Goal: Transaction & Acquisition: Purchase product/service

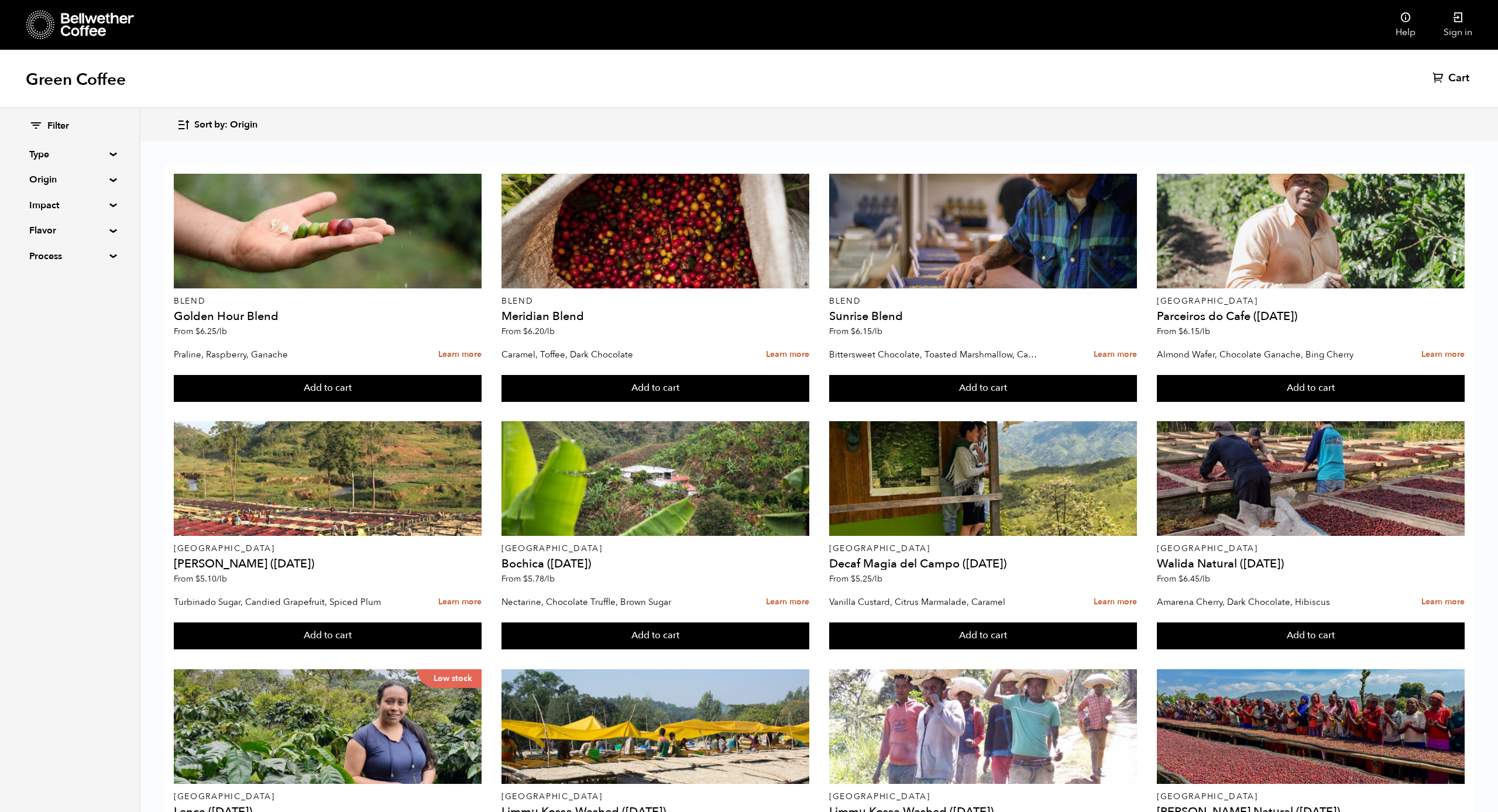
click at [93, 184] on summary "Origin" at bounding box center [69, 180] width 81 height 14
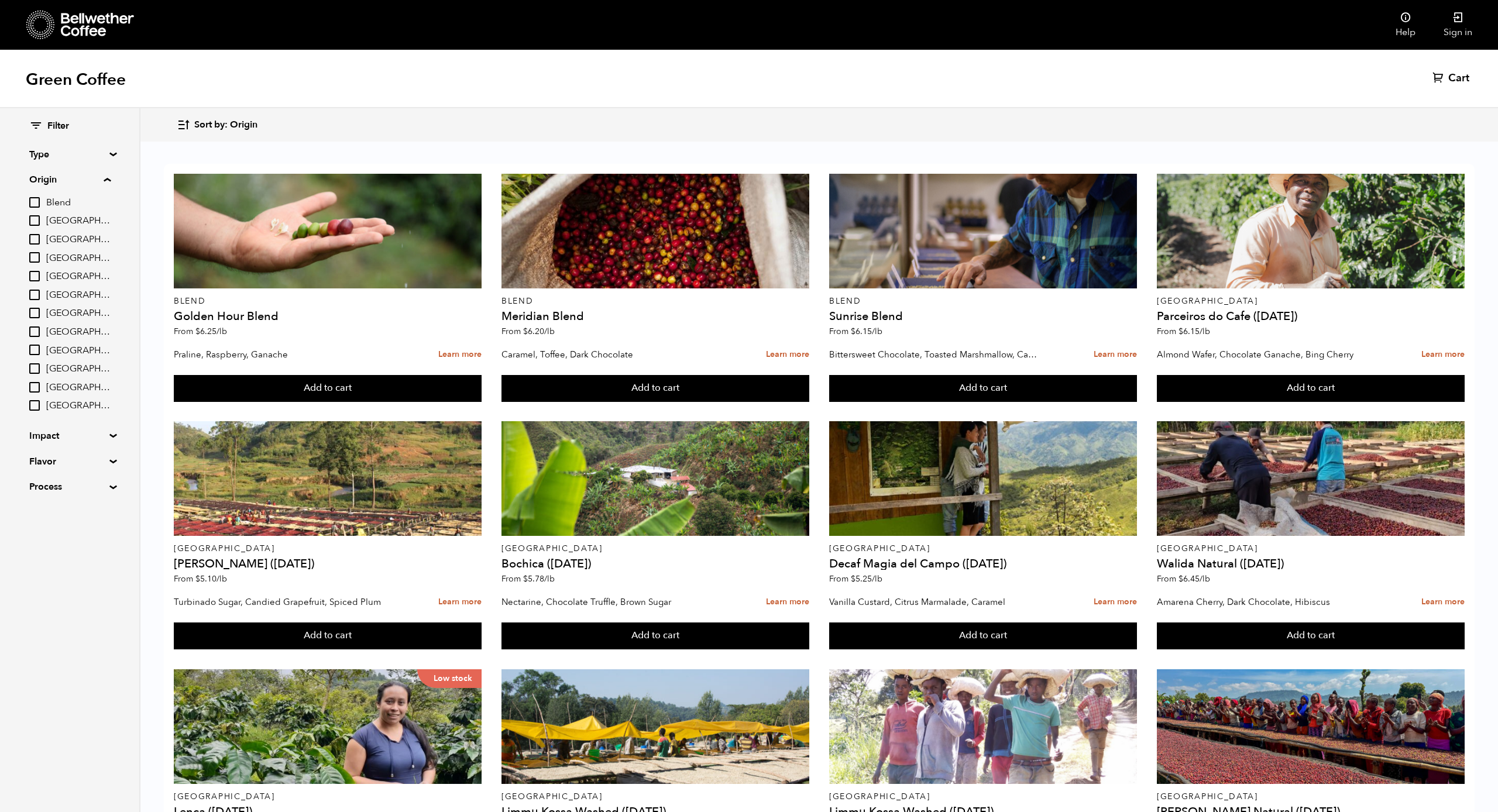
click at [73, 326] on span "[GEOGRAPHIC_DATA]" at bounding box center [79, 332] width 65 height 13
click at [0, 0] on input "[GEOGRAPHIC_DATA]" at bounding box center [0, 0] width 0 height 0
checkbox input "true"
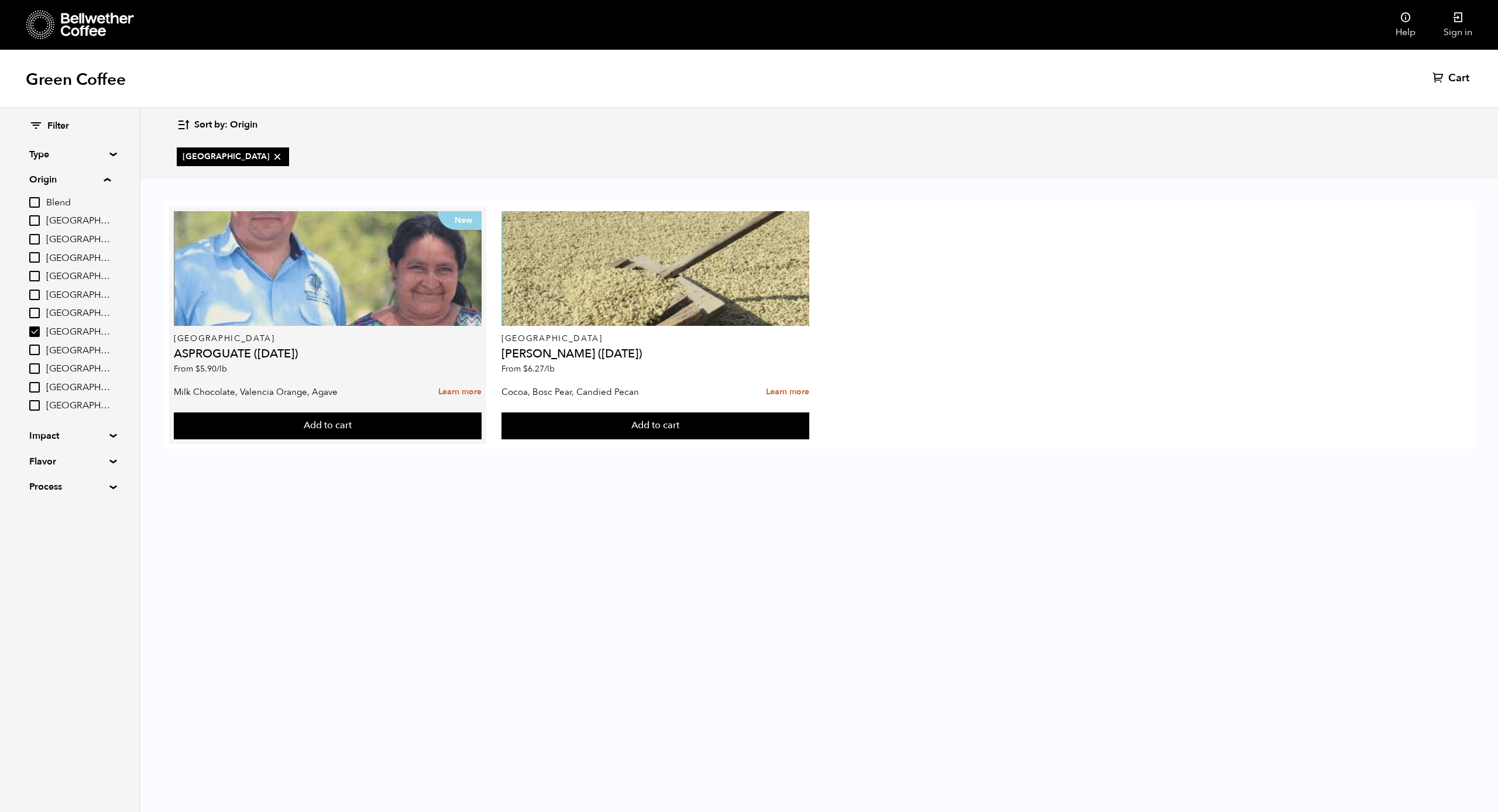
click at [345, 379] on div "Milk Chocolate, Valencia Orange, Agave Learn more" at bounding box center [328, 391] width 308 height 29
click at [446, 391] on link "Learn more" at bounding box center [459, 392] width 43 height 25
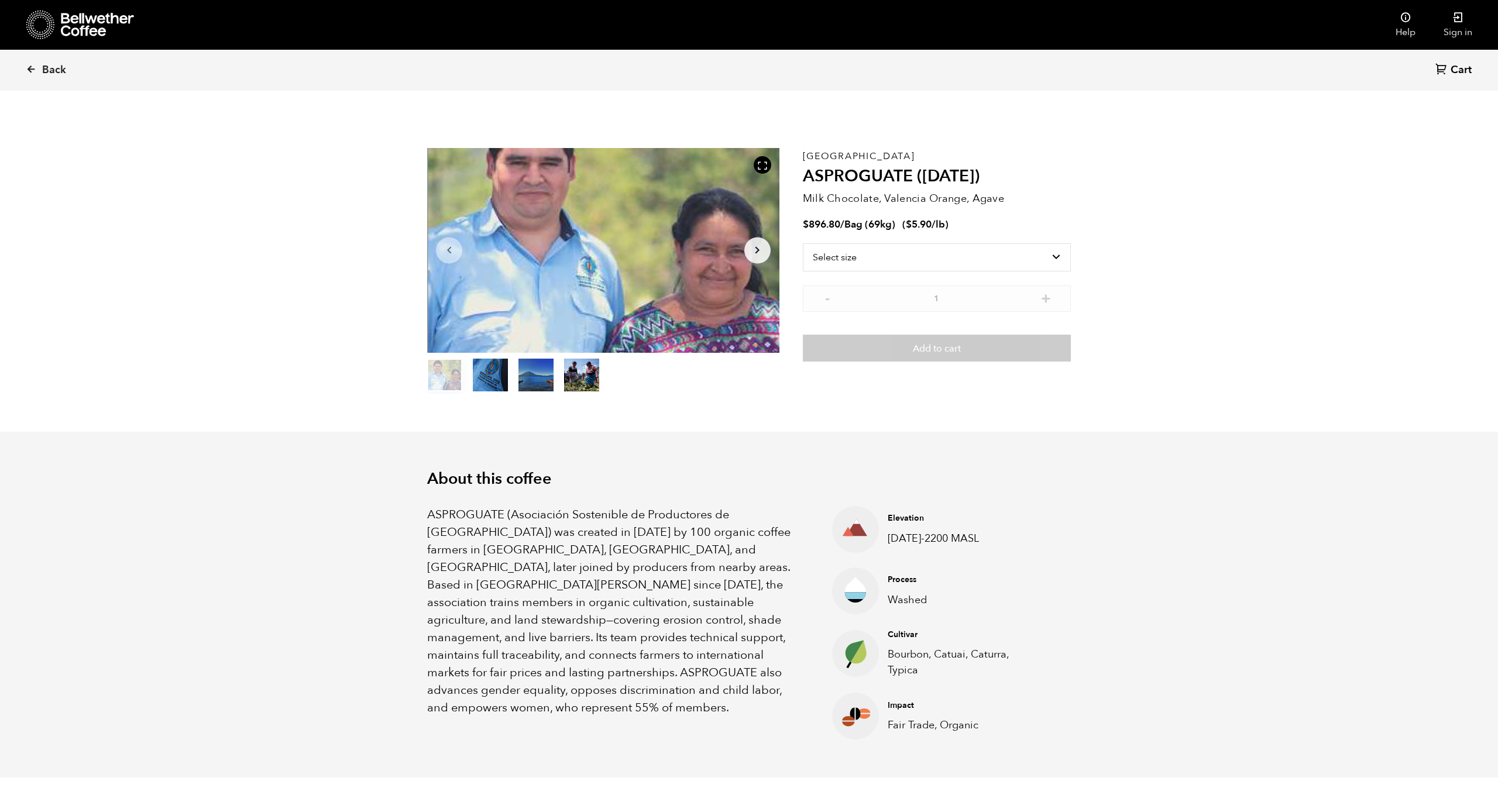
scroll to position [509, 623]
select select "bag-2"
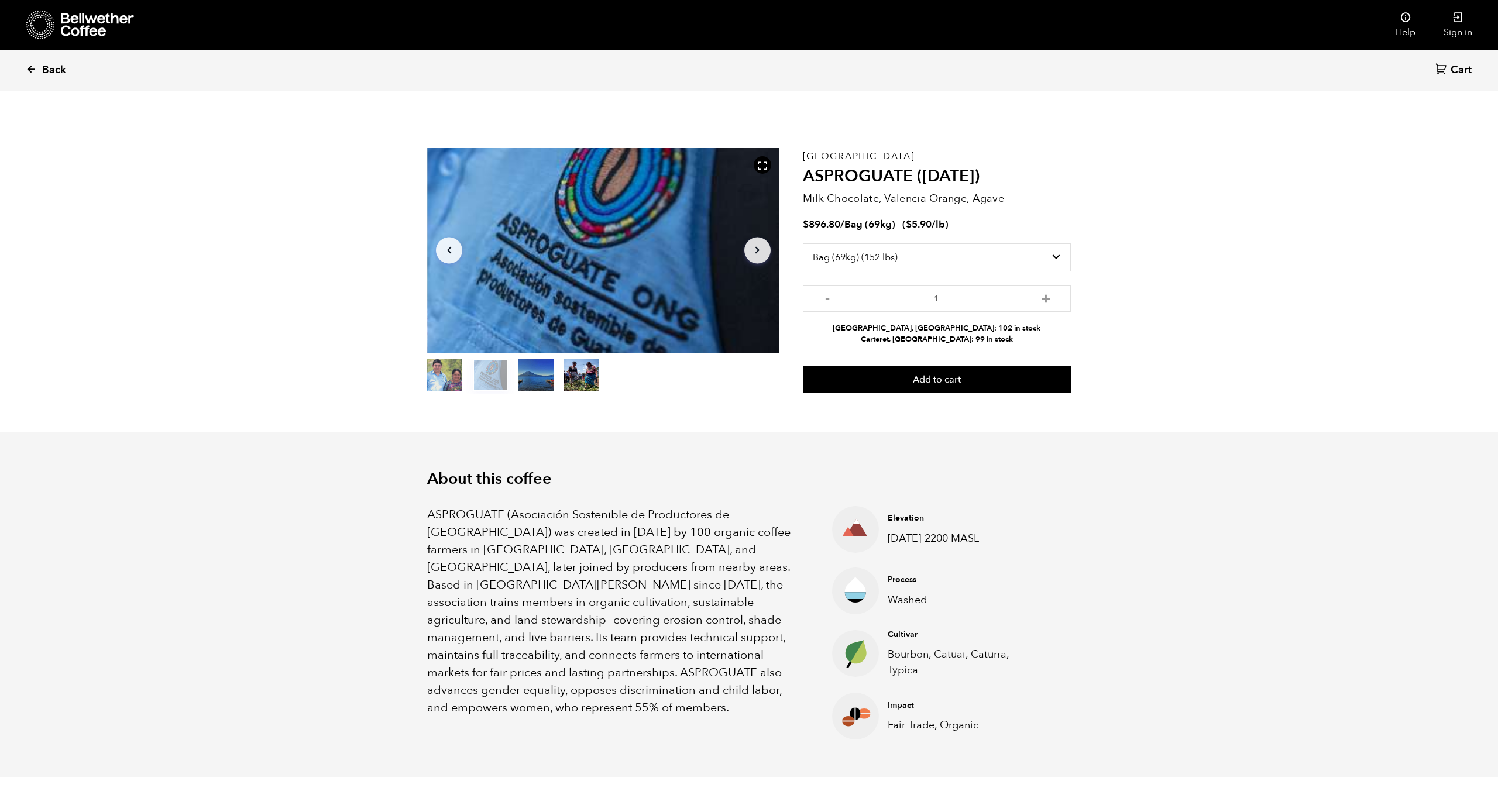
click at [42, 80] on link "Back" at bounding box center [62, 70] width 73 height 39
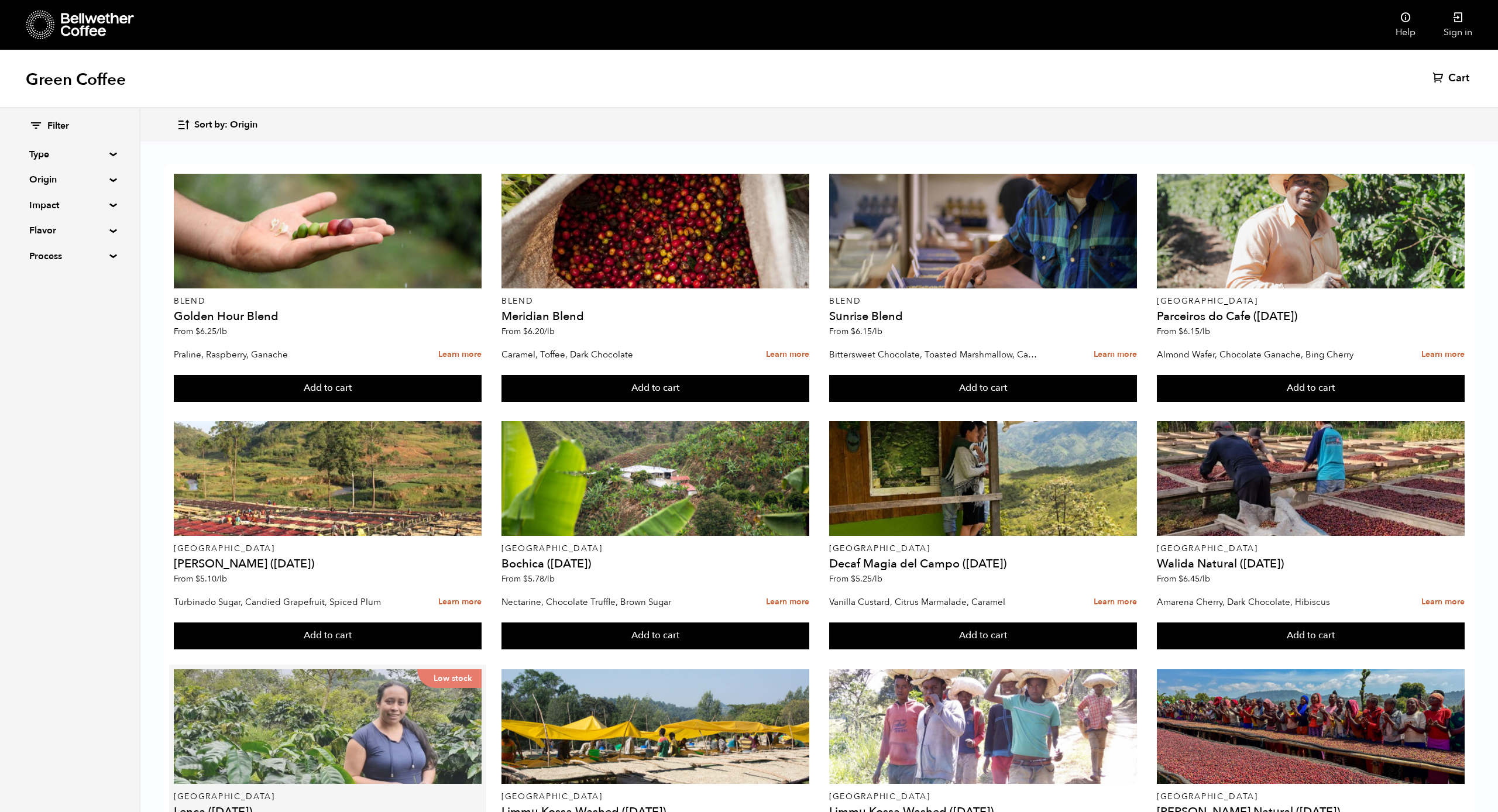
scroll to position [395, 0]
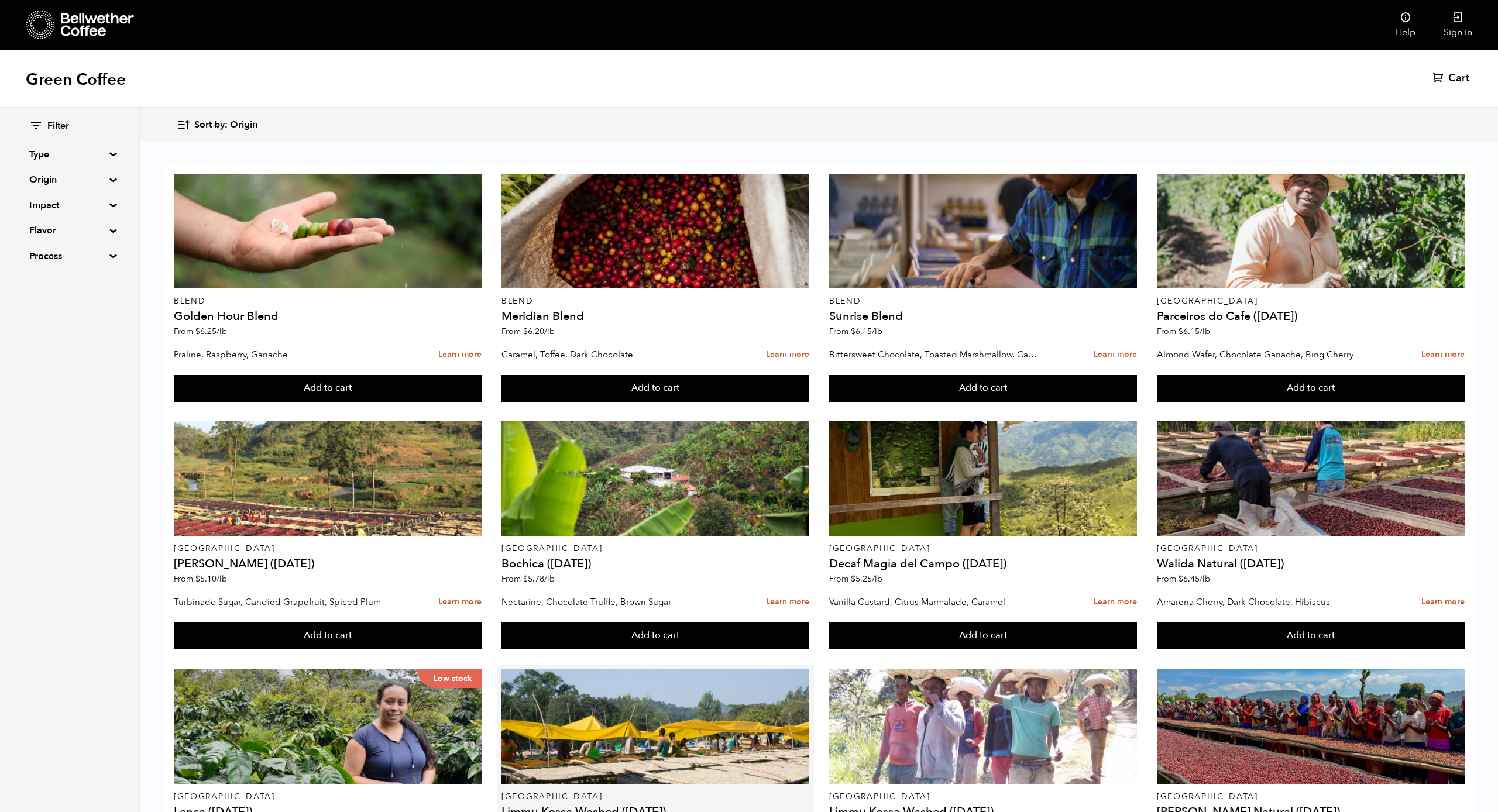
click at [584, 806] on h4 "Limmu Kossa Washed (OCT 24)" at bounding box center [655, 812] width 308 height 12
click at [576, 806] on h4 "Limmu Kossa Washed (OCT 24)" at bounding box center [655, 812] width 308 height 12
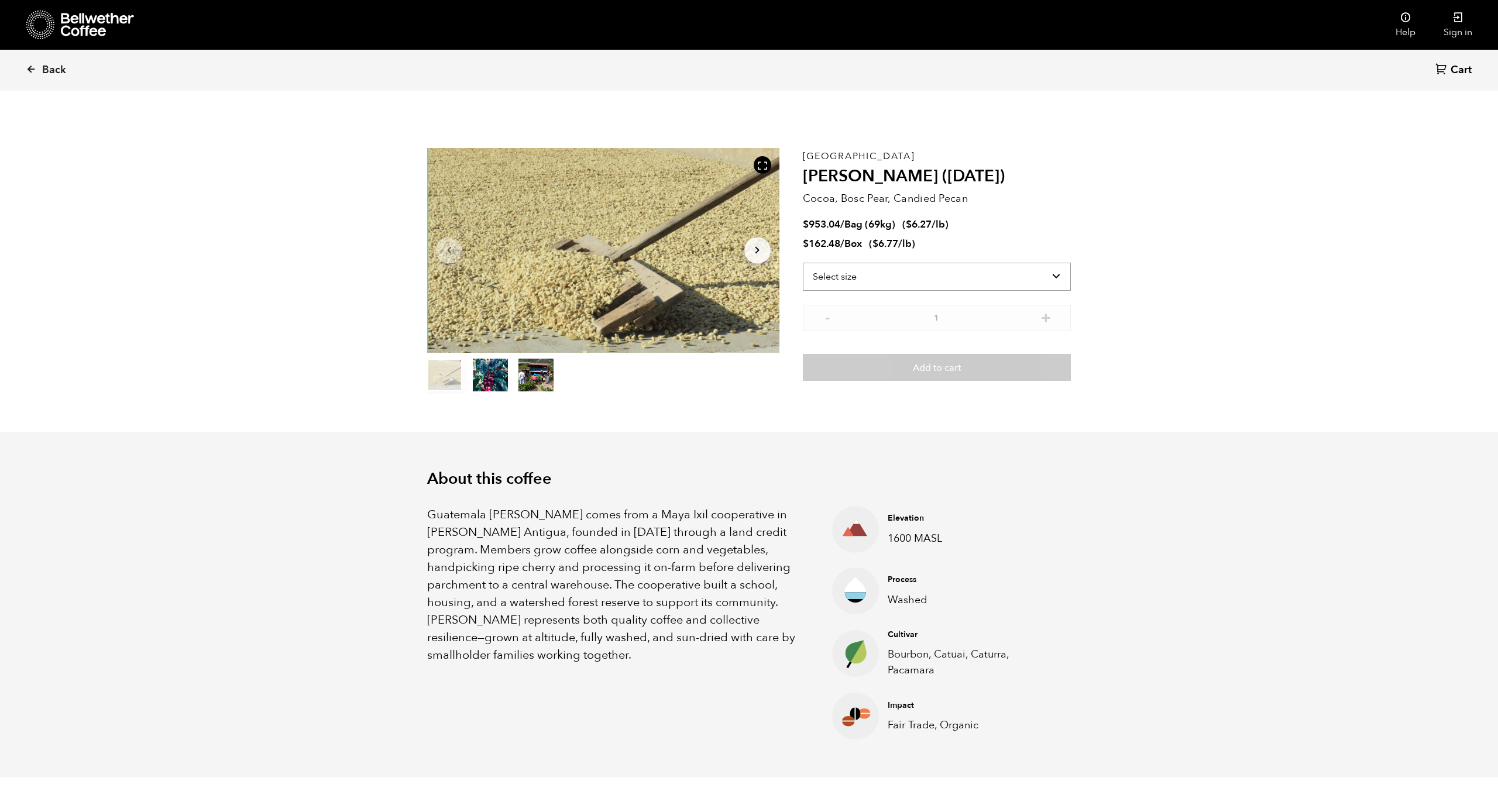
select select "bag-2"
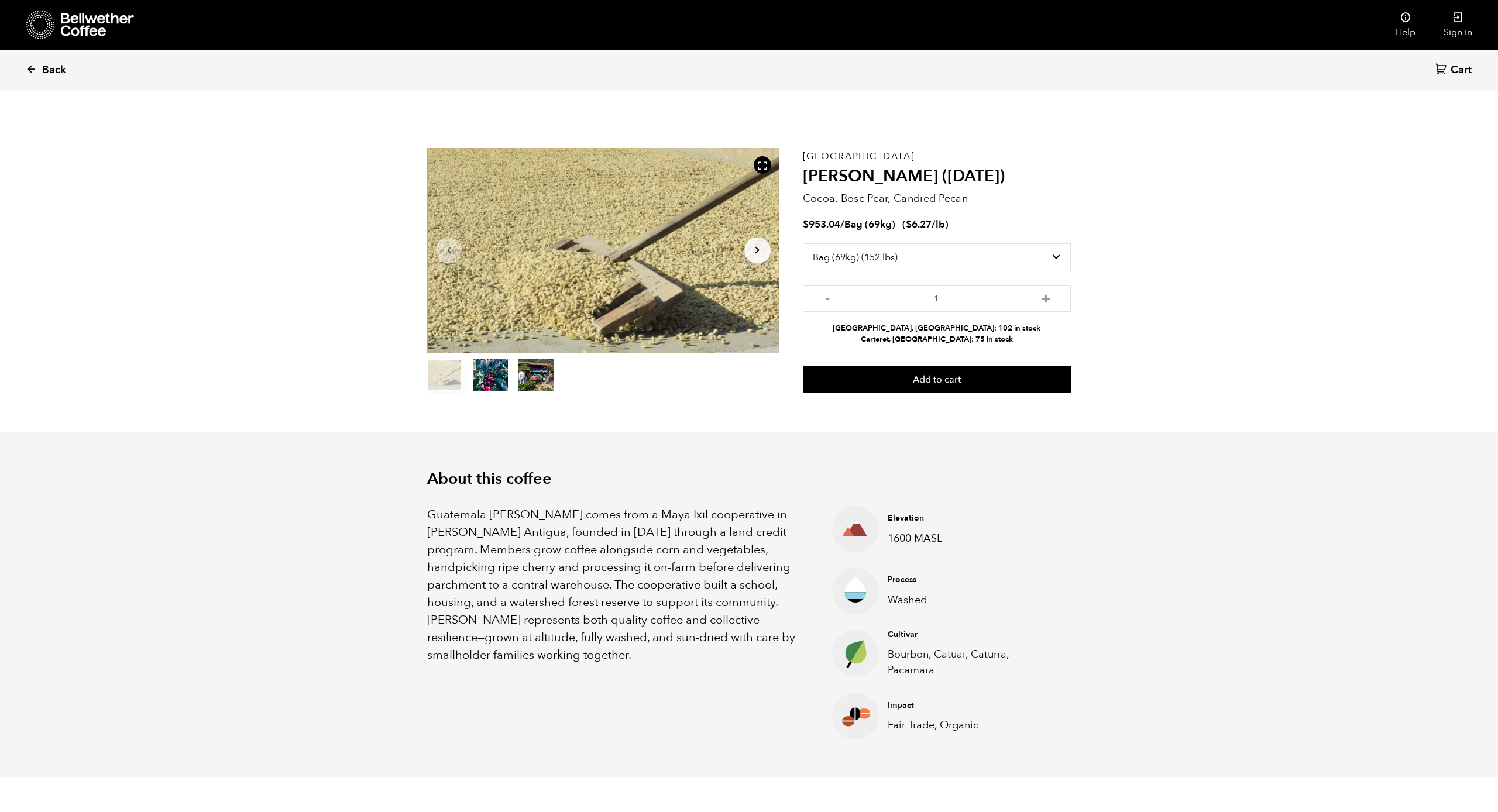
click at [56, 71] on span "Back" at bounding box center [54, 70] width 24 height 14
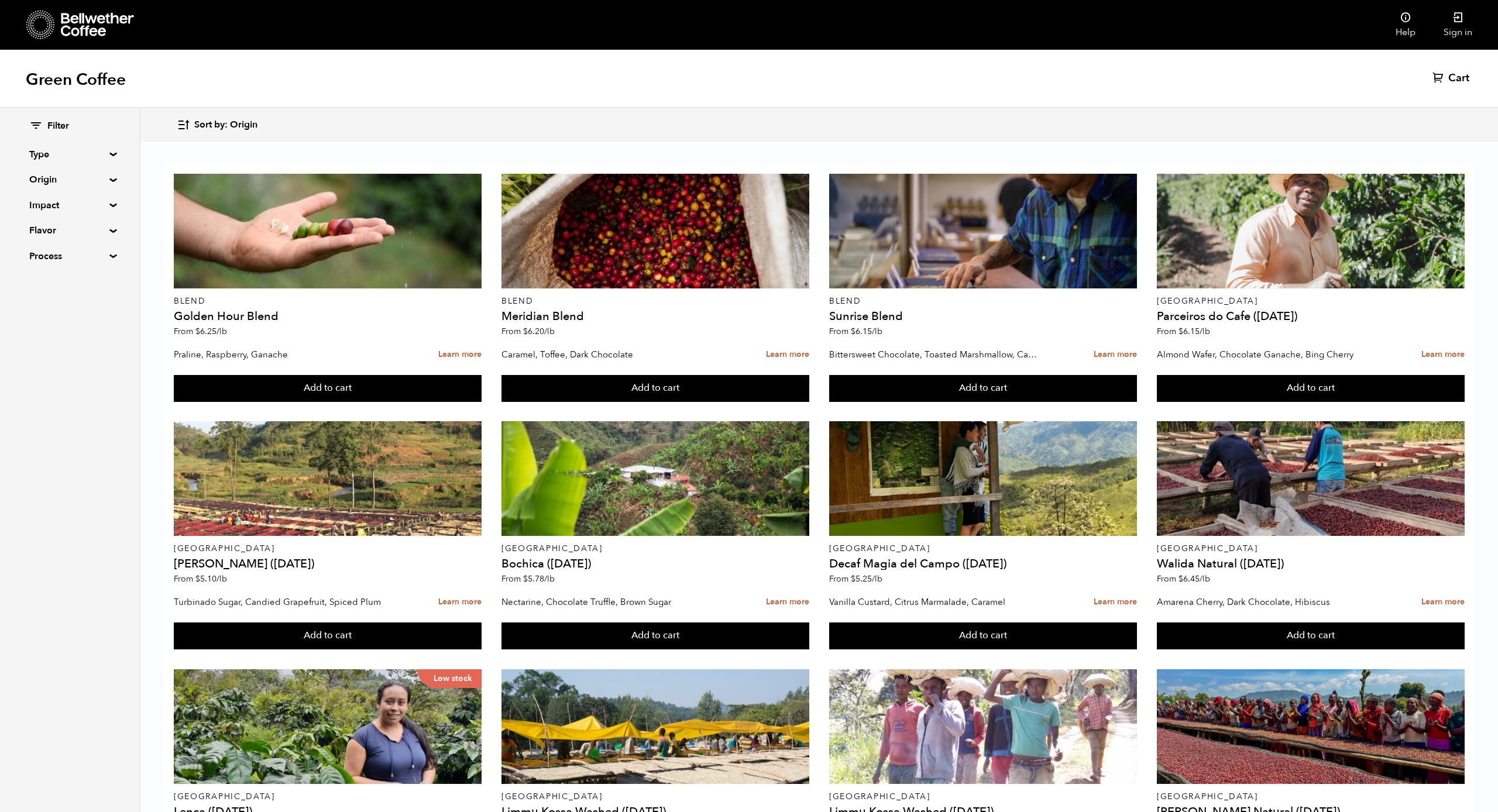
click at [81, 181] on summary "Origin" at bounding box center [69, 180] width 81 height 14
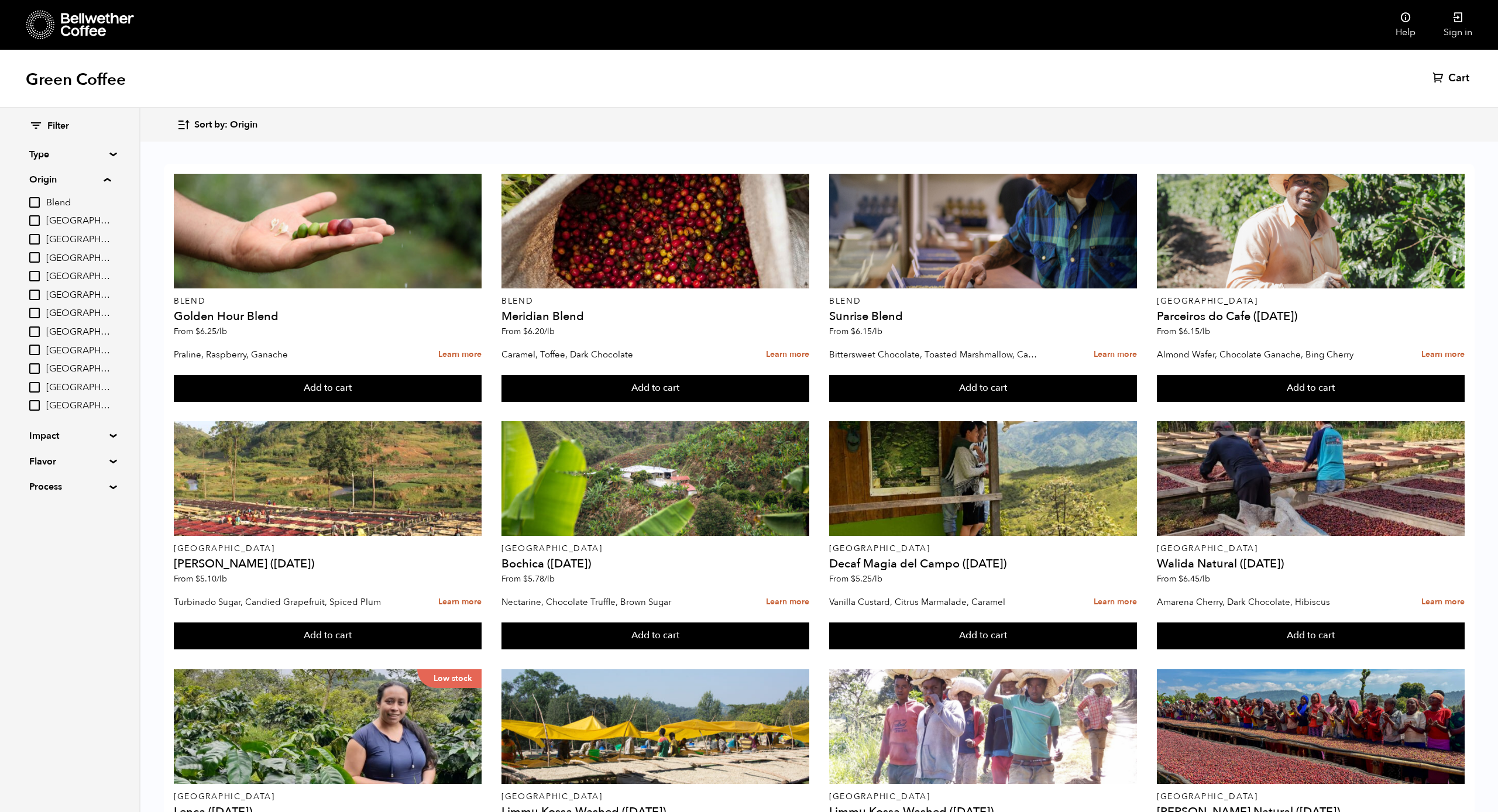
click at [180, 124] on icon "button" at bounding box center [183, 125] width 13 height 13
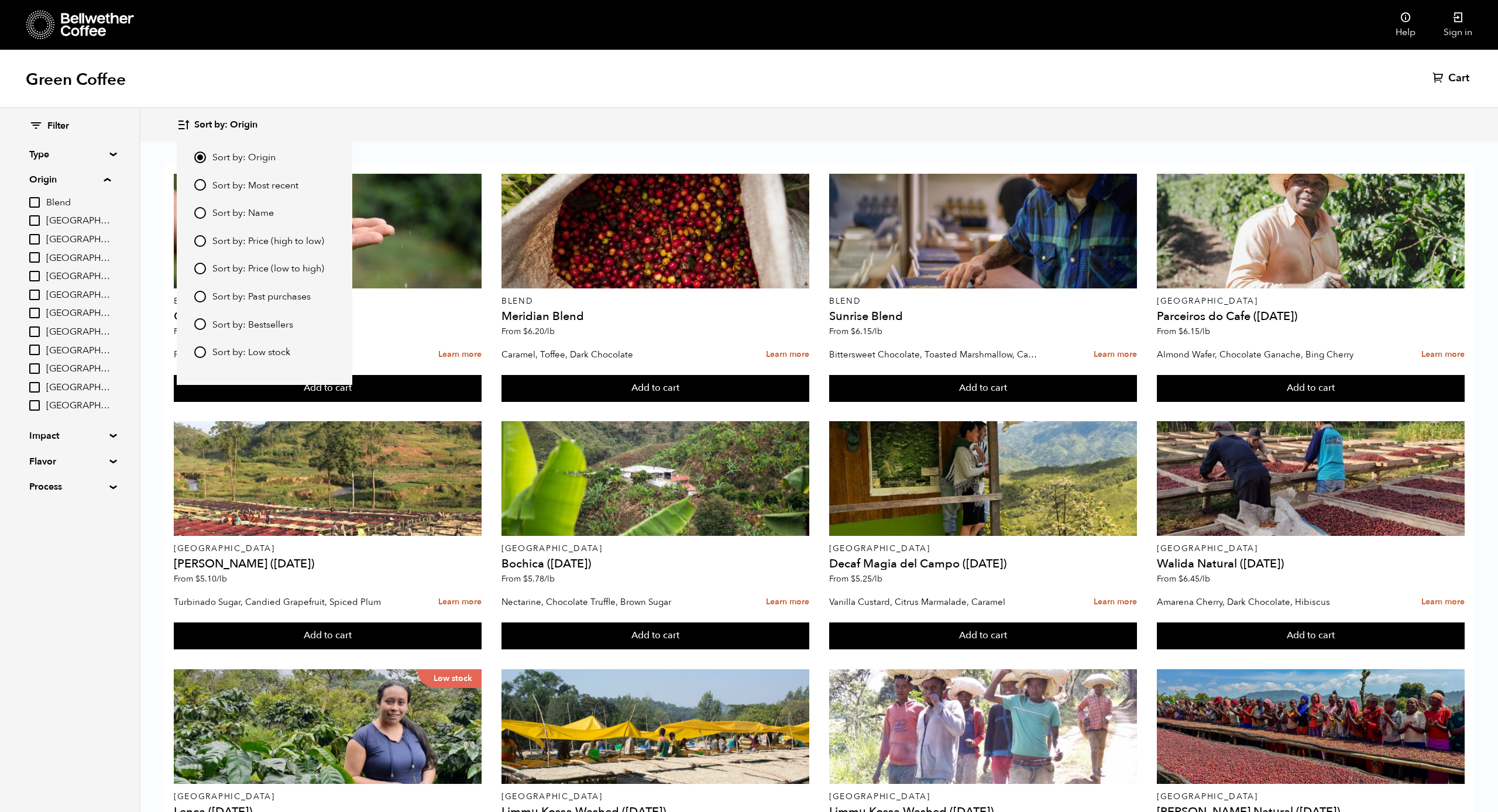
click at [245, 266] on span "Sort by: Price (low to high)" at bounding box center [268, 269] width 112 height 13
click at [206, 266] on input "Sort by: Price (low to high)" at bounding box center [200, 268] width 12 height 12
radio input "true"
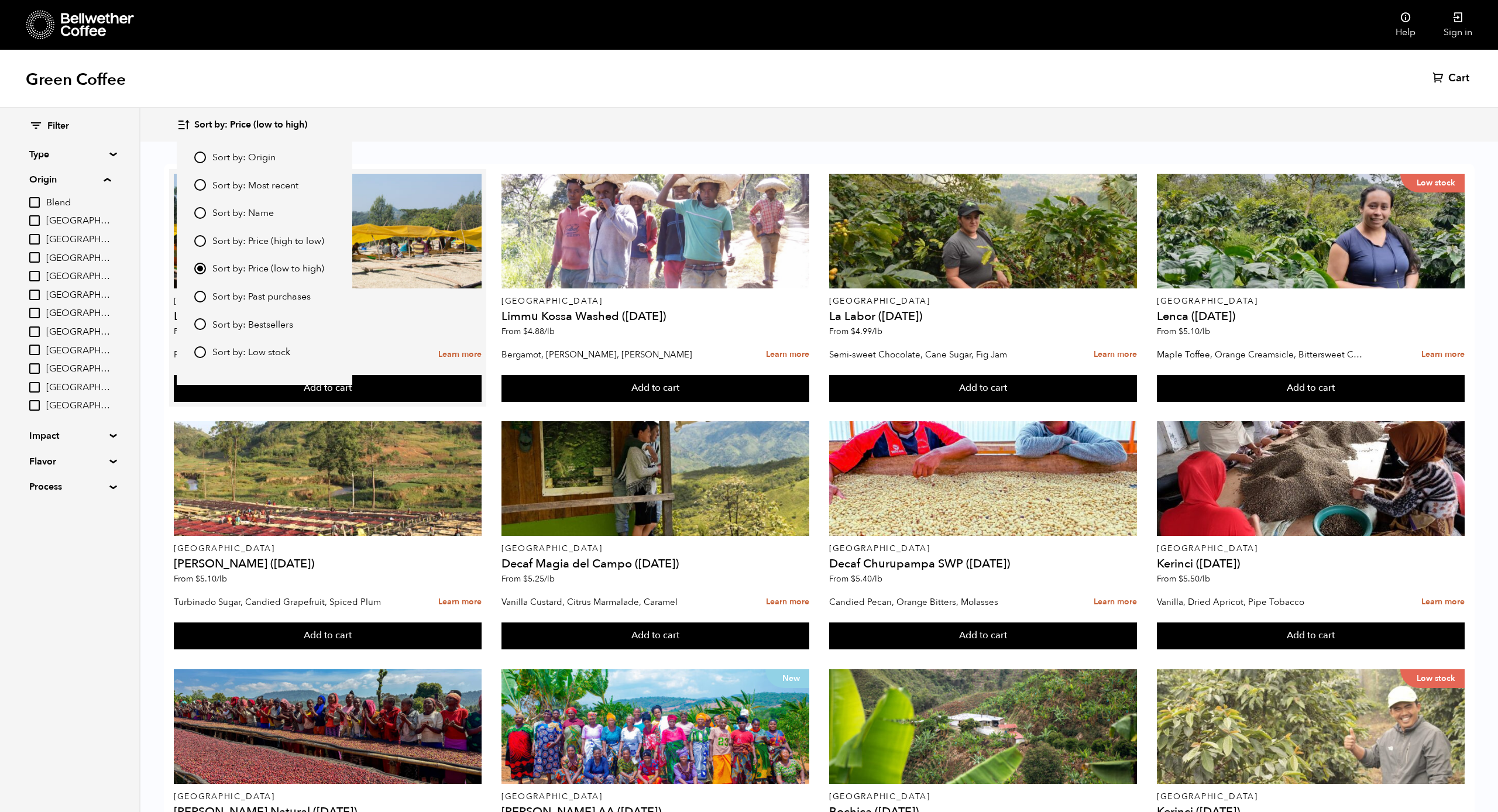
click at [481, 303] on p "Ethiopia" at bounding box center [328, 301] width 308 height 8
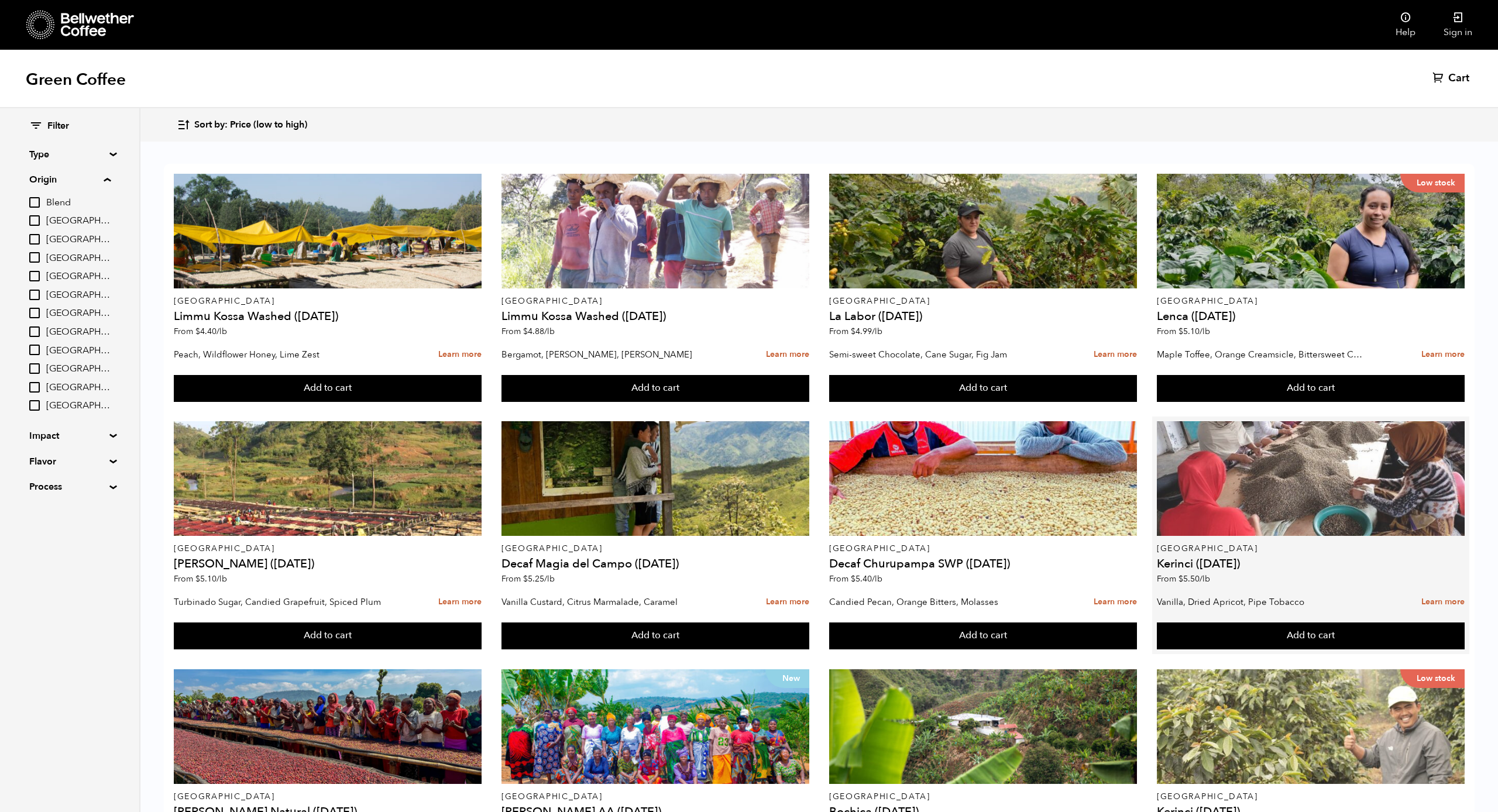
scroll to position [130, 0]
click at [1290, 421] on div at bounding box center [1311, 478] width 308 height 114
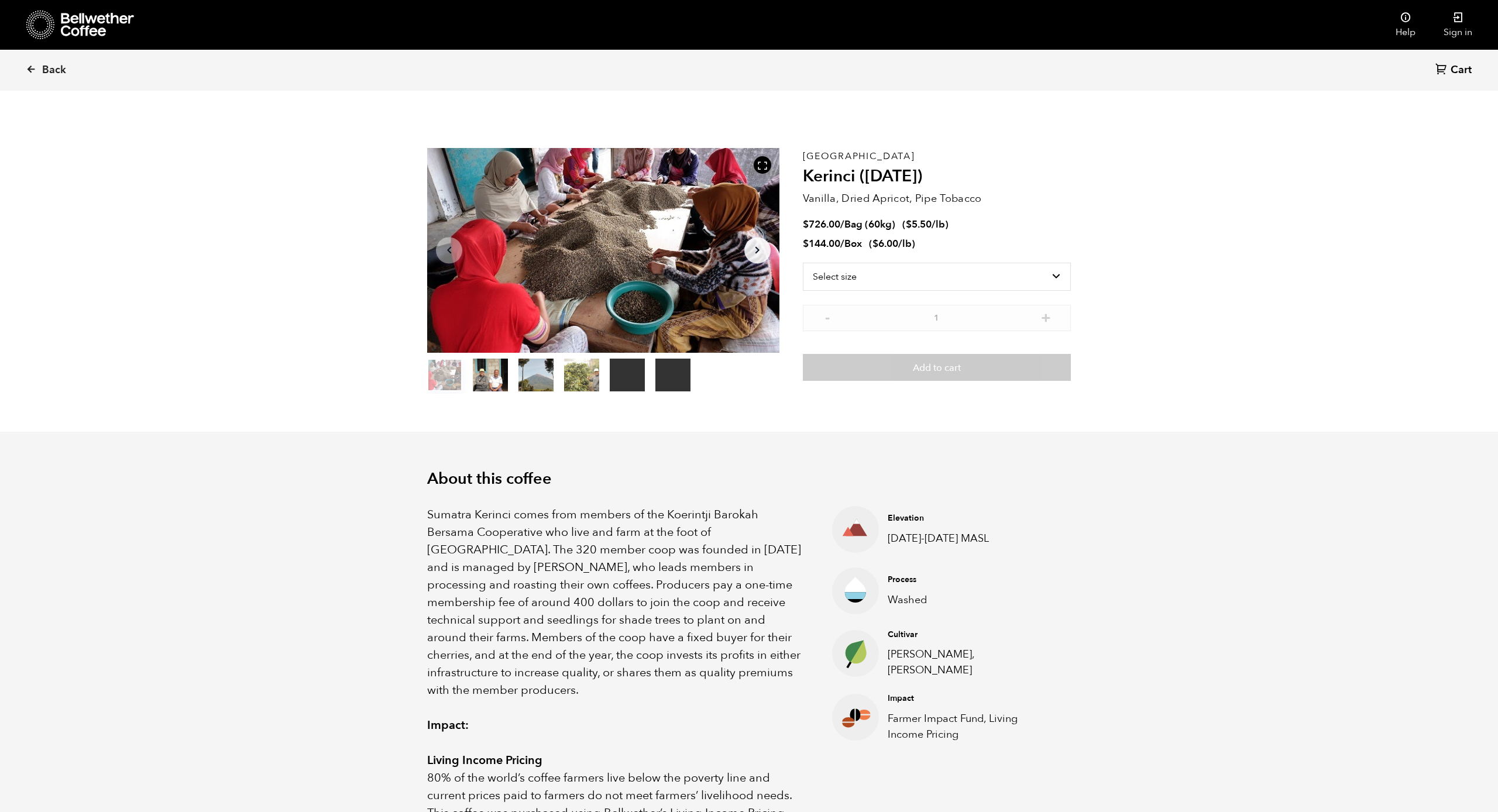
scroll to position [509, 623]
select select "box"
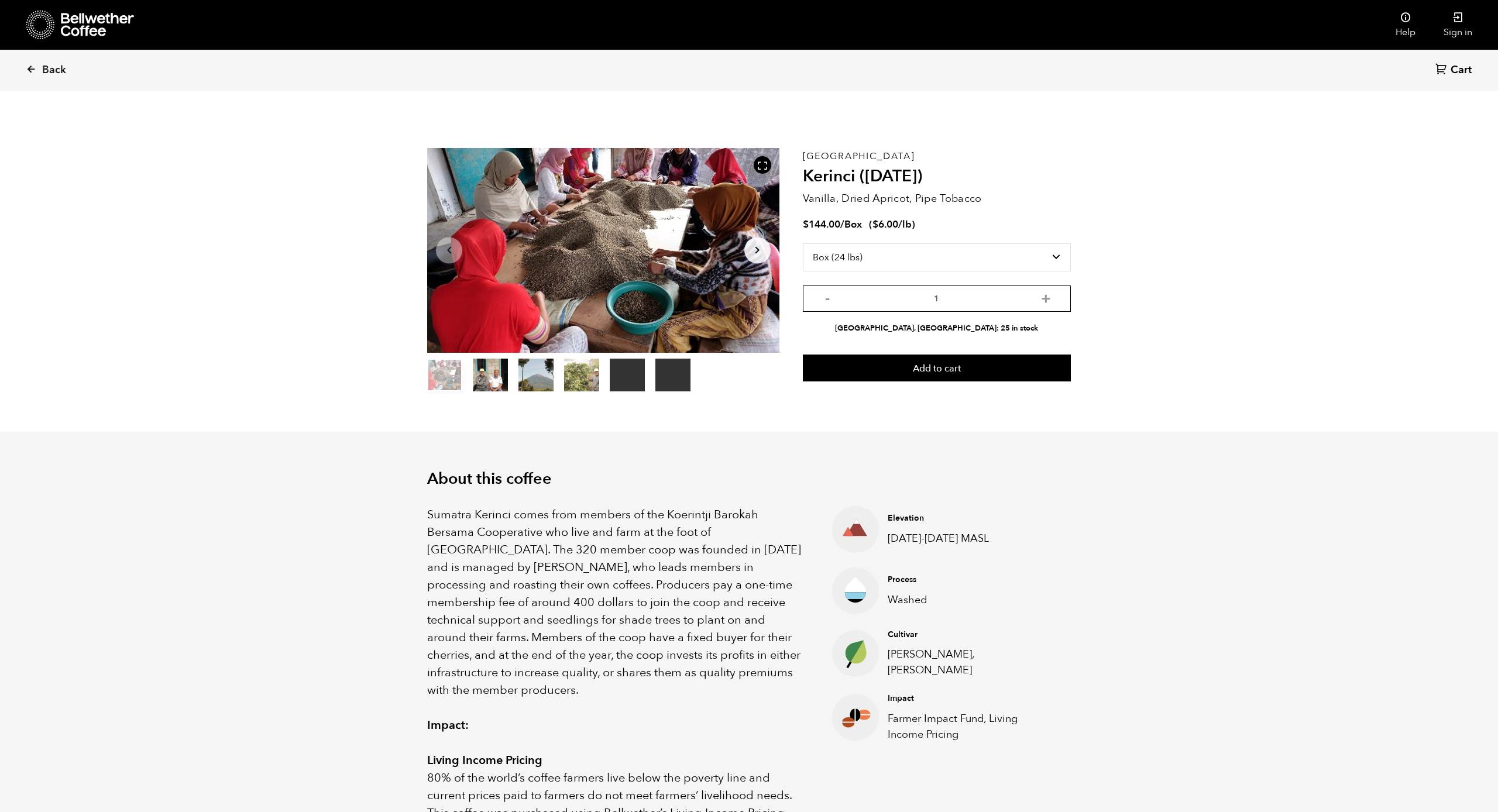
scroll to position [0, 1]
click at [897, 300] on input "1" at bounding box center [937, 298] width 268 height 26
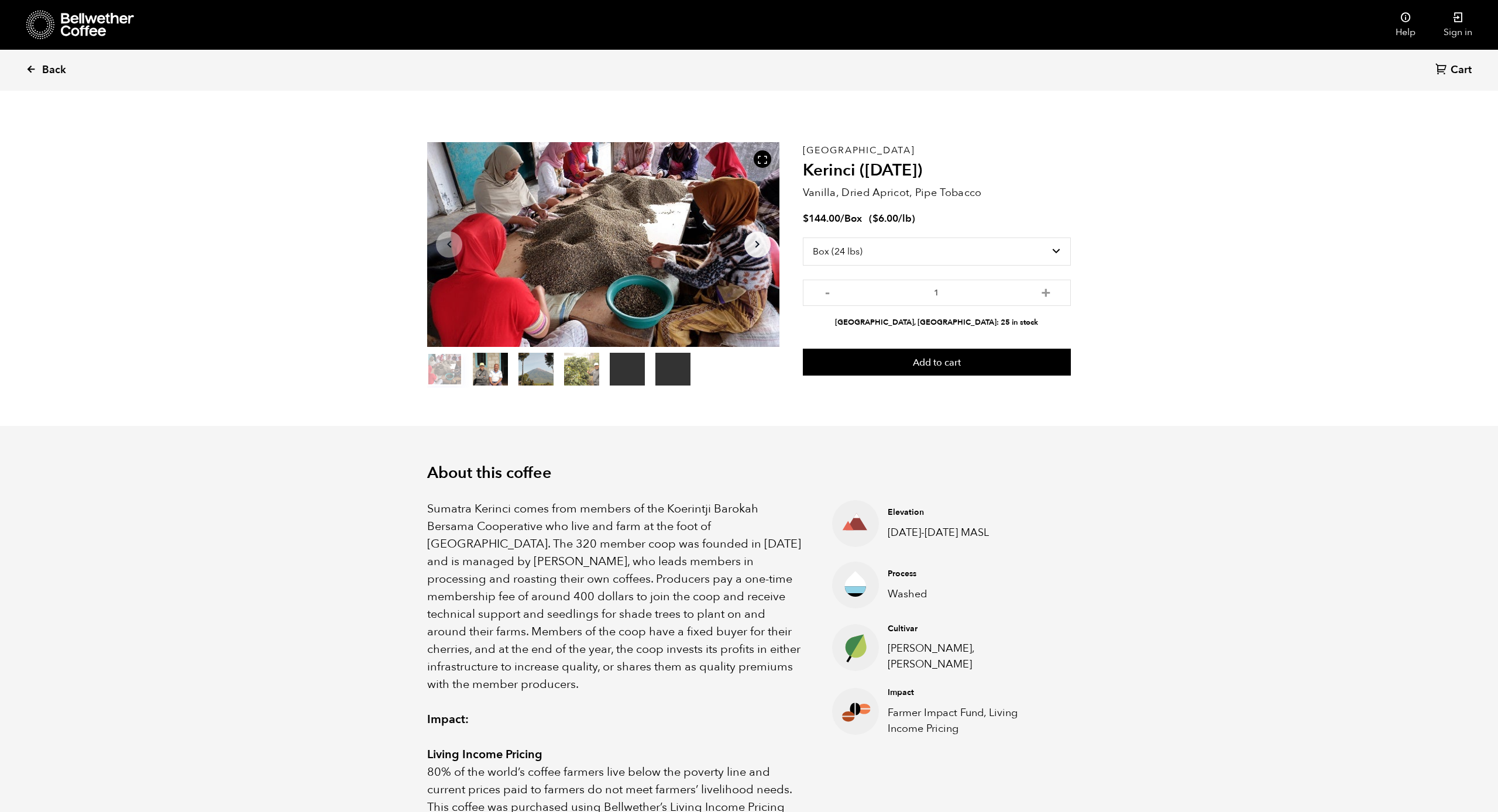
click at [41, 65] on link "Back" at bounding box center [62, 70] width 73 height 39
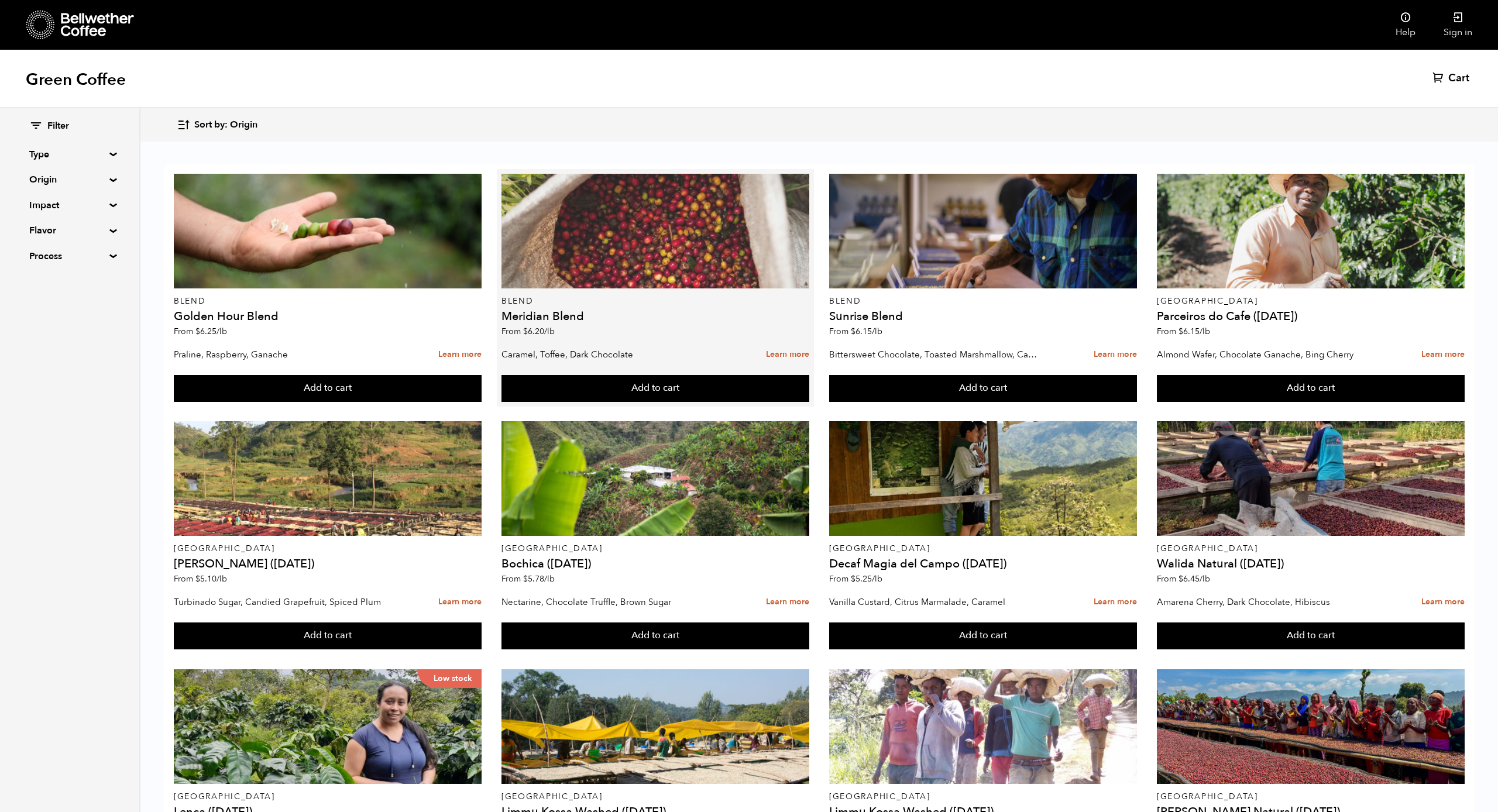
scroll to position [195, 0]
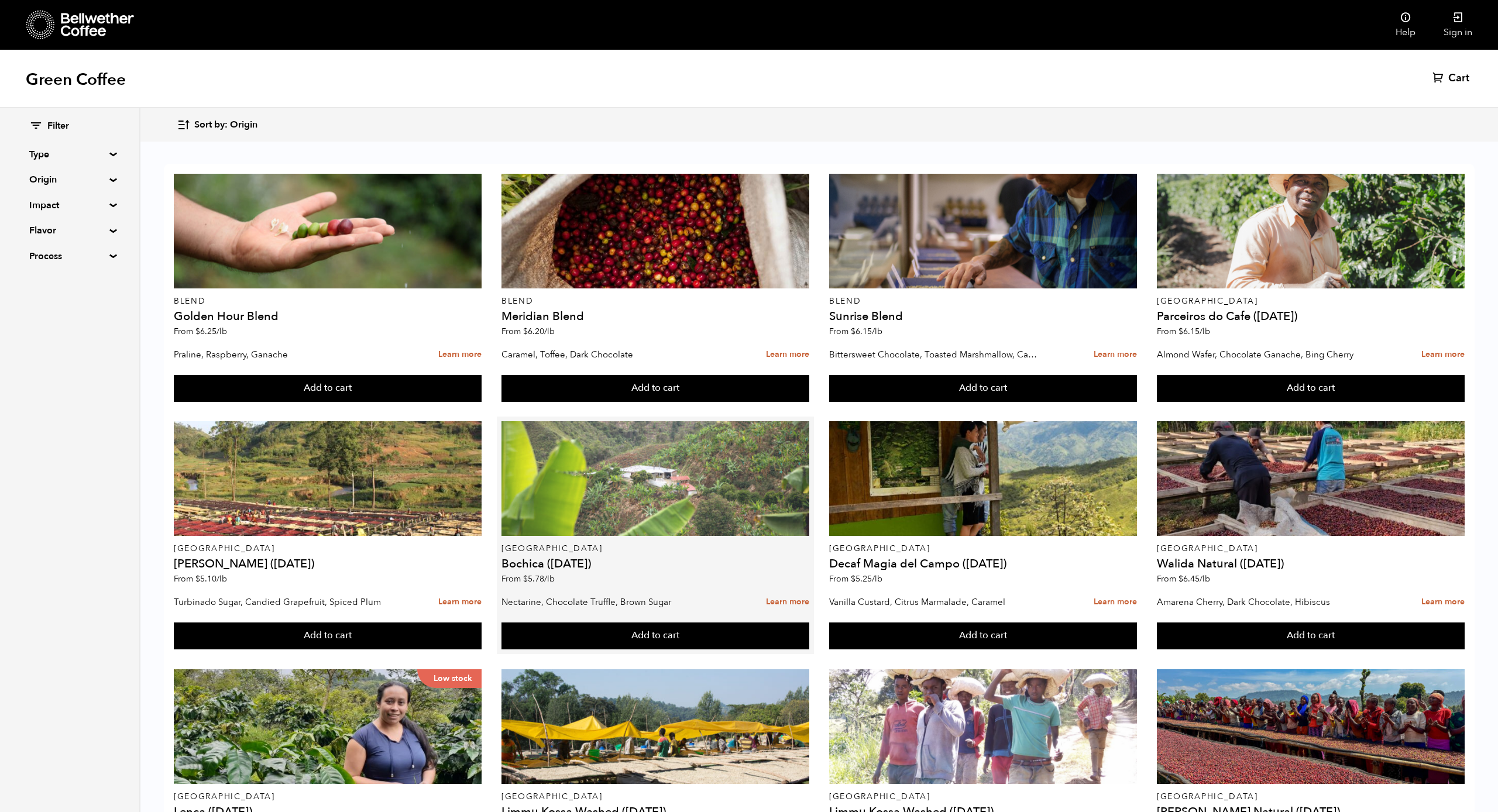
click at [631, 421] on div at bounding box center [655, 478] width 308 height 114
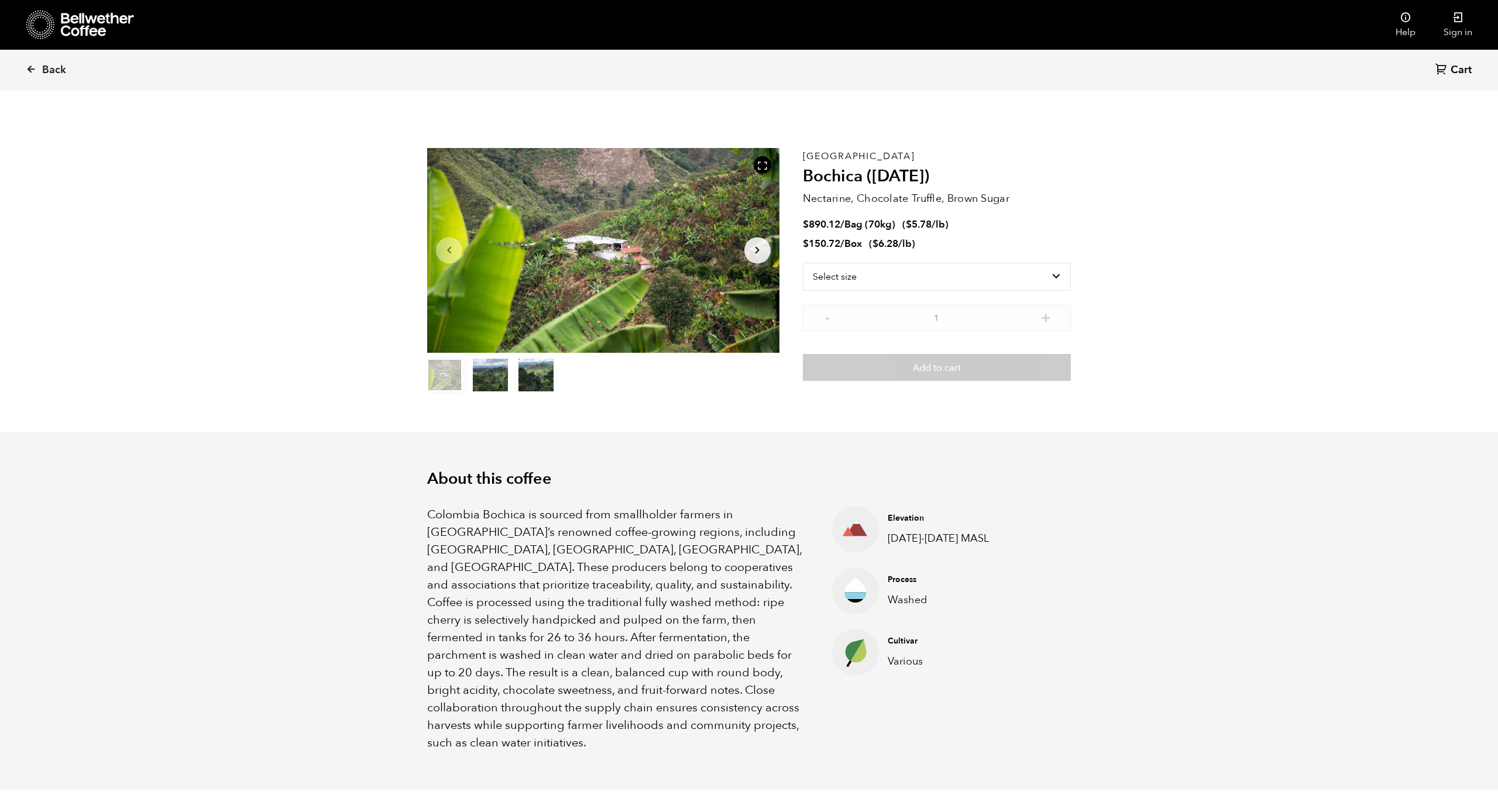
scroll to position [509, 623]
select select "box"
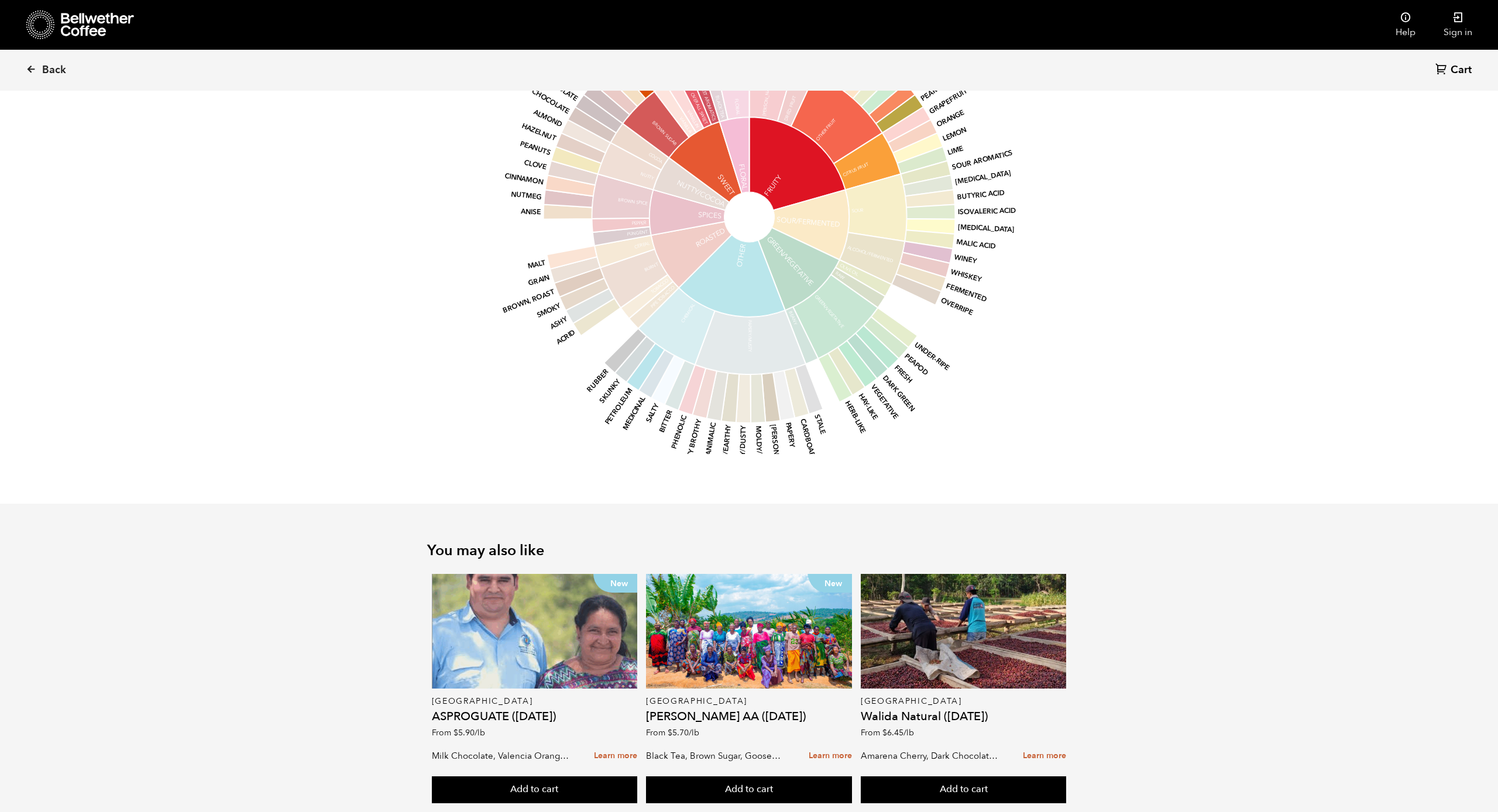
scroll to position [1068, 0]
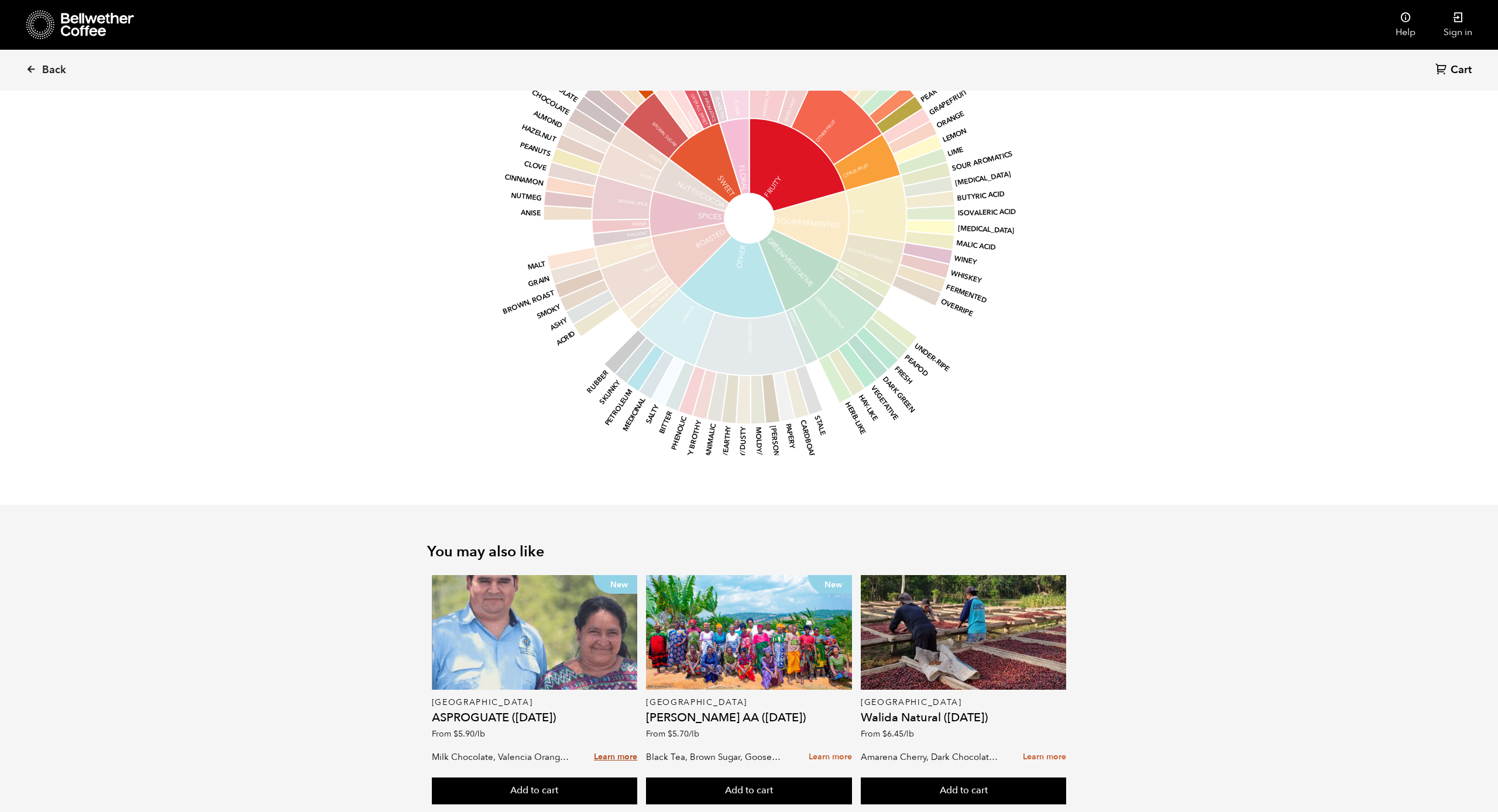
click at [615, 745] on link "Learn more" at bounding box center [615, 758] width 43 height 25
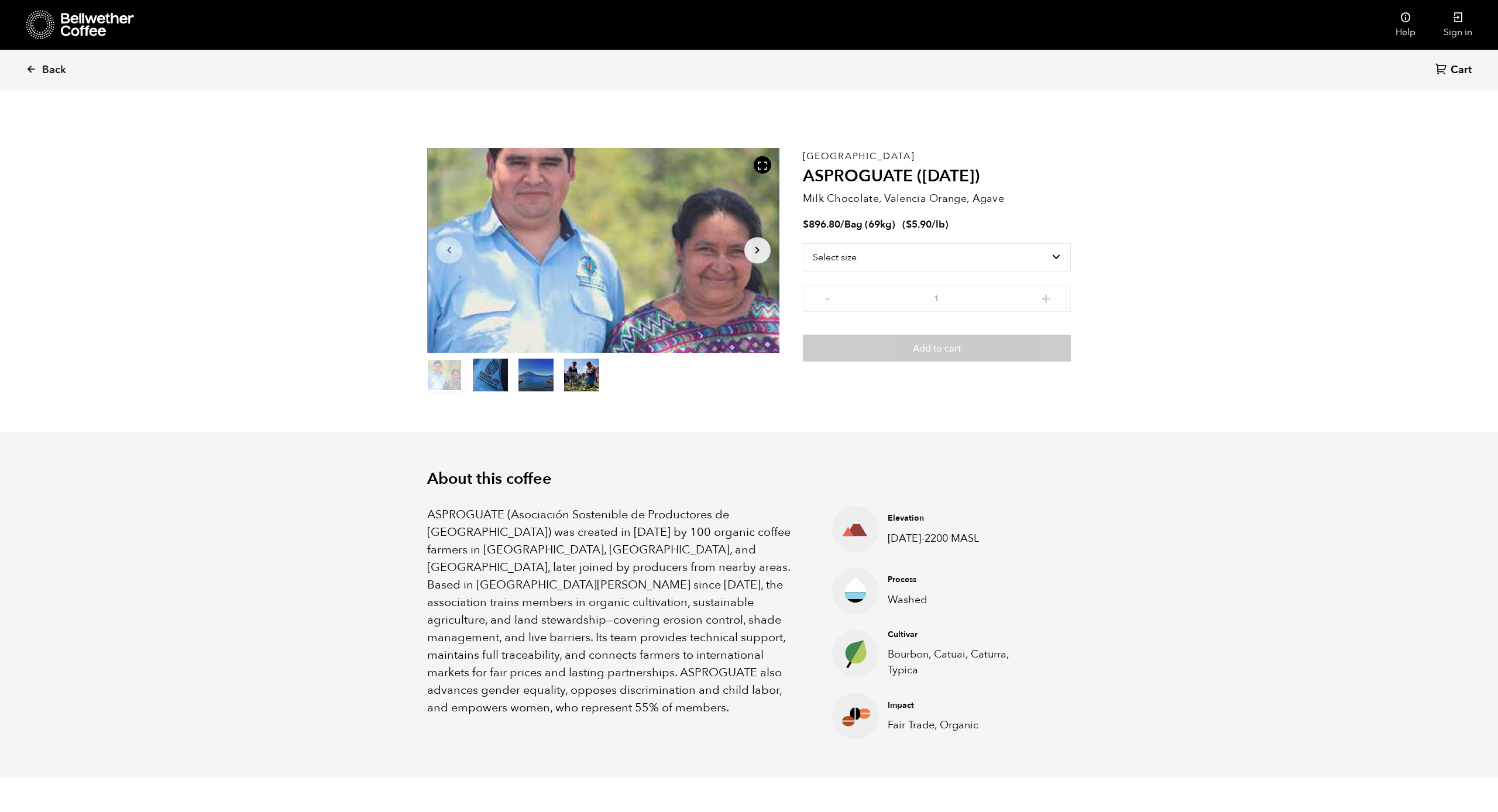
scroll to position [509, 623]
select select "bag-2"
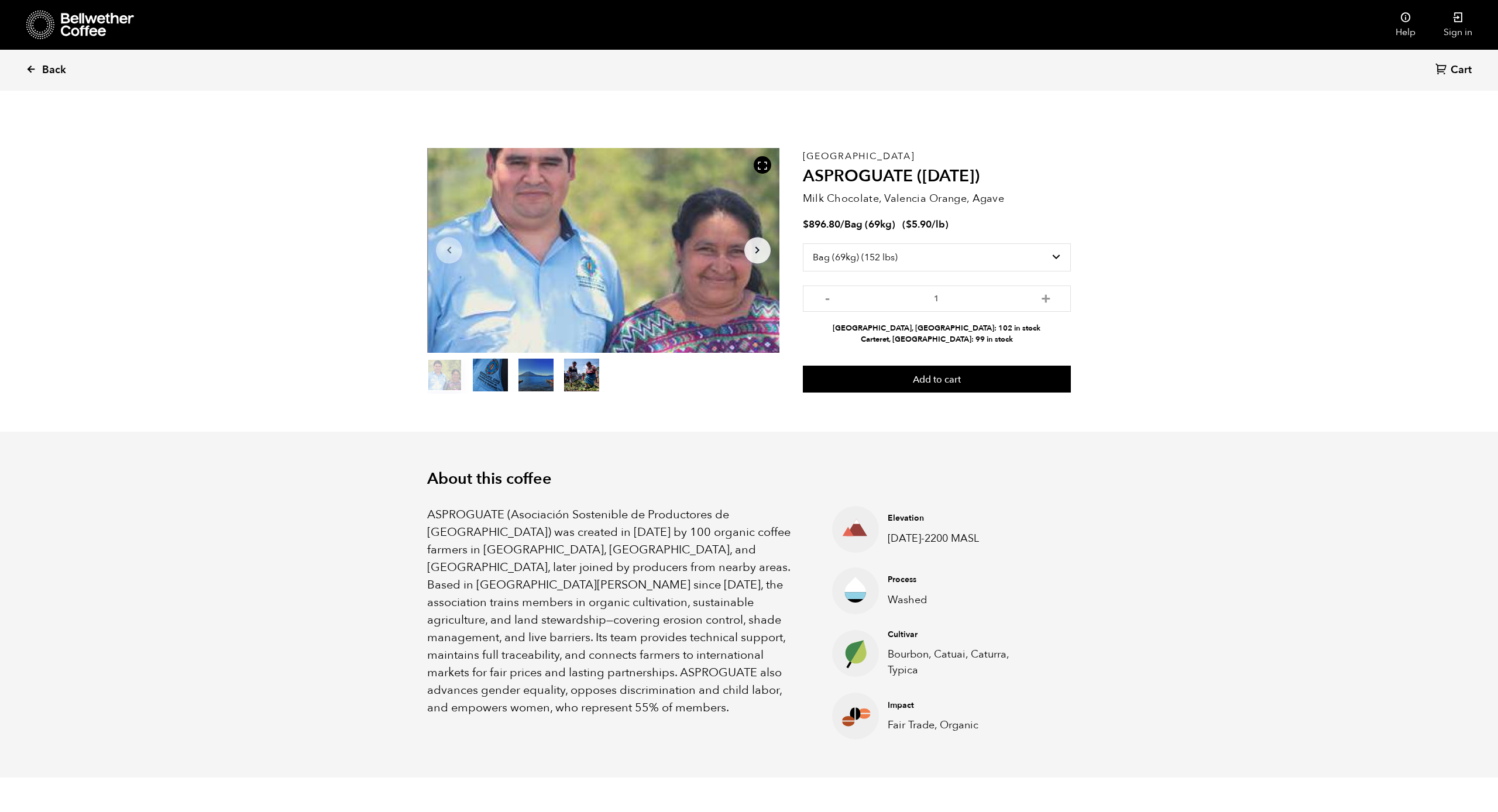
click at [36, 69] on icon at bounding box center [31, 69] width 10 height 10
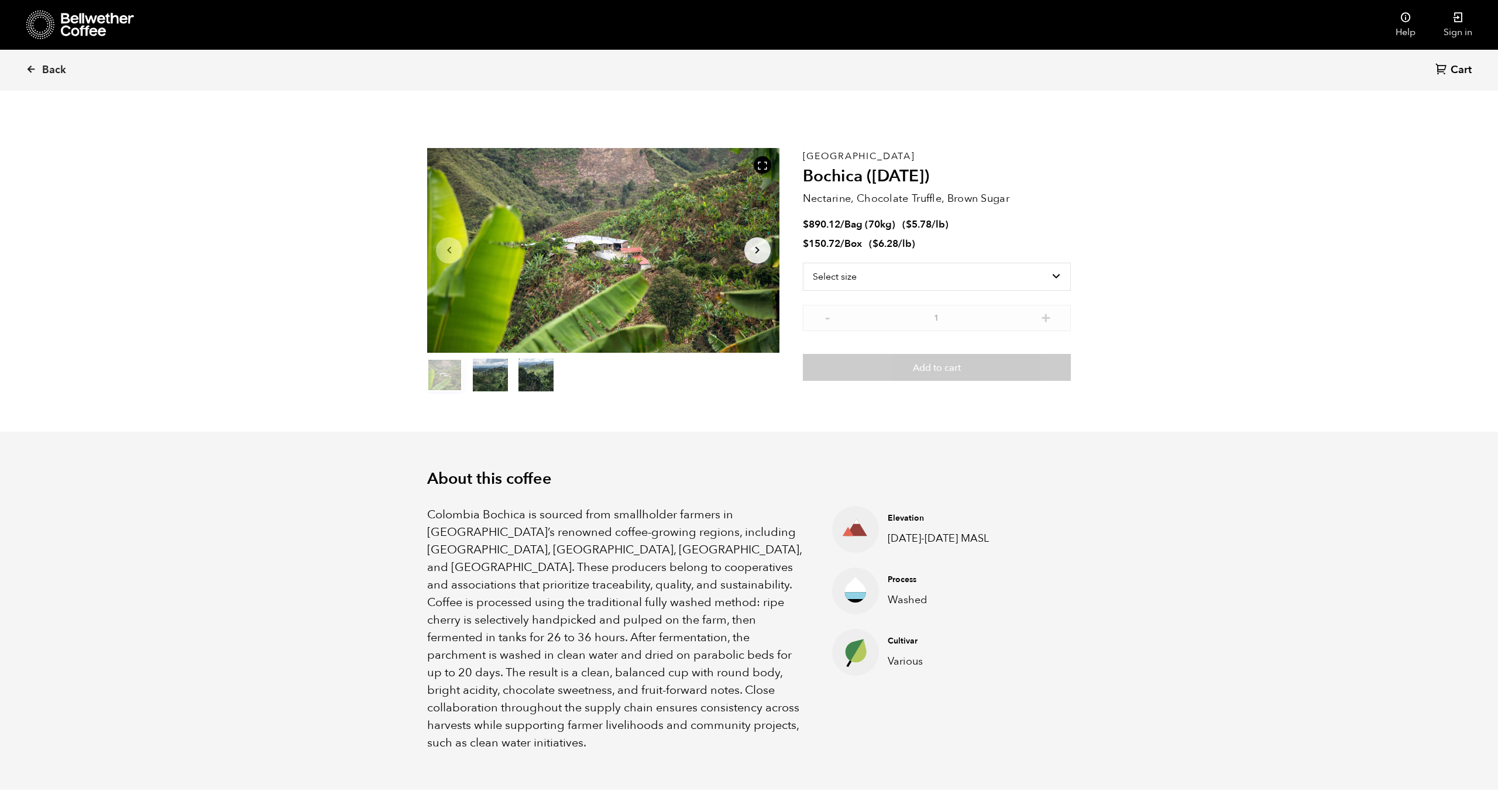
scroll to position [509, 623]
click at [52, 69] on span "Back" at bounding box center [54, 70] width 24 height 14
select select "bag"
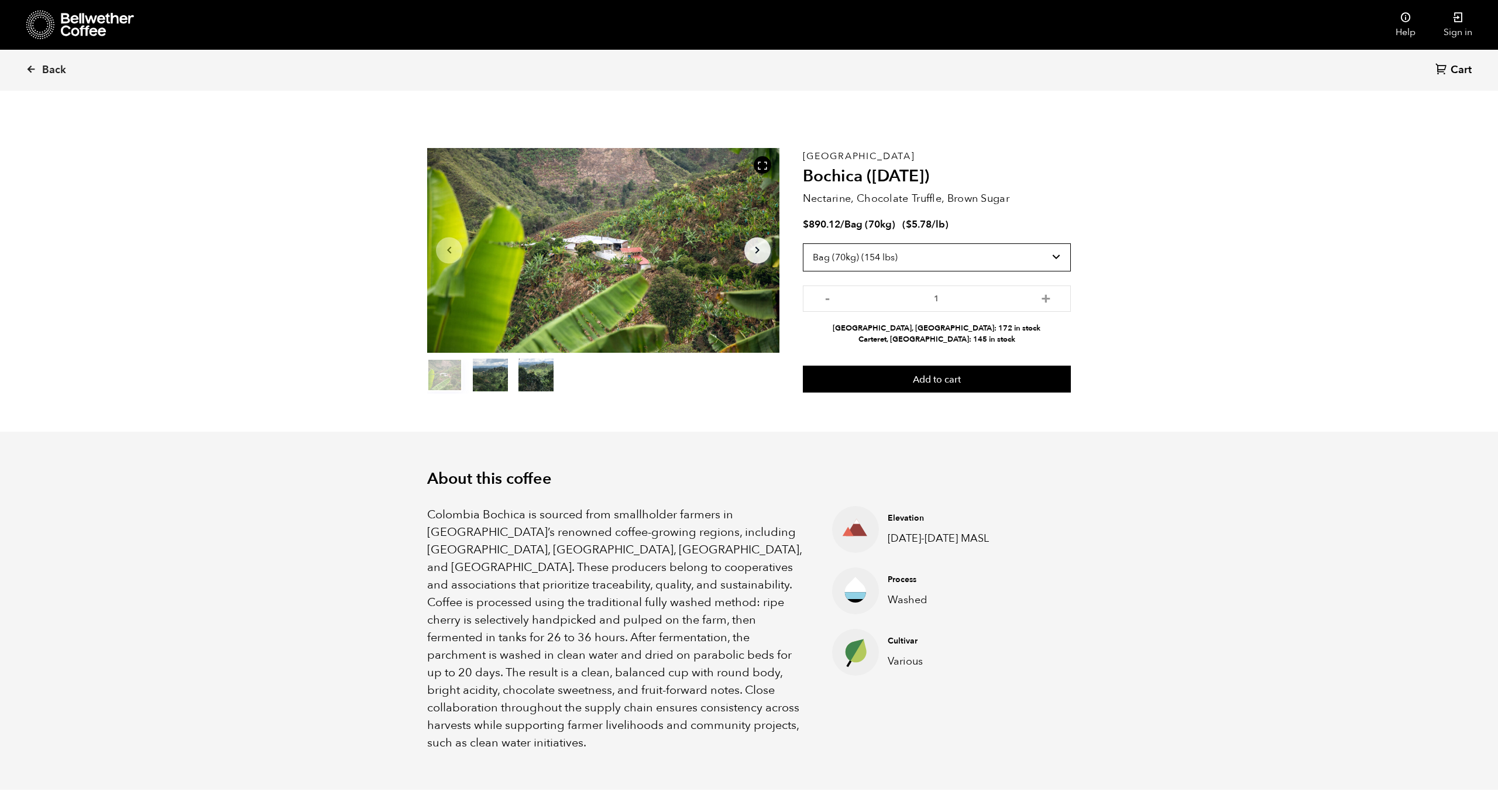
scroll to position [0, 0]
click at [48, 65] on span "Back" at bounding box center [54, 70] width 24 height 14
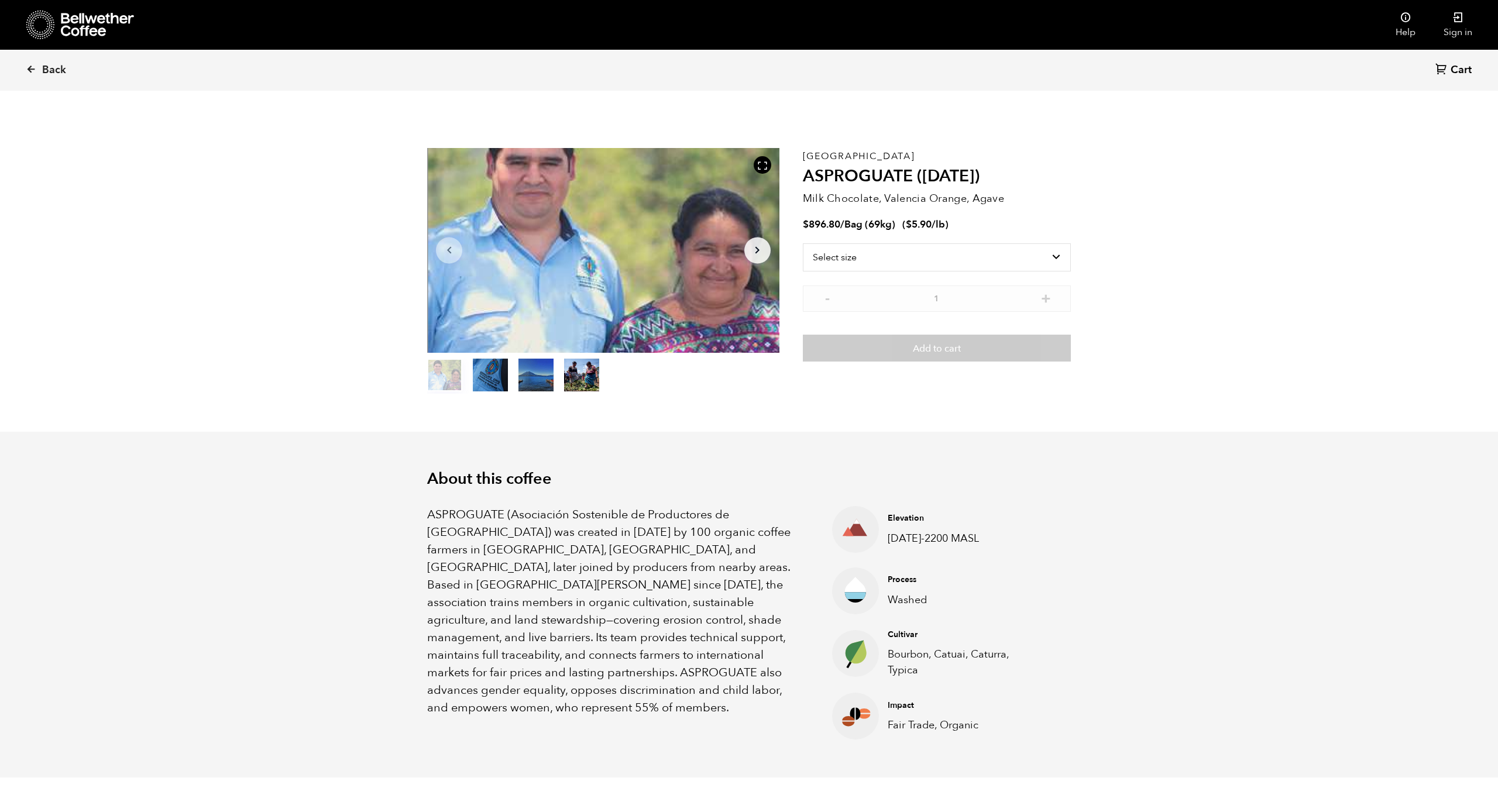
scroll to position [509, 623]
click at [48, 65] on span "Back" at bounding box center [54, 70] width 24 height 14
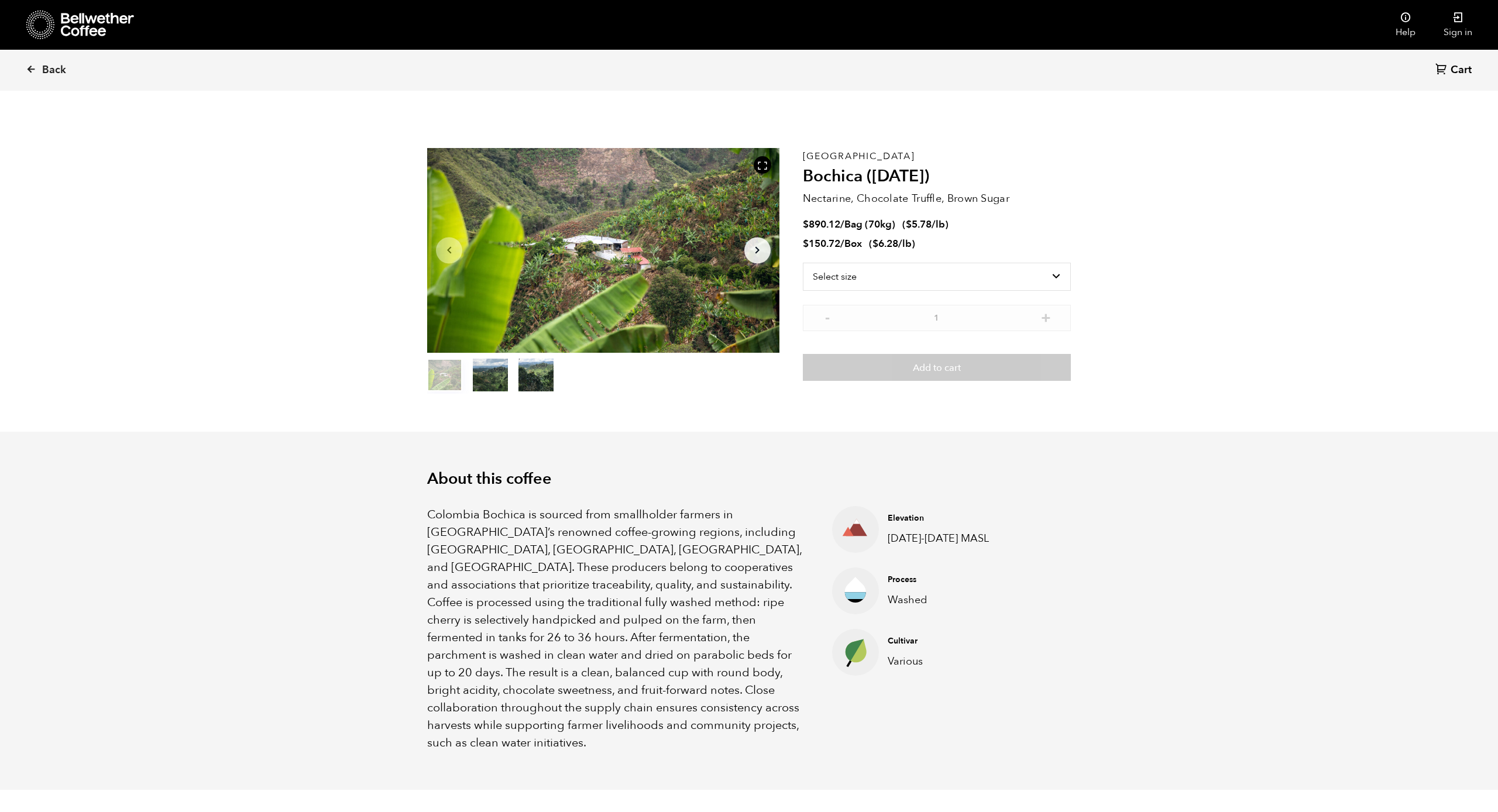
scroll to position [0, 1]
click at [48, 65] on span "Back" at bounding box center [54, 70] width 24 height 14
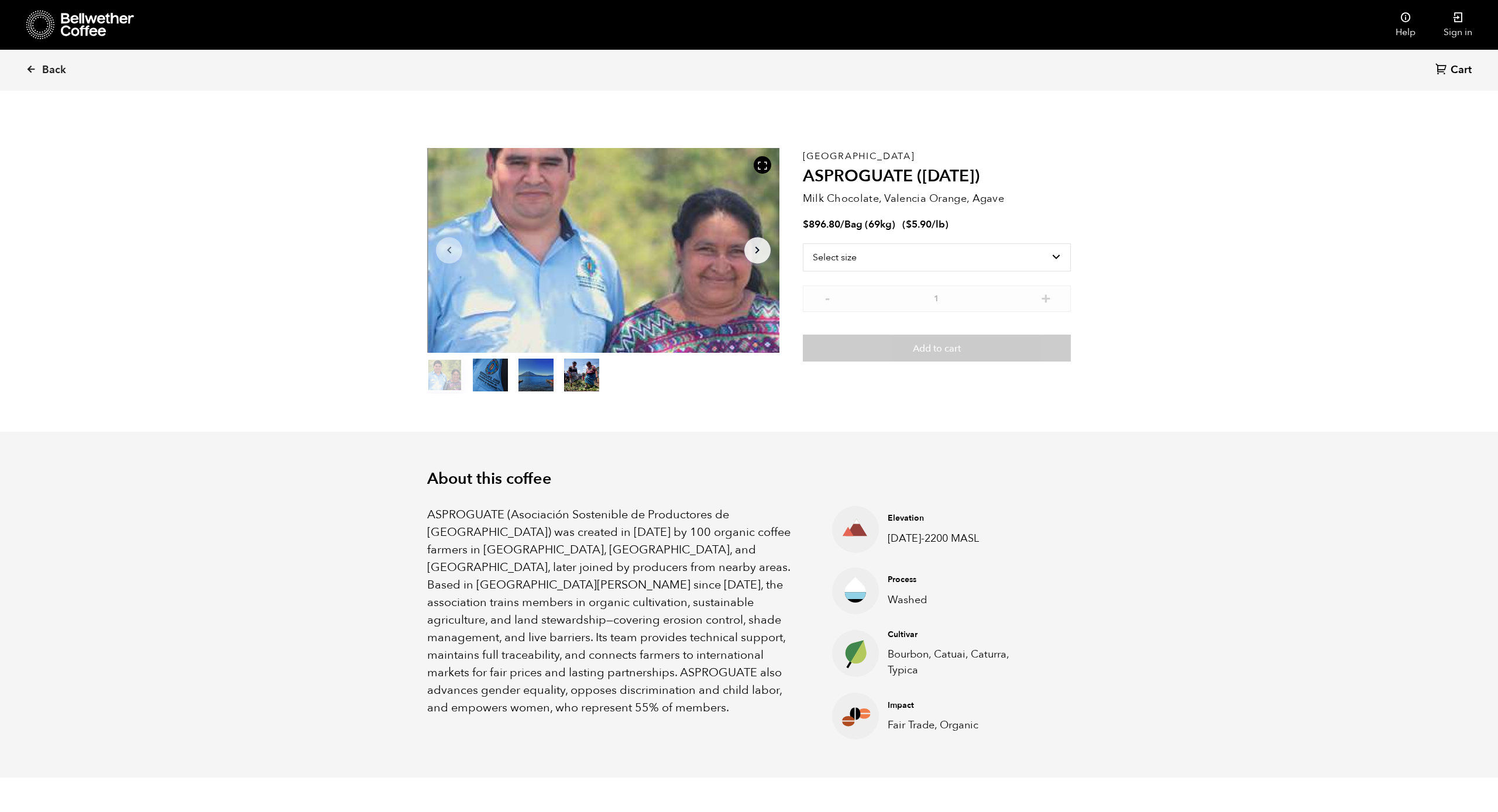
scroll to position [509, 623]
click at [48, 65] on span "Back" at bounding box center [54, 70] width 24 height 14
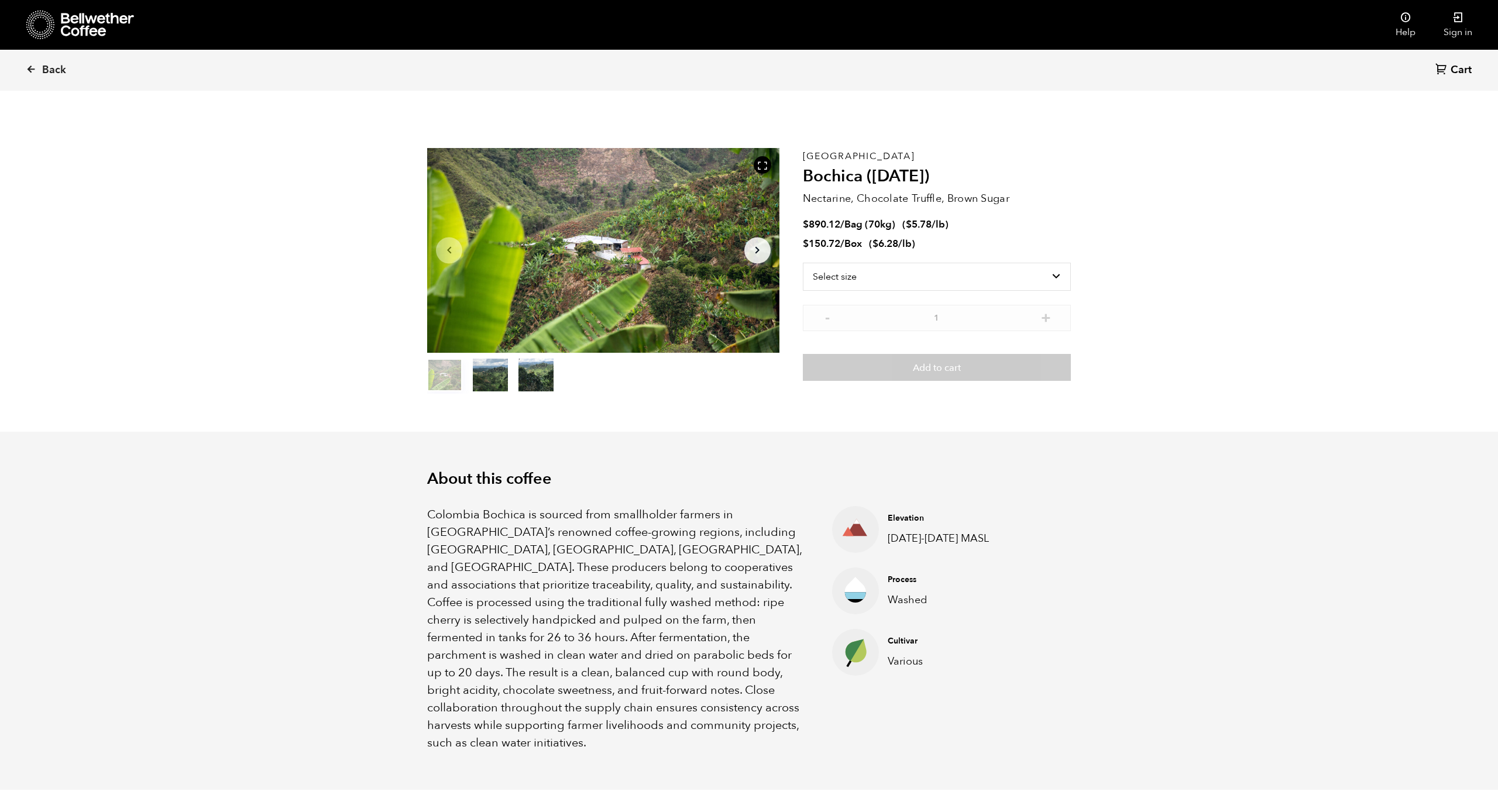
scroll to position [0, 1]
click at [48, 65] on span "Back" at bounding box center [54, 70] width 24 height 14
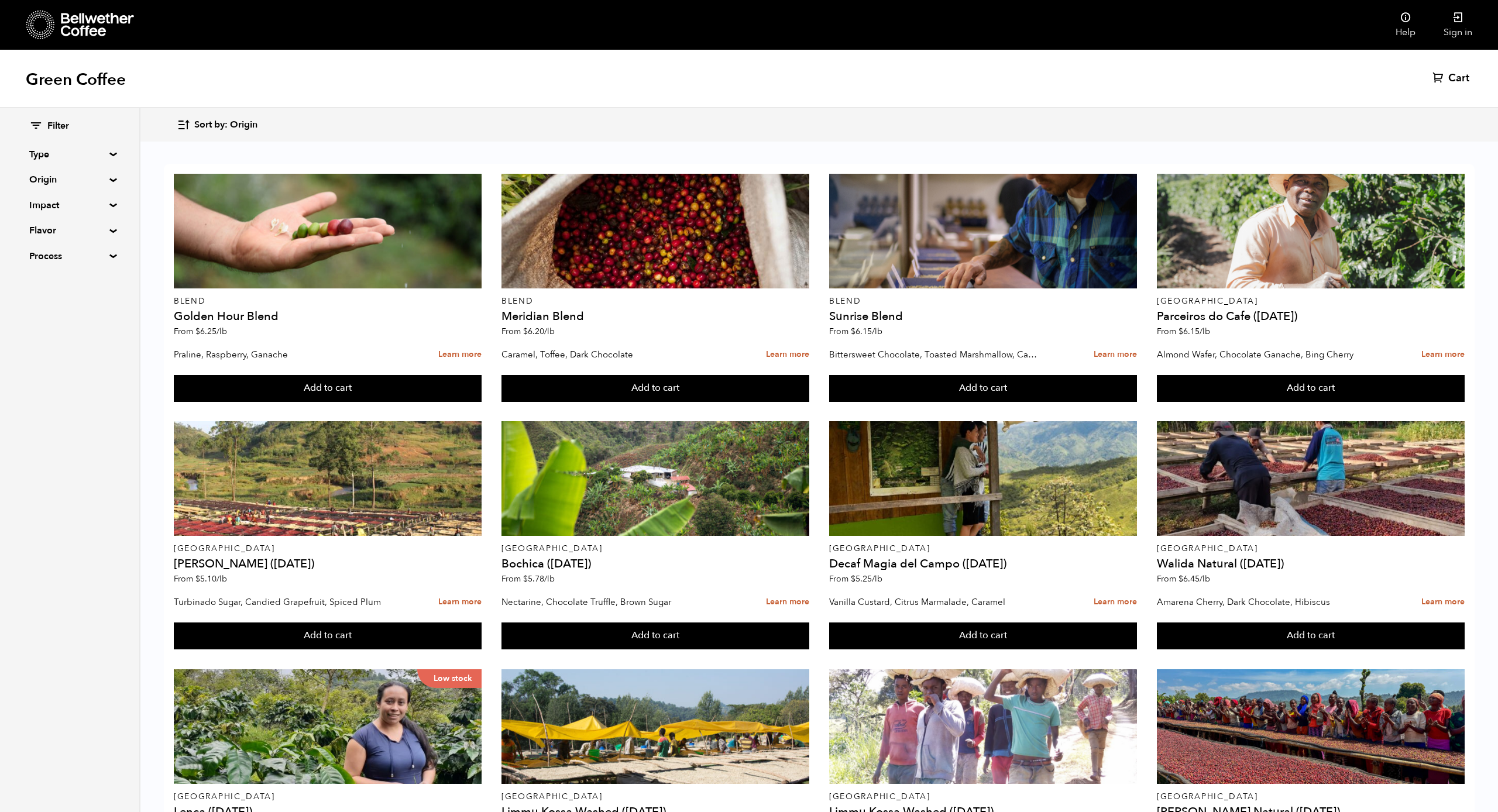
click at [96, 169] on div "Filter Type Blend Single Origin Decaf Seasonal Year Round Origin Blend Brazil B…" at bounding box center [69, 192] width 81 height 144
click at [103, 182] on summary "Origin" at bounding box center [69, 180] width 81 height 14
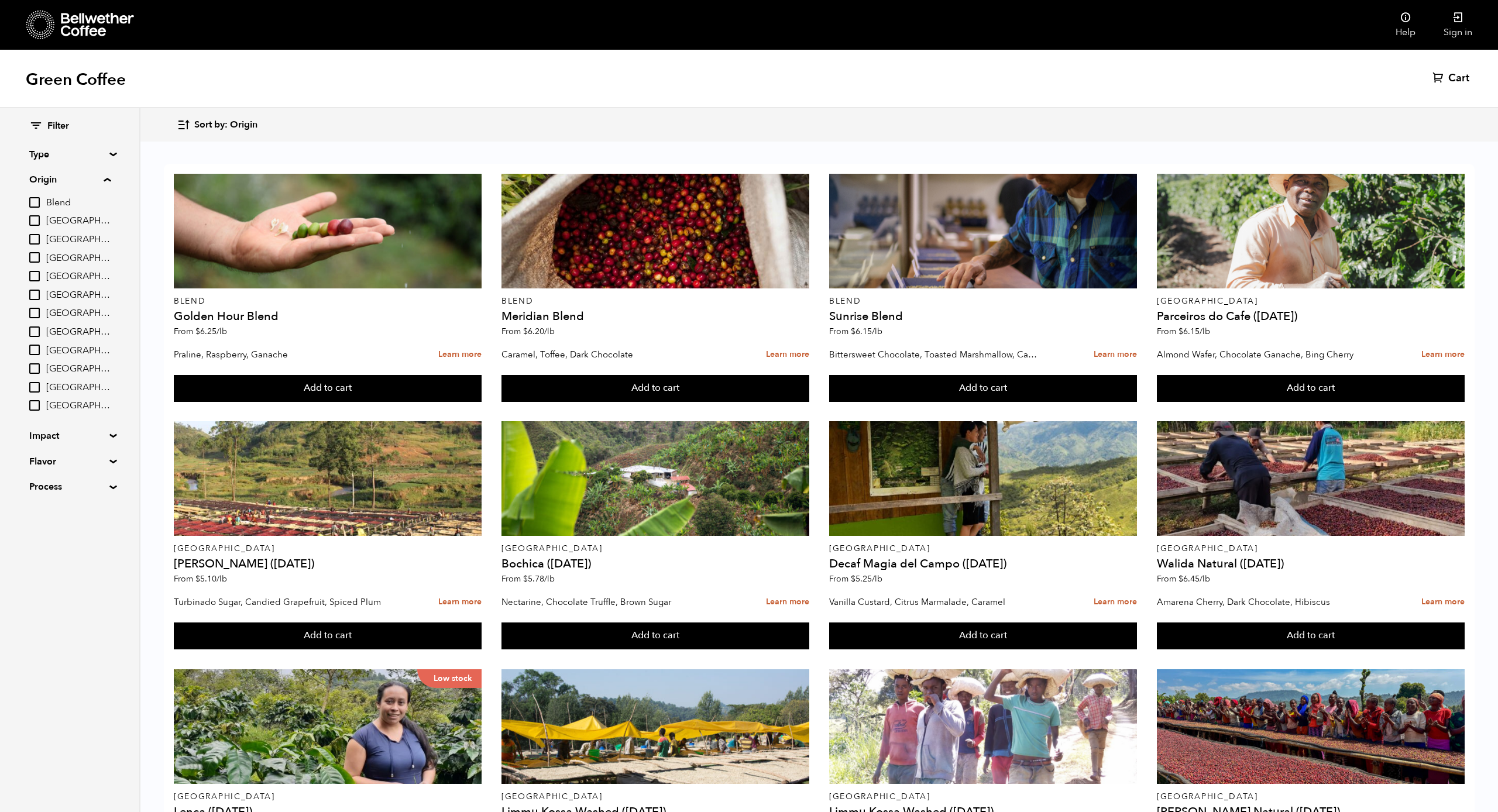
click at [78, 399] on span "[GEOGRAPHIC_DATA]" at bounding box center [79, 406] width 65 height 13
click at [0, 0] on input "[GEOGRAPHIC_DATA]" at bounding box center [0, 0] width 0 height 0
checkbox input "true"
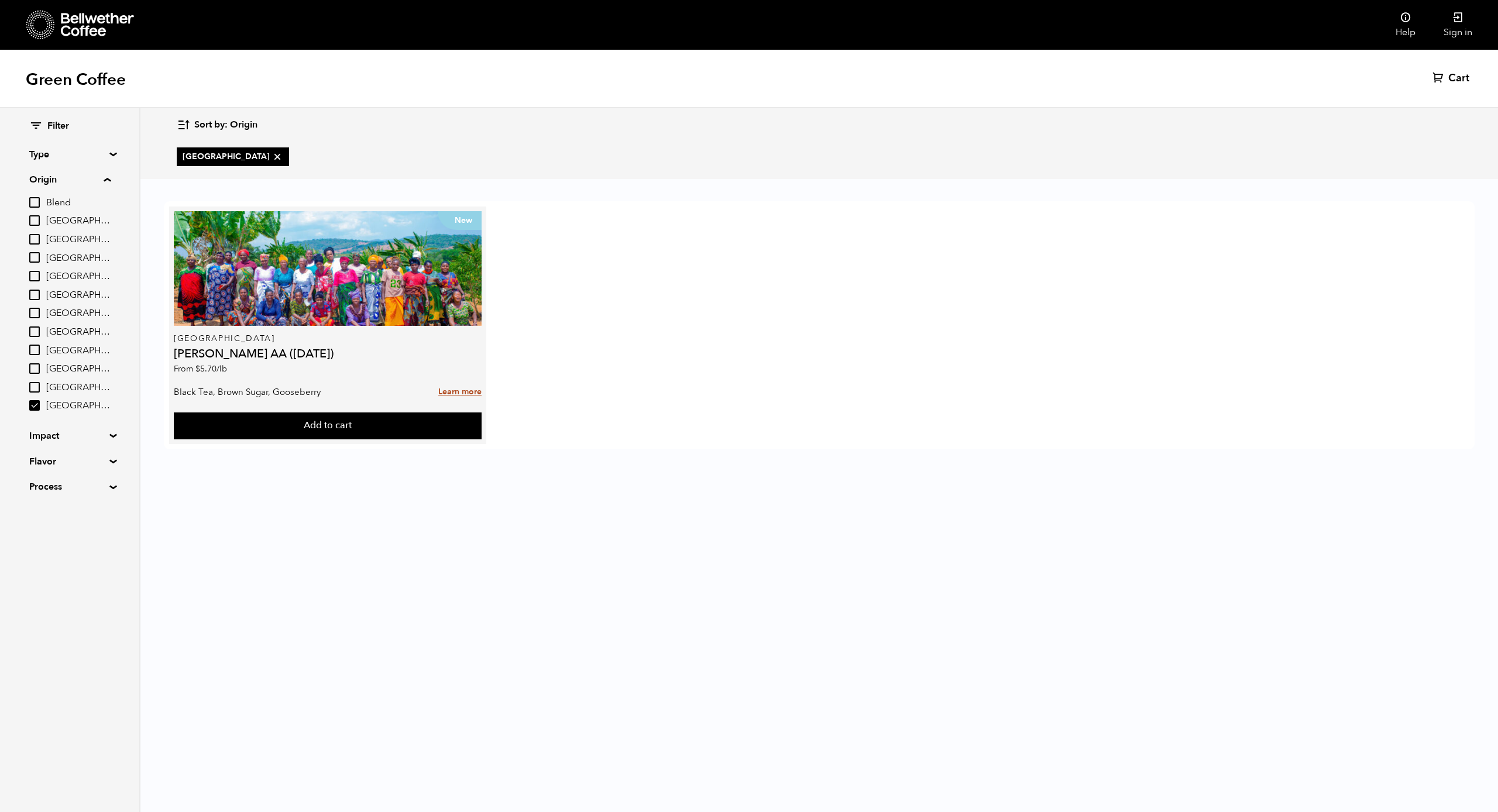
click at [465, 391] on link "Learn more" at bounding box center [459, 392] width 43 height 25
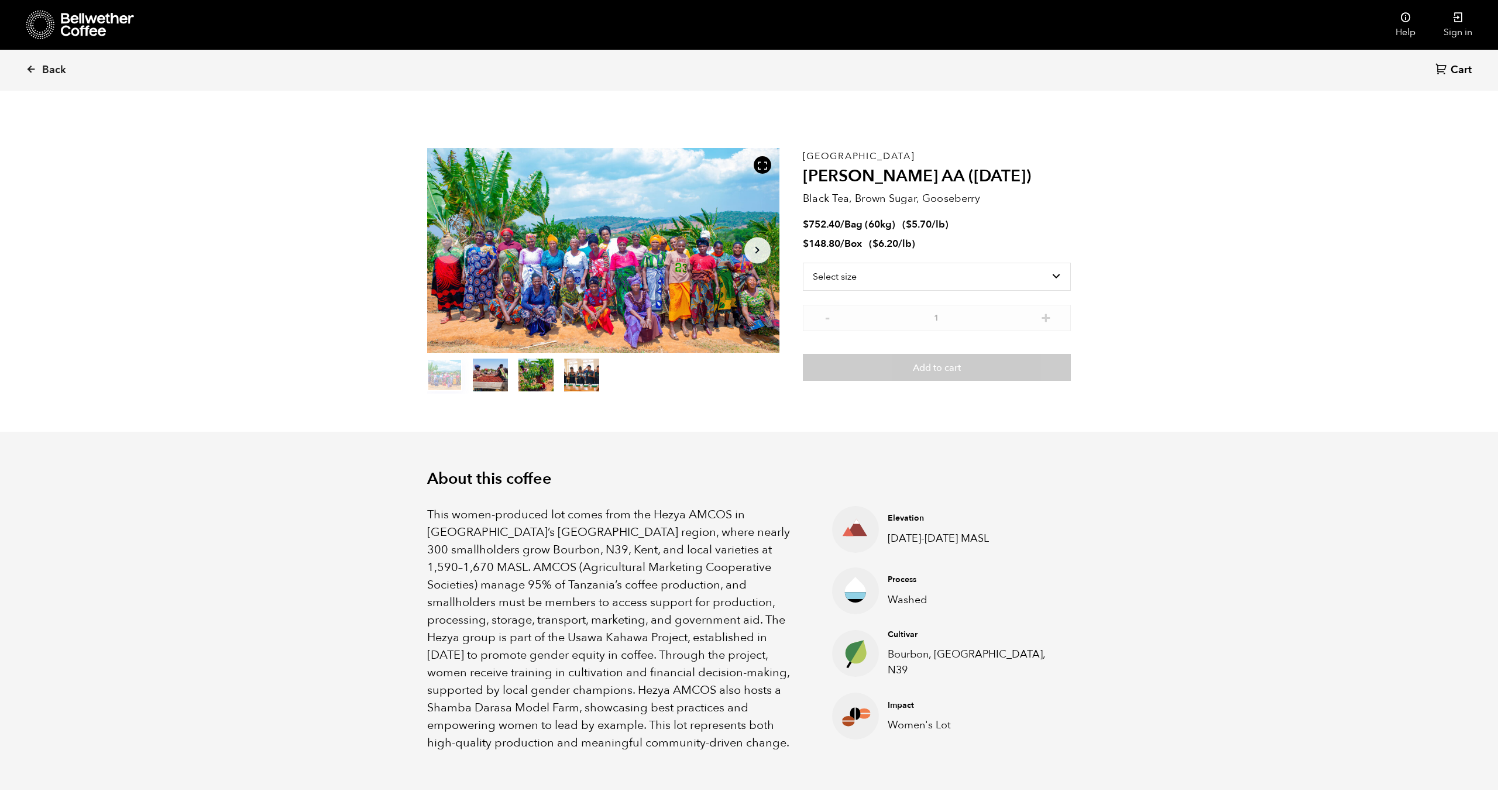
scroll to position [509, 623]
select select "box"
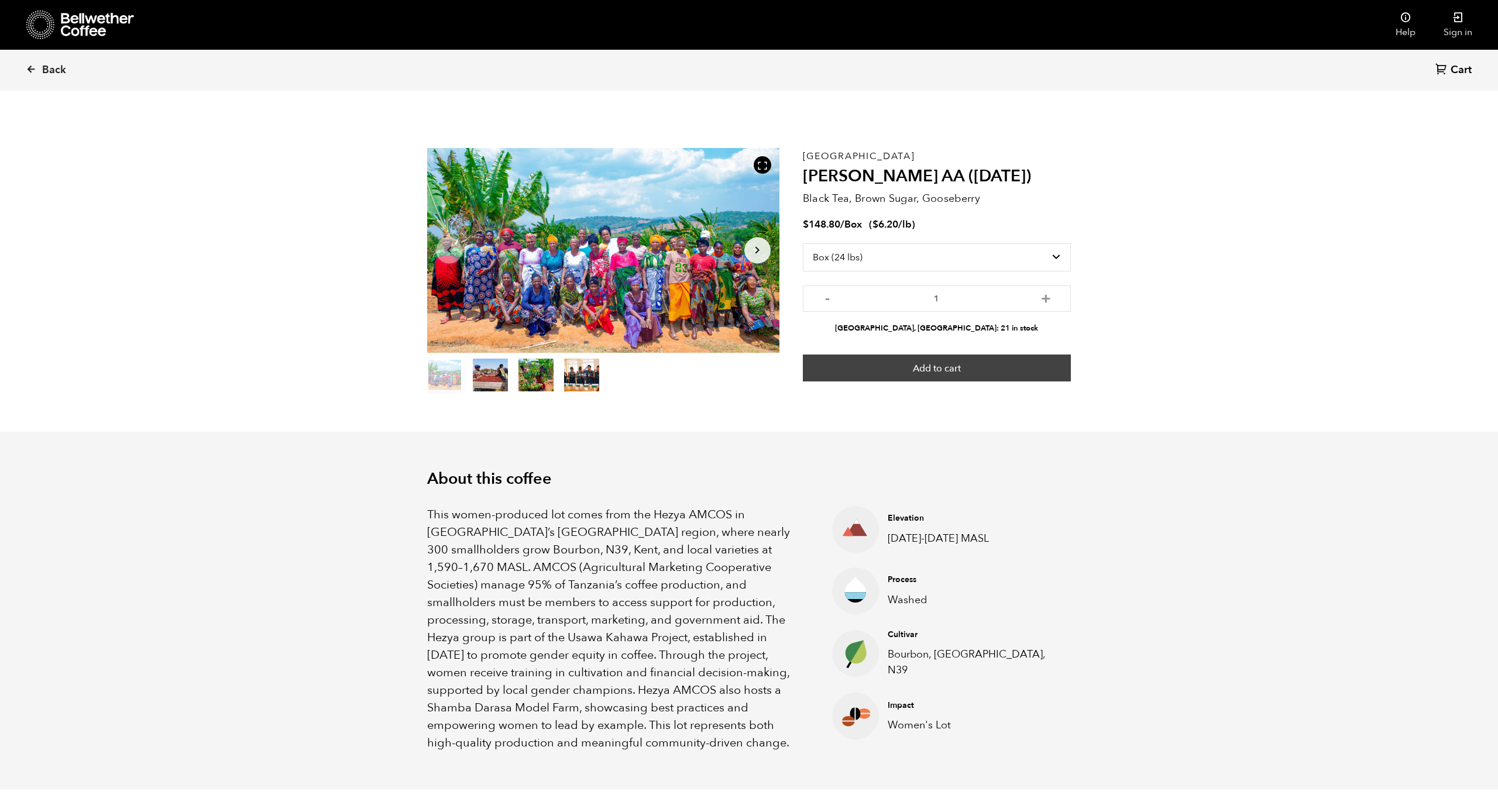
click at [906, 364] on button "Add to cart" at bounding box center [937, 368] width 268 height 27
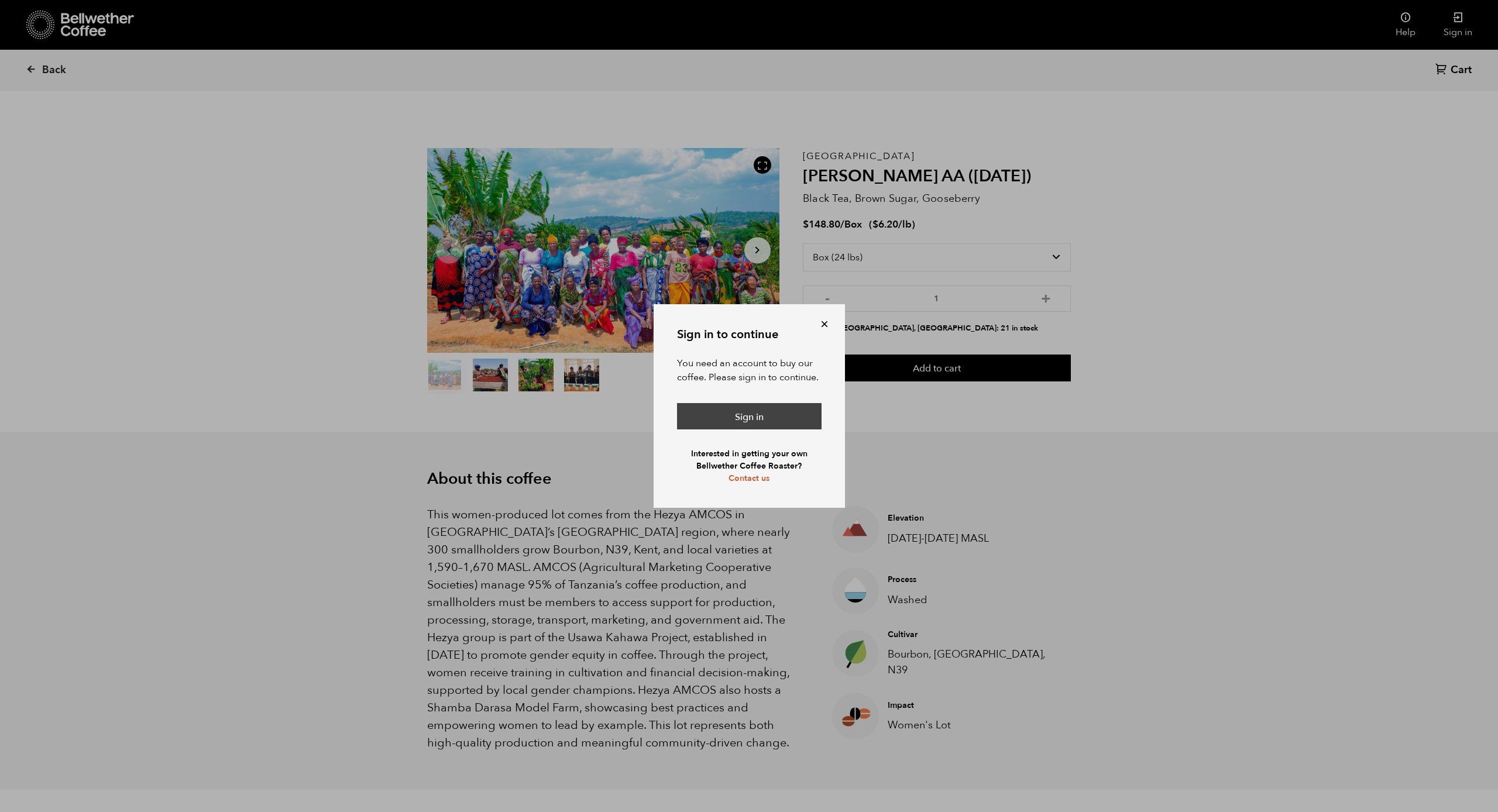
click at [758, 410] on link "Sign in" at bounding box center [749, 417] width 144 height 27
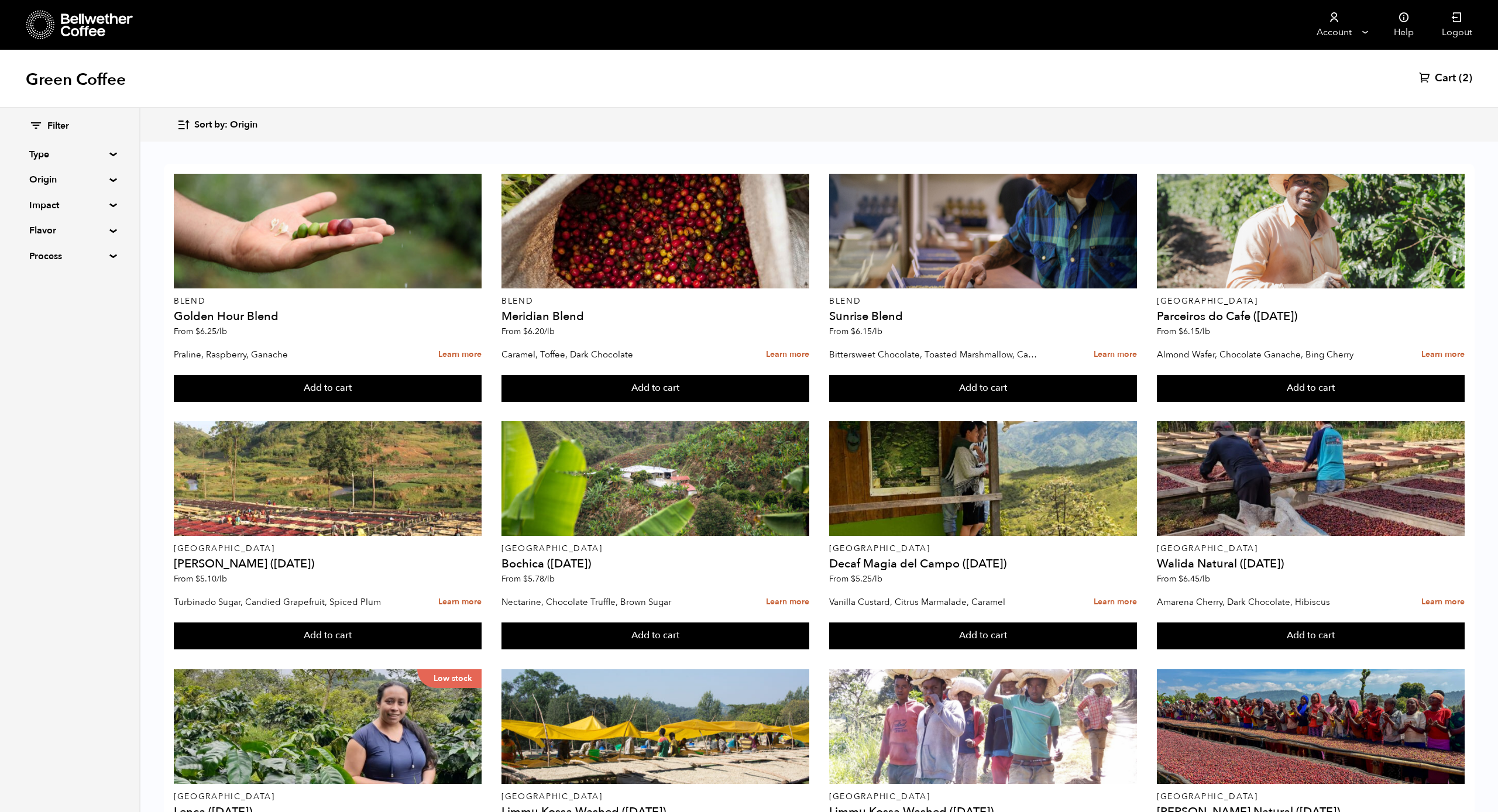
click at [103, 180] on summary "Origin" at bounding box center [69, 180] width 81 height 14
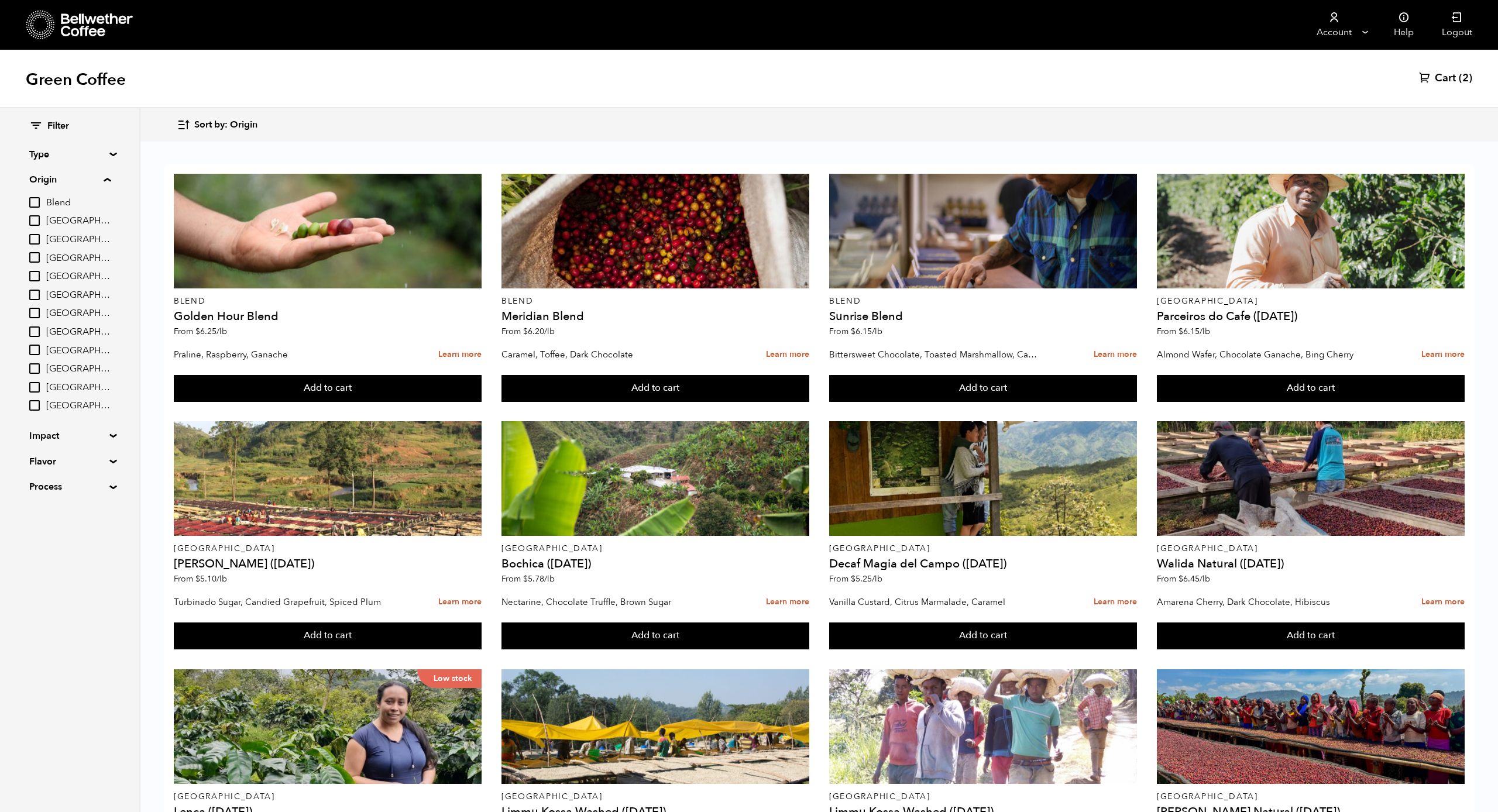
click at [73, 276] on span "[GEOGRAPHIC_DATA]" at bounding box center [79, 276] width 65 height 13
click at [0, 0] on input "East Java" at bounding box center [0, 0] width 0 height 0
checkbox input "true"
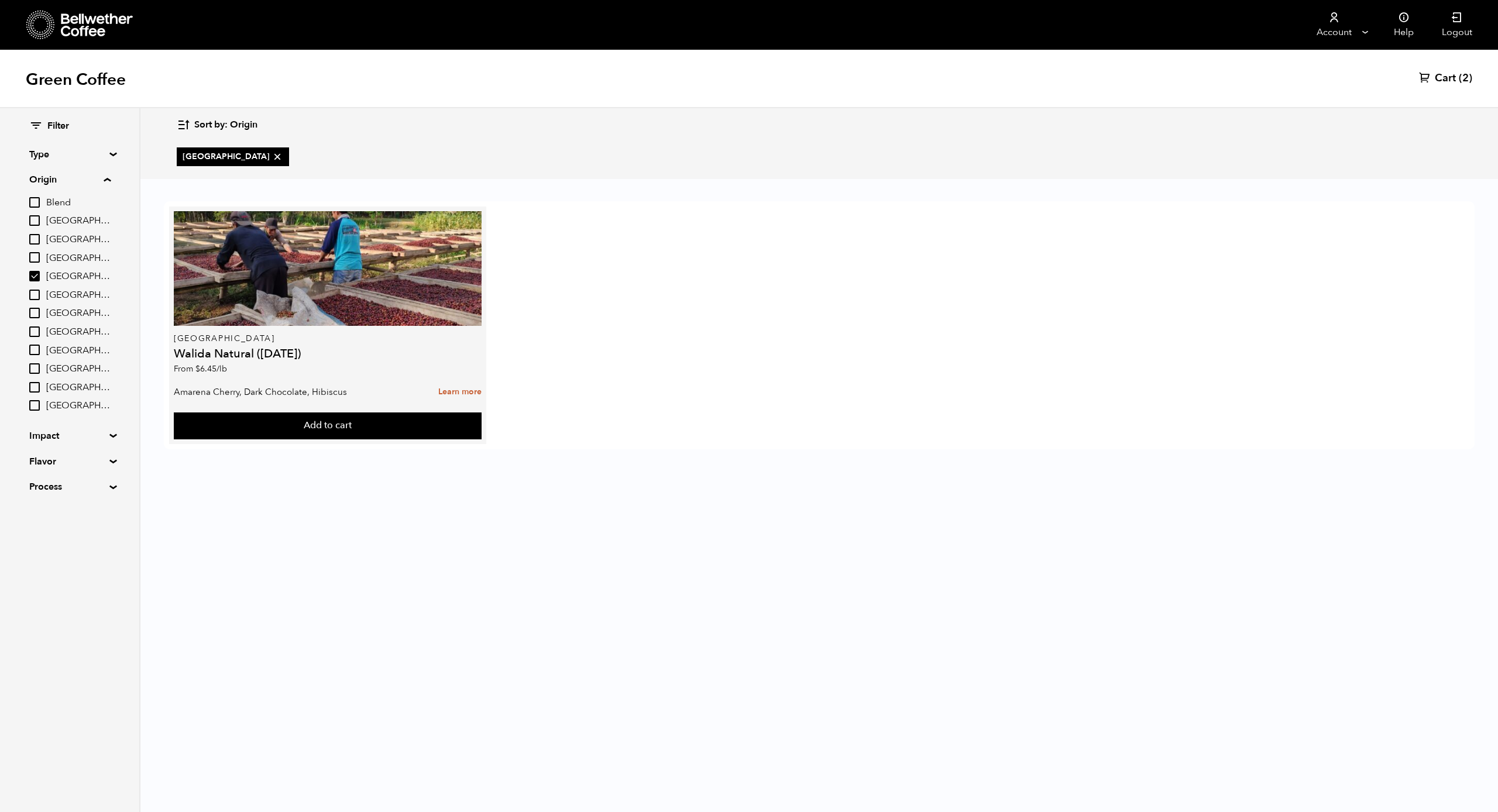
click at [312, 372] on p "From $ 6.45 /lb" at bounding box center [328, 369] width 308 height 8
click at [335, 420] on button "Add to cart" at bounding box center [328, 426] width 308 height 27
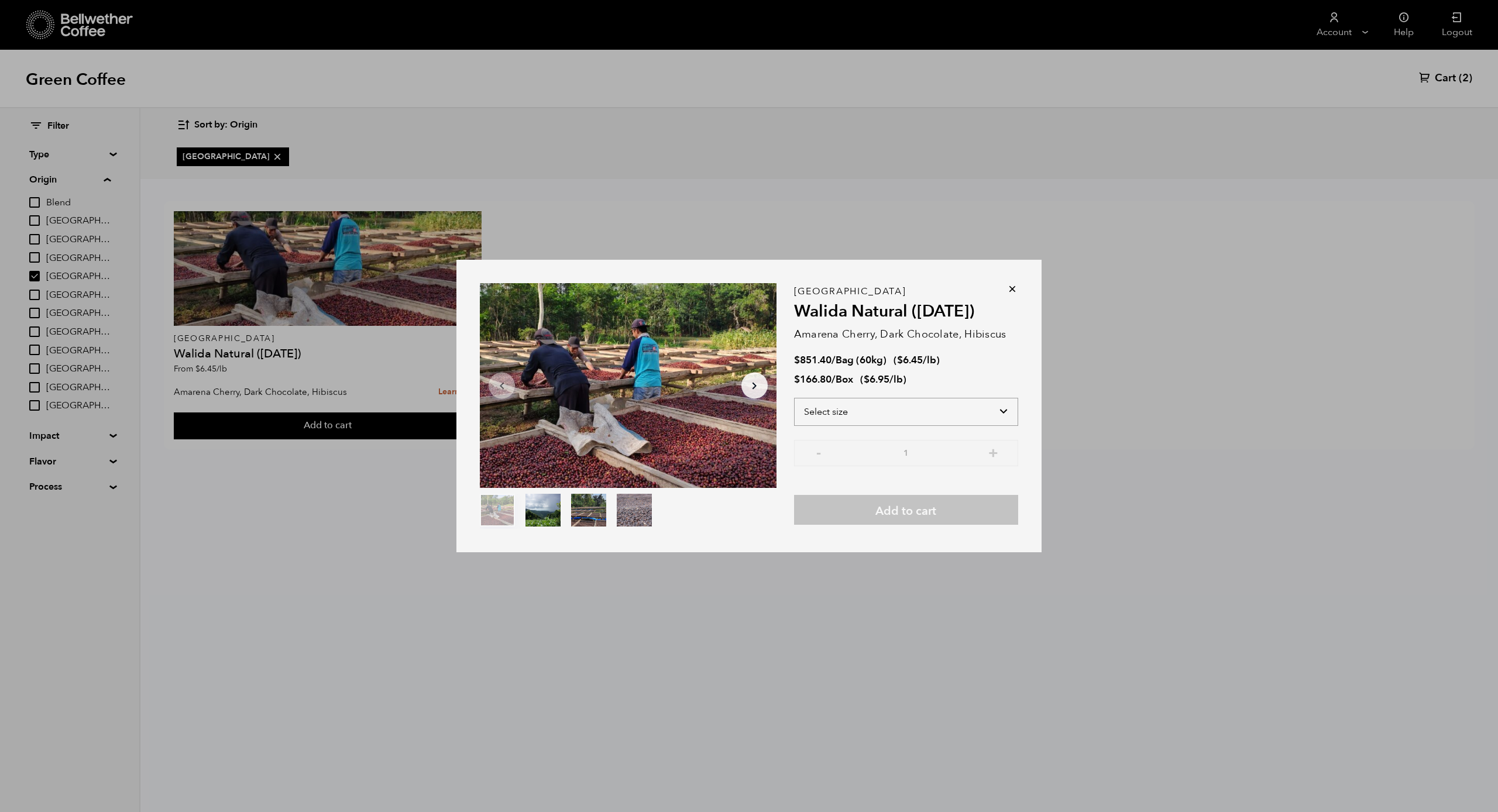
select select "box"
click at [1013, 289] on icon at bounding box center [1012, 289] width 12 height 12
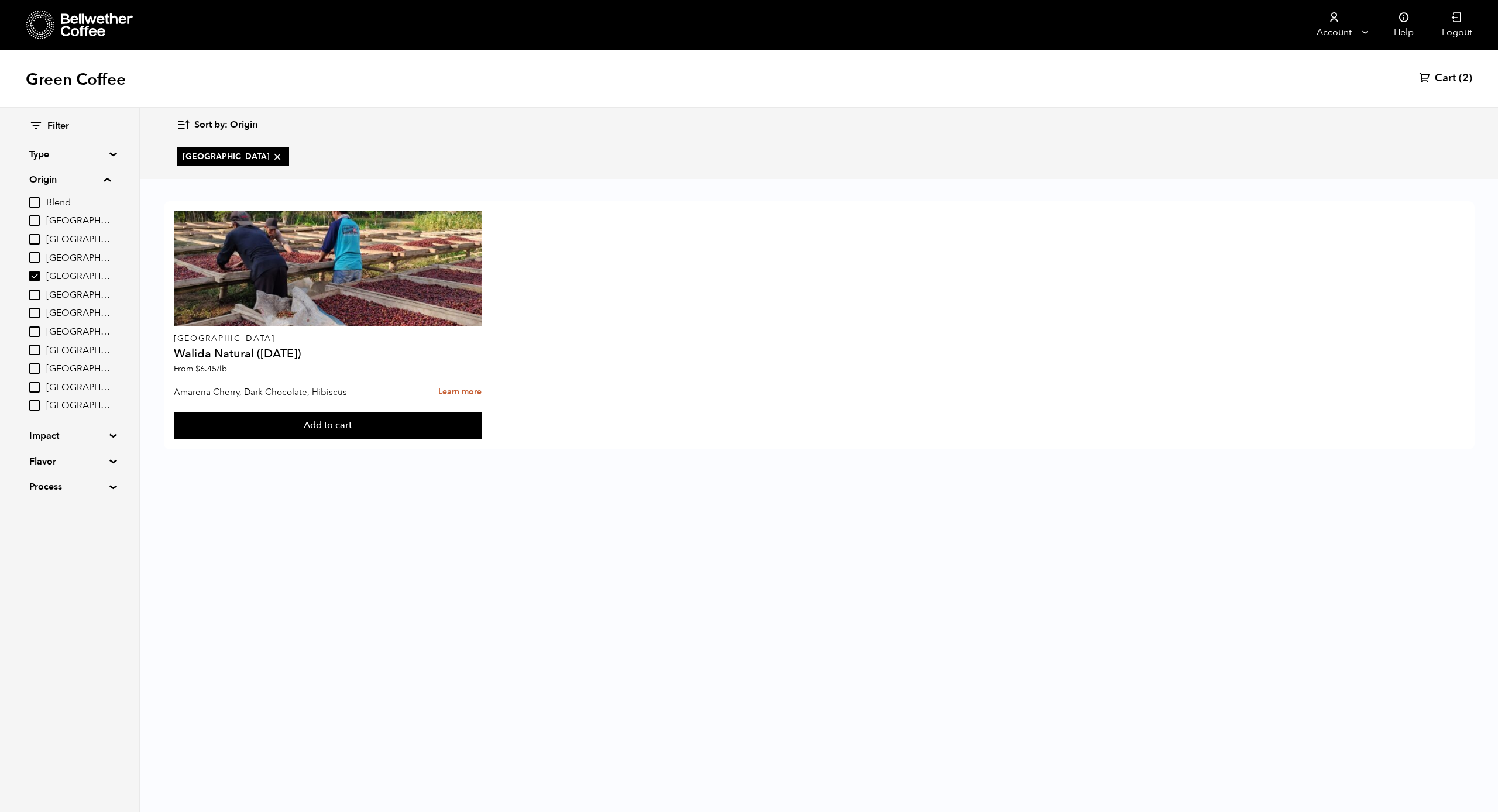
click at [272, 155] on icon at bounding box center [277, 156] width 12 height 12
checkbox input "false"
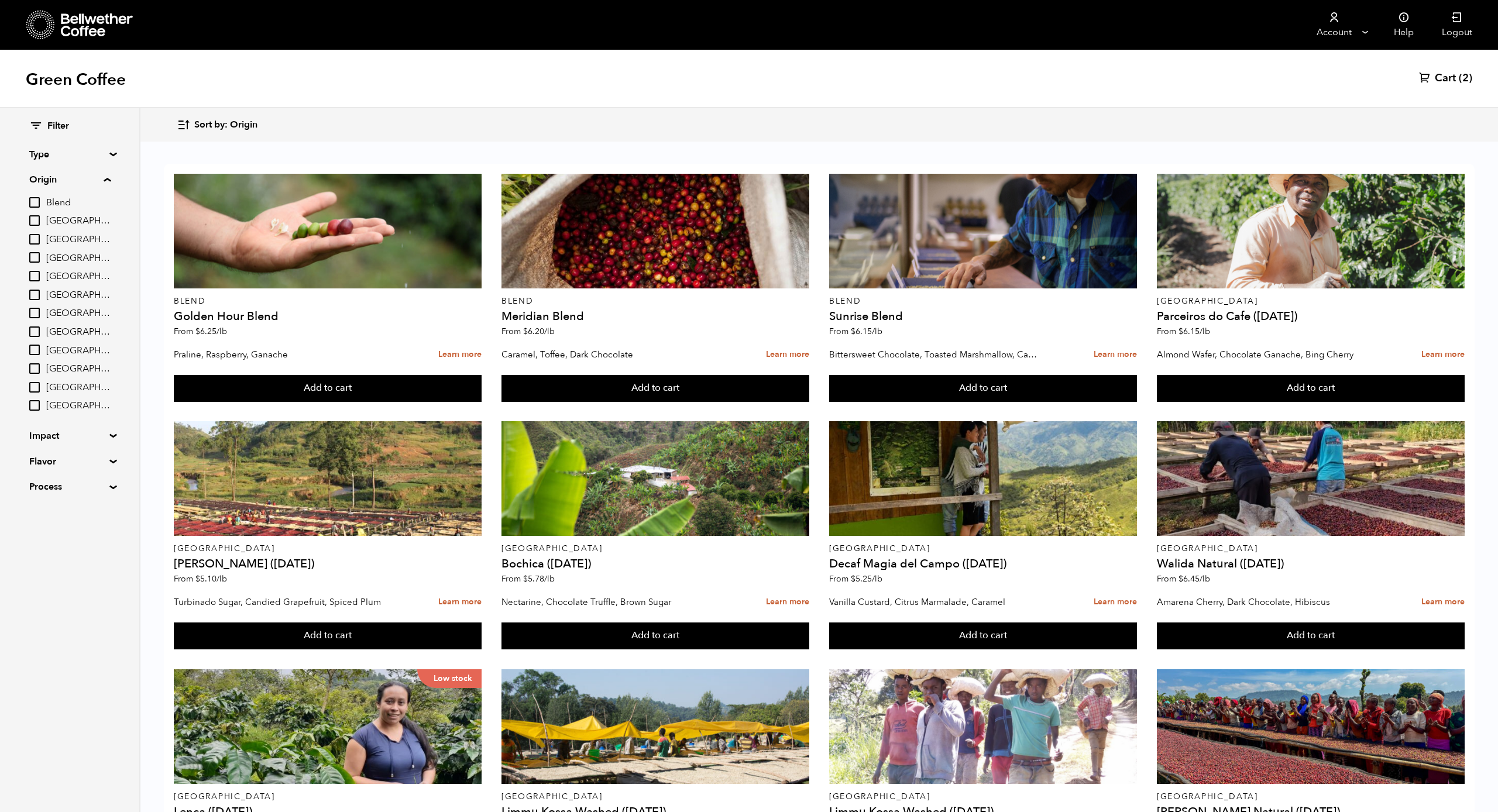
scroll to position [249, 0]
click at [78, 326] on span "Guatemala" at bounding box center [79, 332] width 65 height 13
click at [0, 0] on input "Guatemala" at bounding box center [0, 0] width 0 height 0
checkbox input "true"
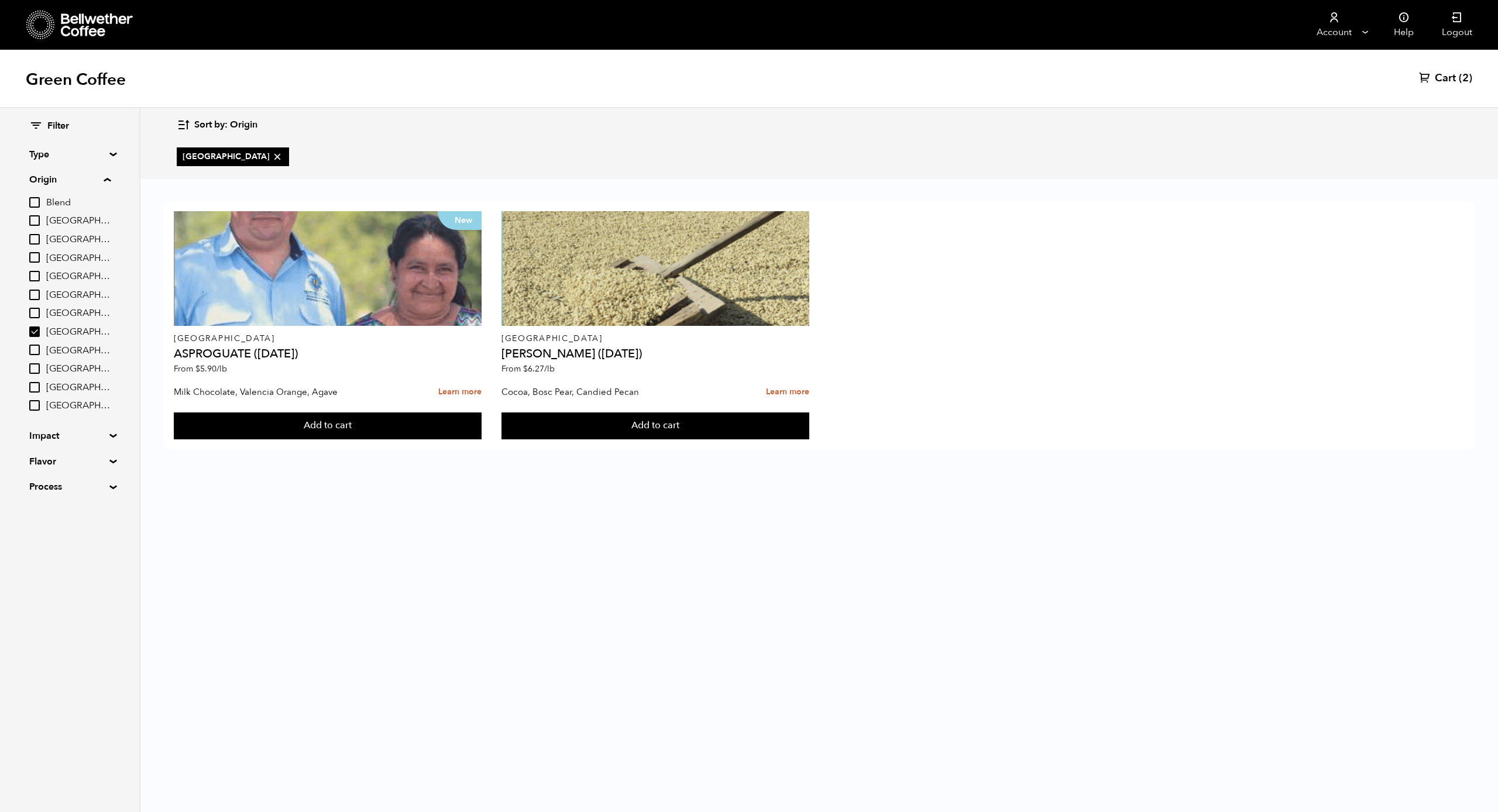
scroll to position [0, 0]
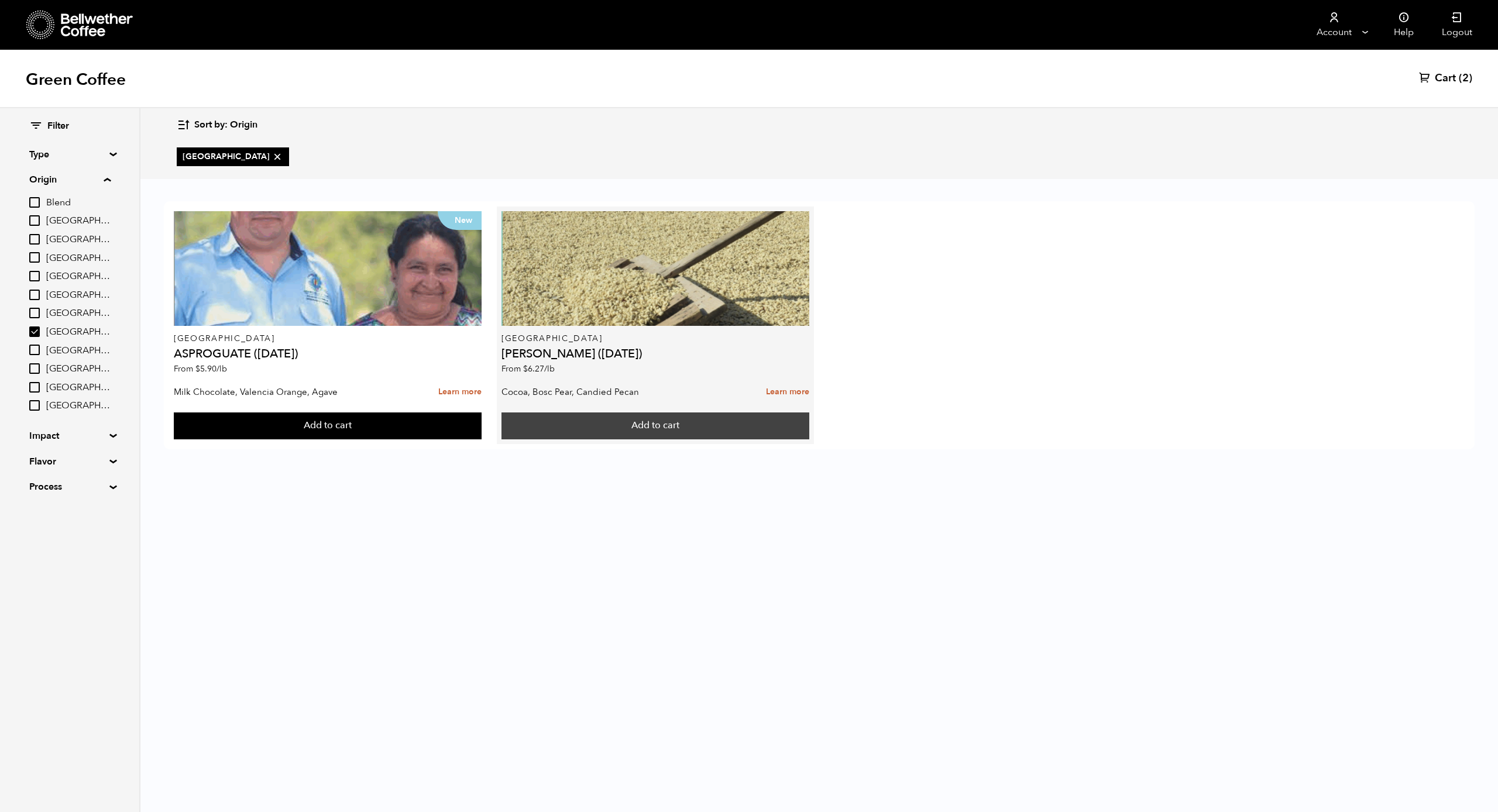
click at [481, 426] on button "Add to cart" at bounding box center [328, 426] width 308 height 27
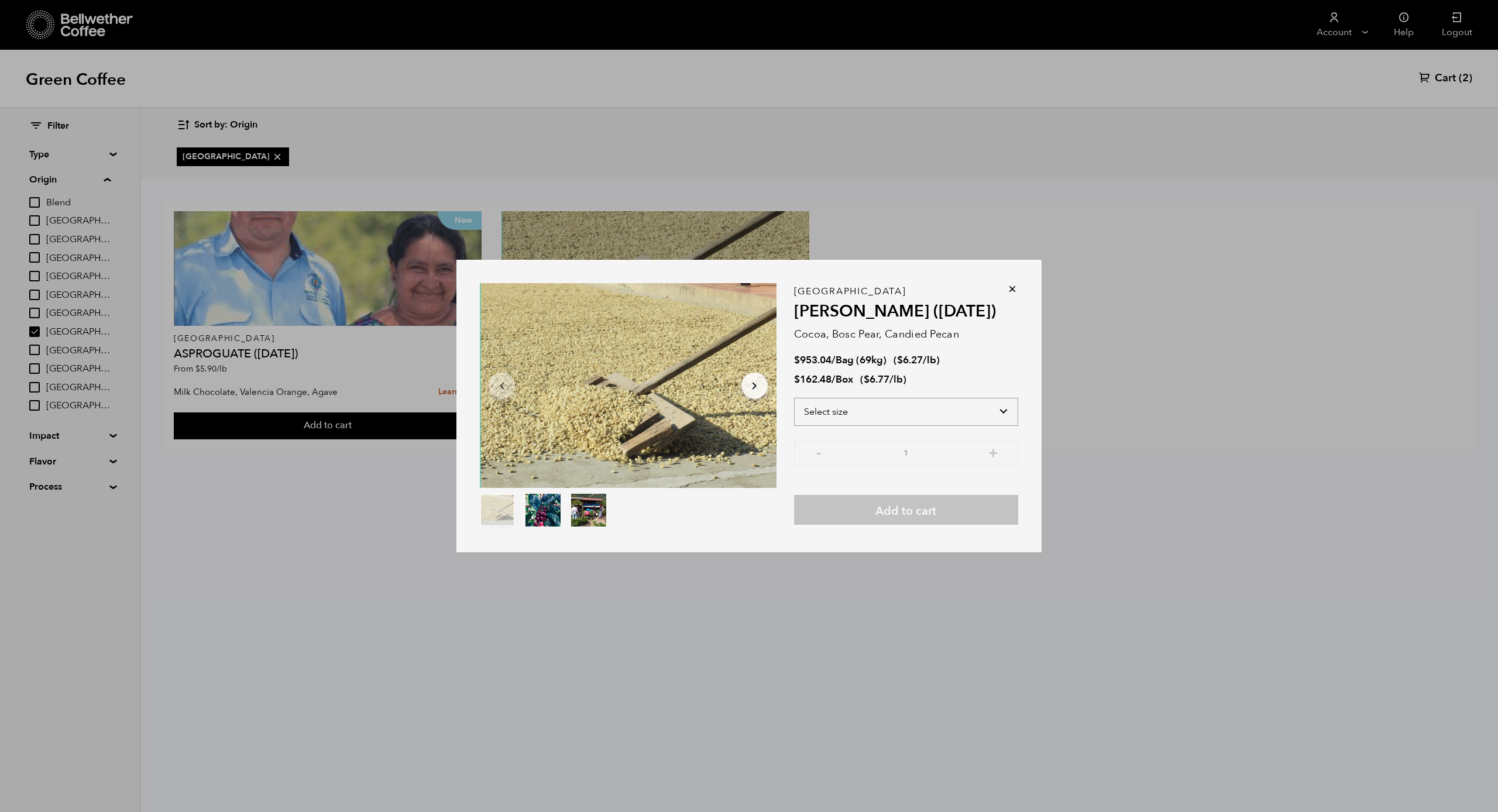
select select "box"
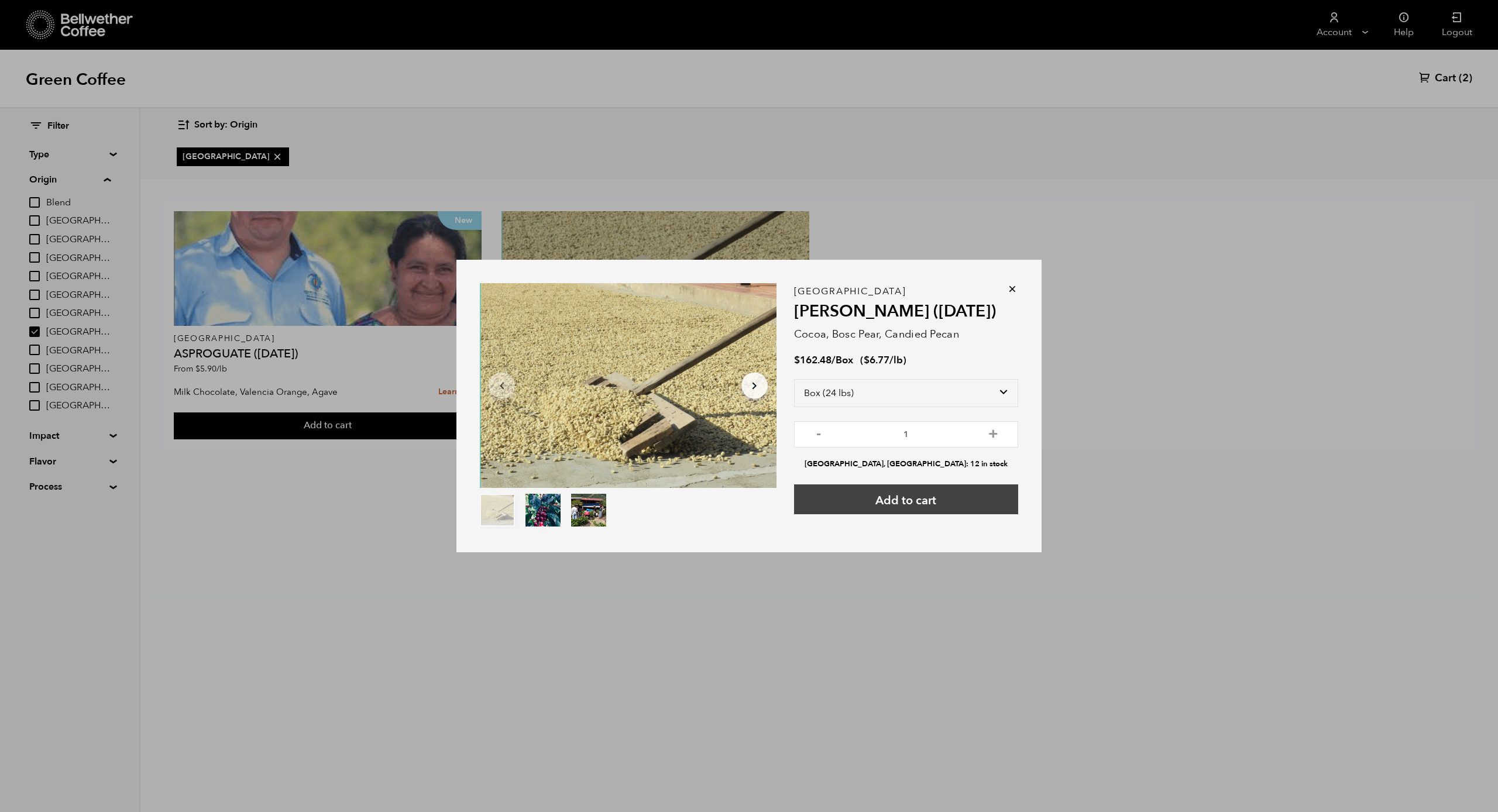
click at [910, 499] on button "Add to cart" at bounding box center [906, 500] width 224 height 30
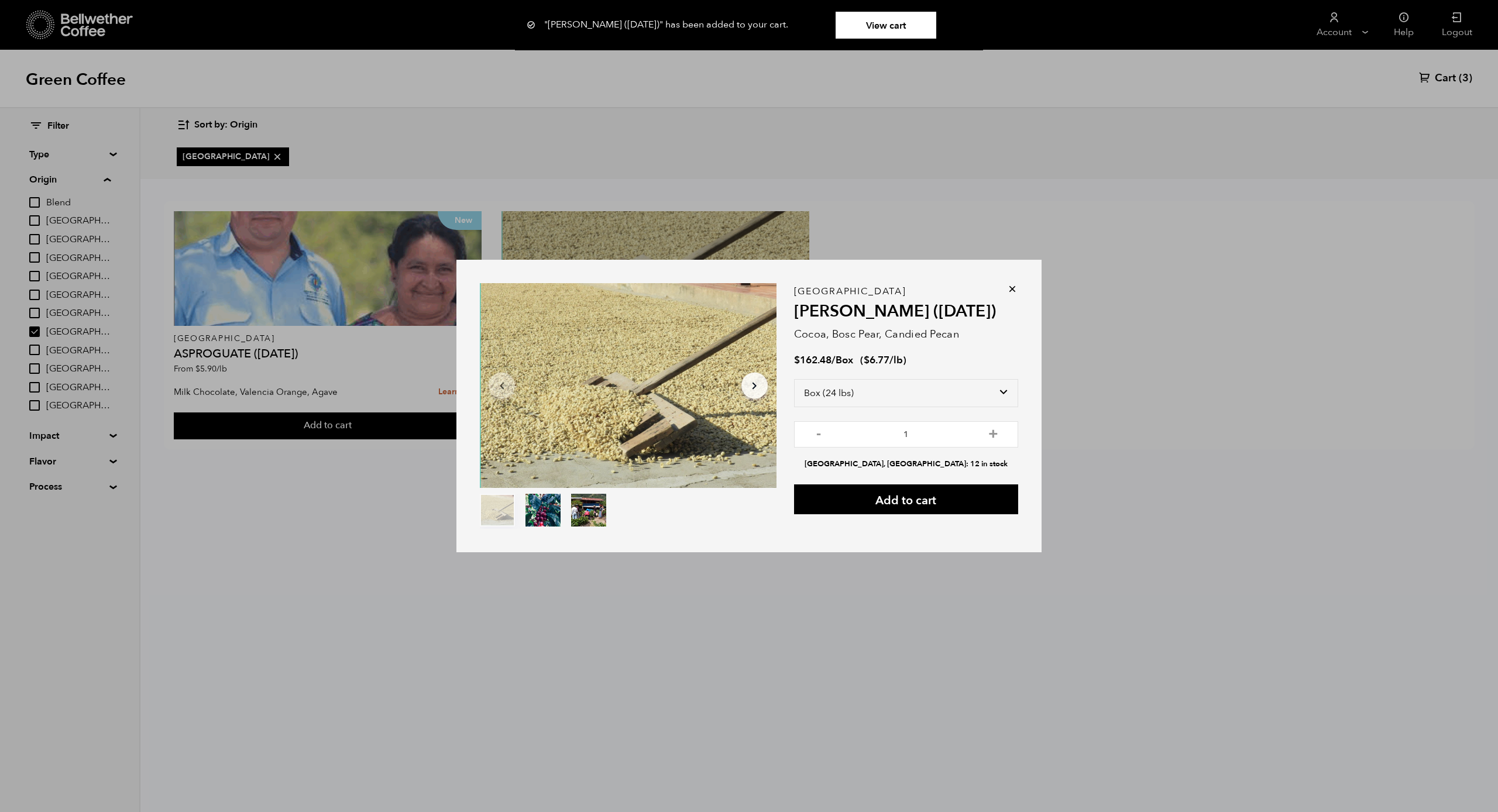
click at [1013, 288] on icon at bounding box center [1012, 289] width 12 height 12
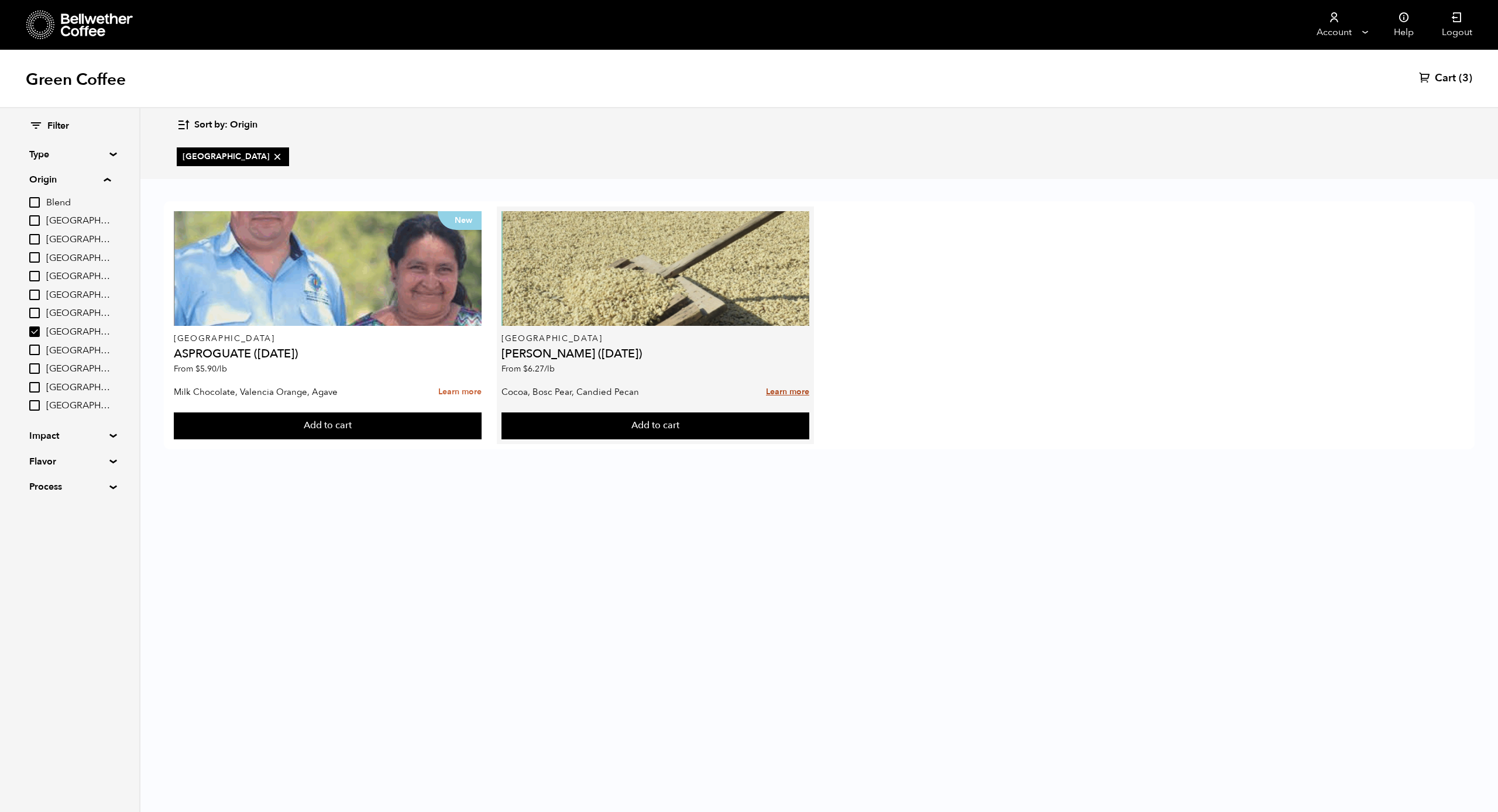
click at [796, 391] on link "Learn more" at bounding box center [787, 392] width 43 height 25
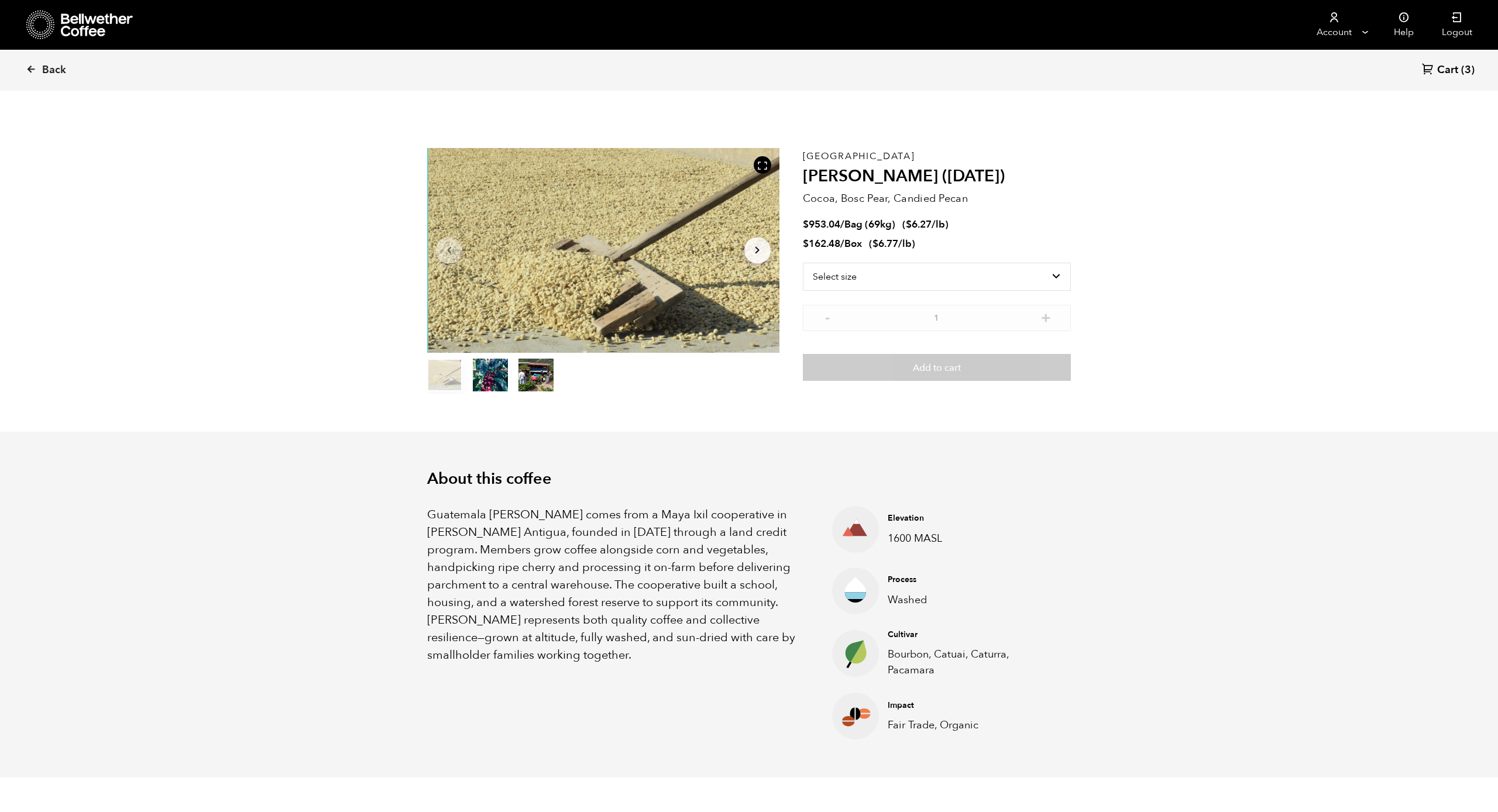
scroll to position [509, 623]
click at [53, 71] on span "Back" at bounding box center [54, 70] width 24 height 14
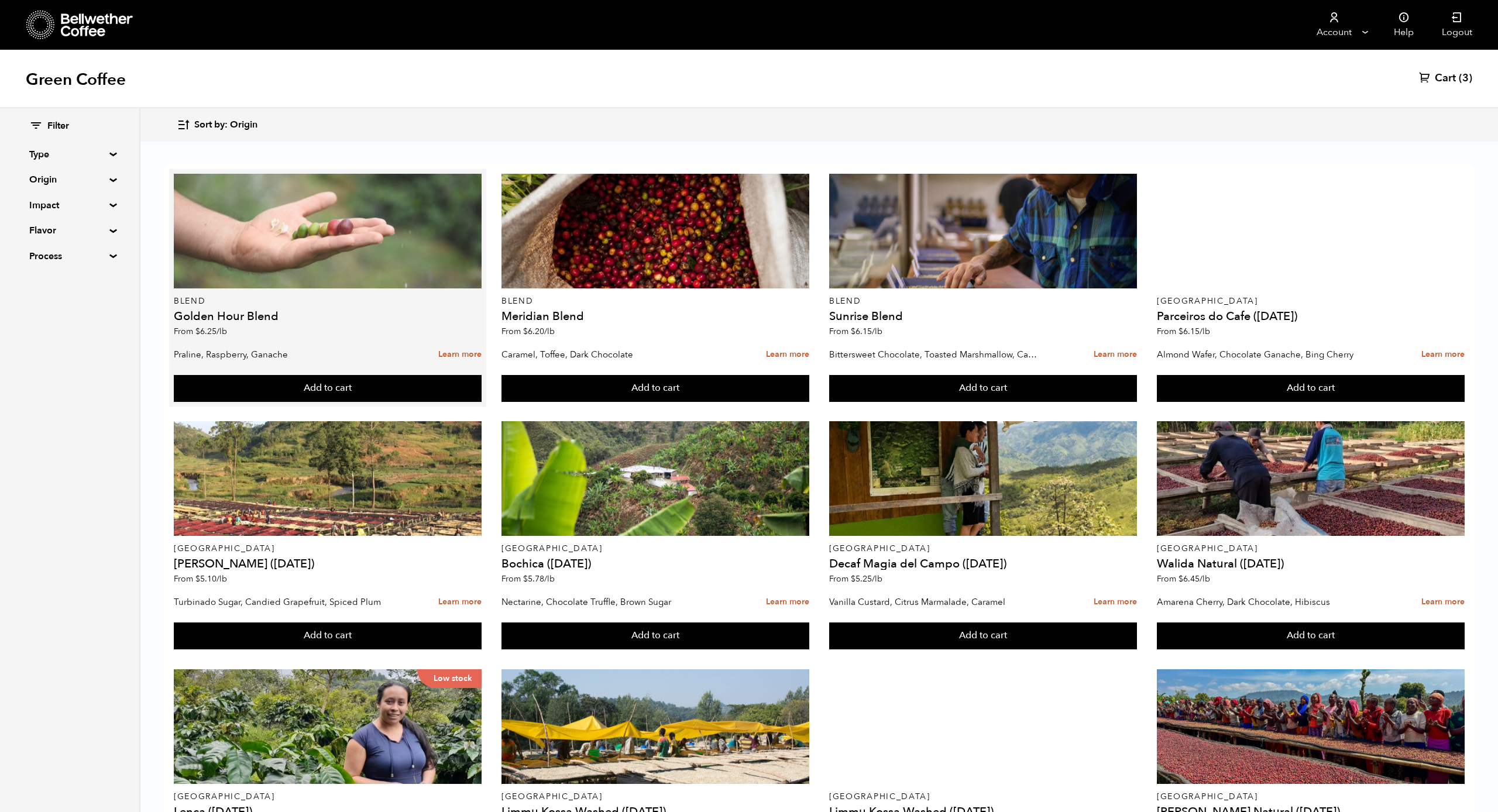
scroll to position [1, 1]
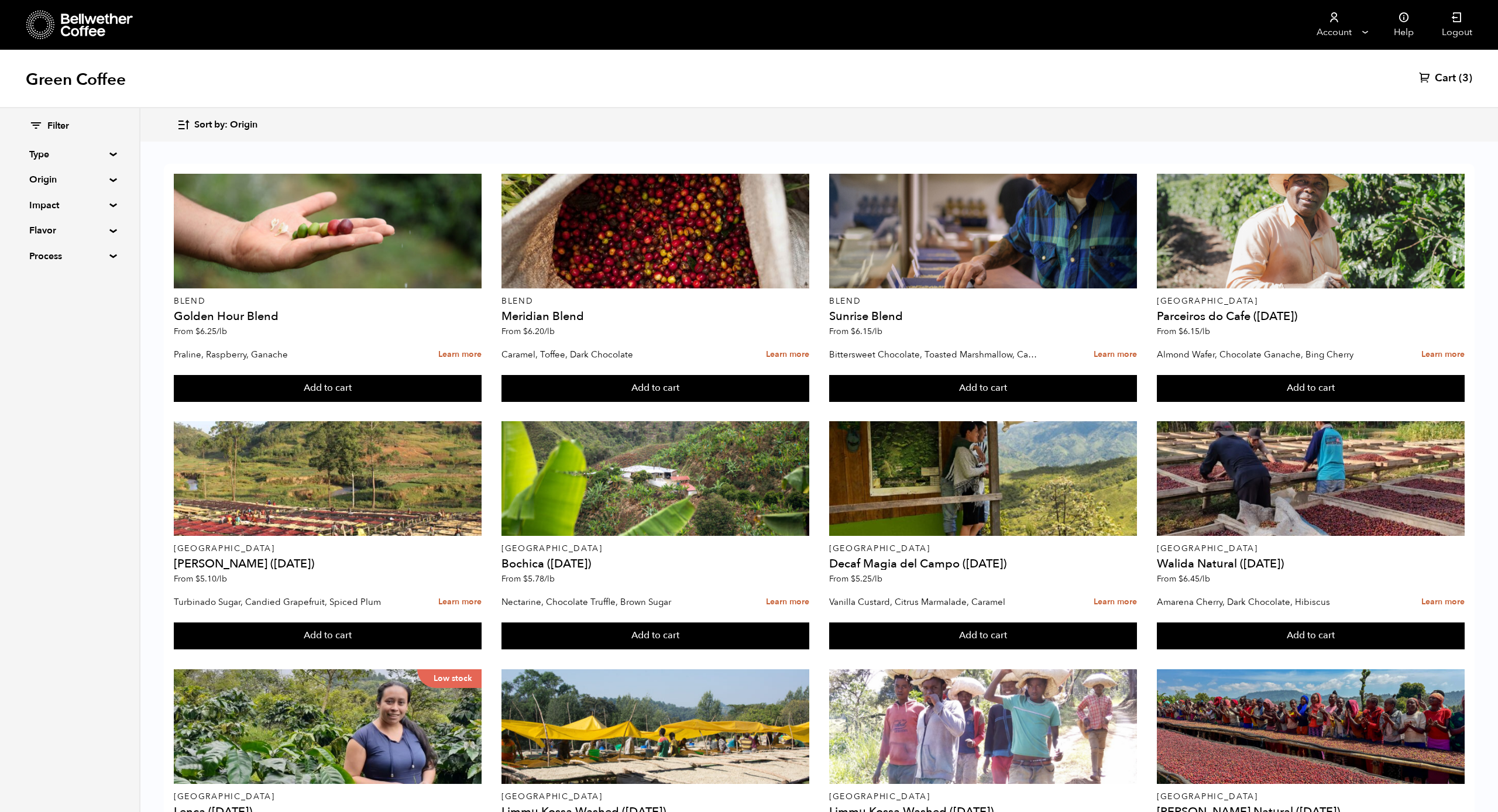
click at [99, 176] on summary "Origin" at bounding box center [69, 180] width 81 height 14
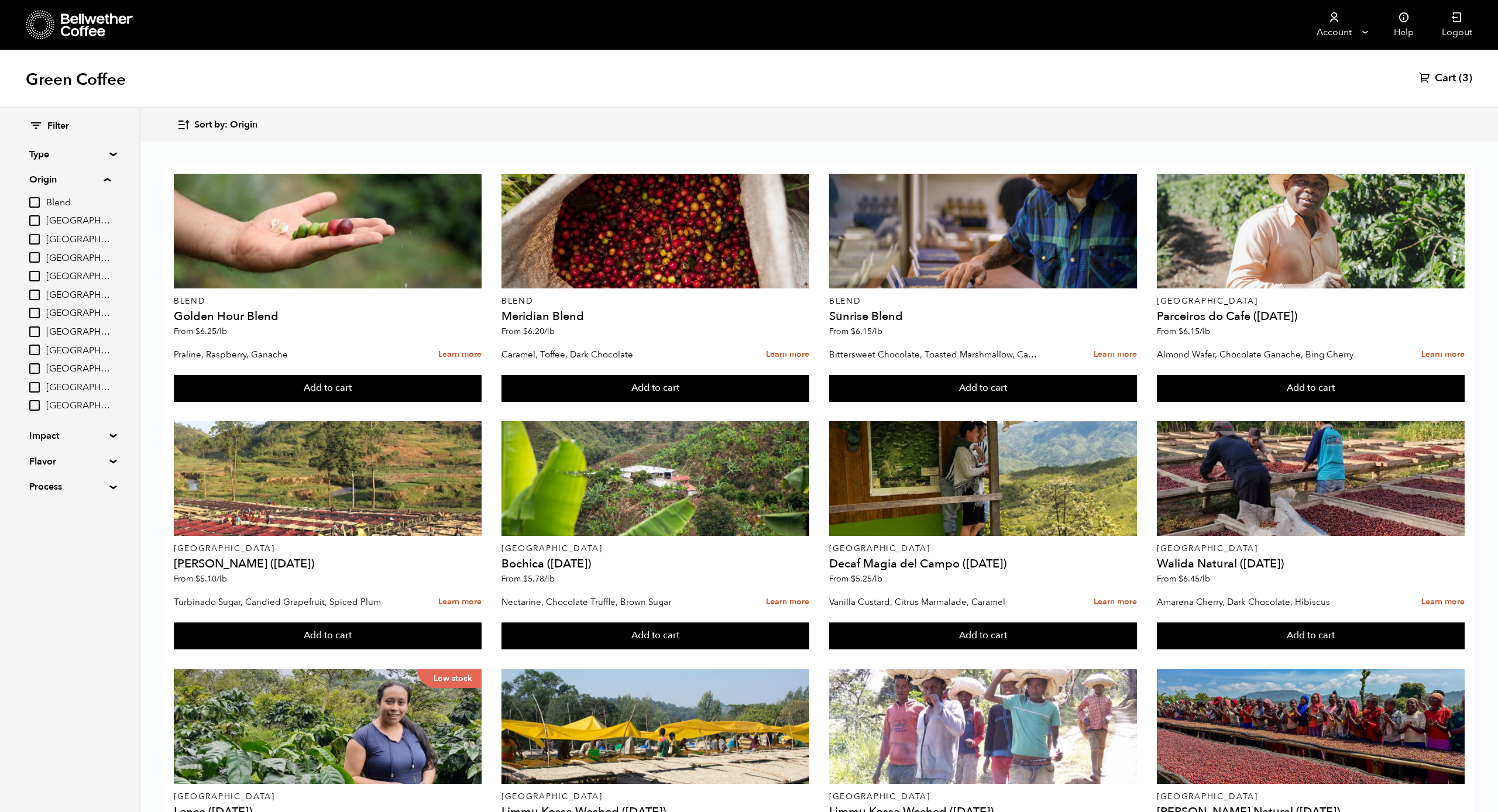
scroll to position [0, 1]
click at [206, 146] on div "Blend Golden Hour Blend From $ 6.25 /lb Praline, Raspberry, Ganache Learn more …" at bounding box center [819, 788] width 1358 height 1289
click at [92, 37] on div at bounding box center [80, 25] width 107 height 30
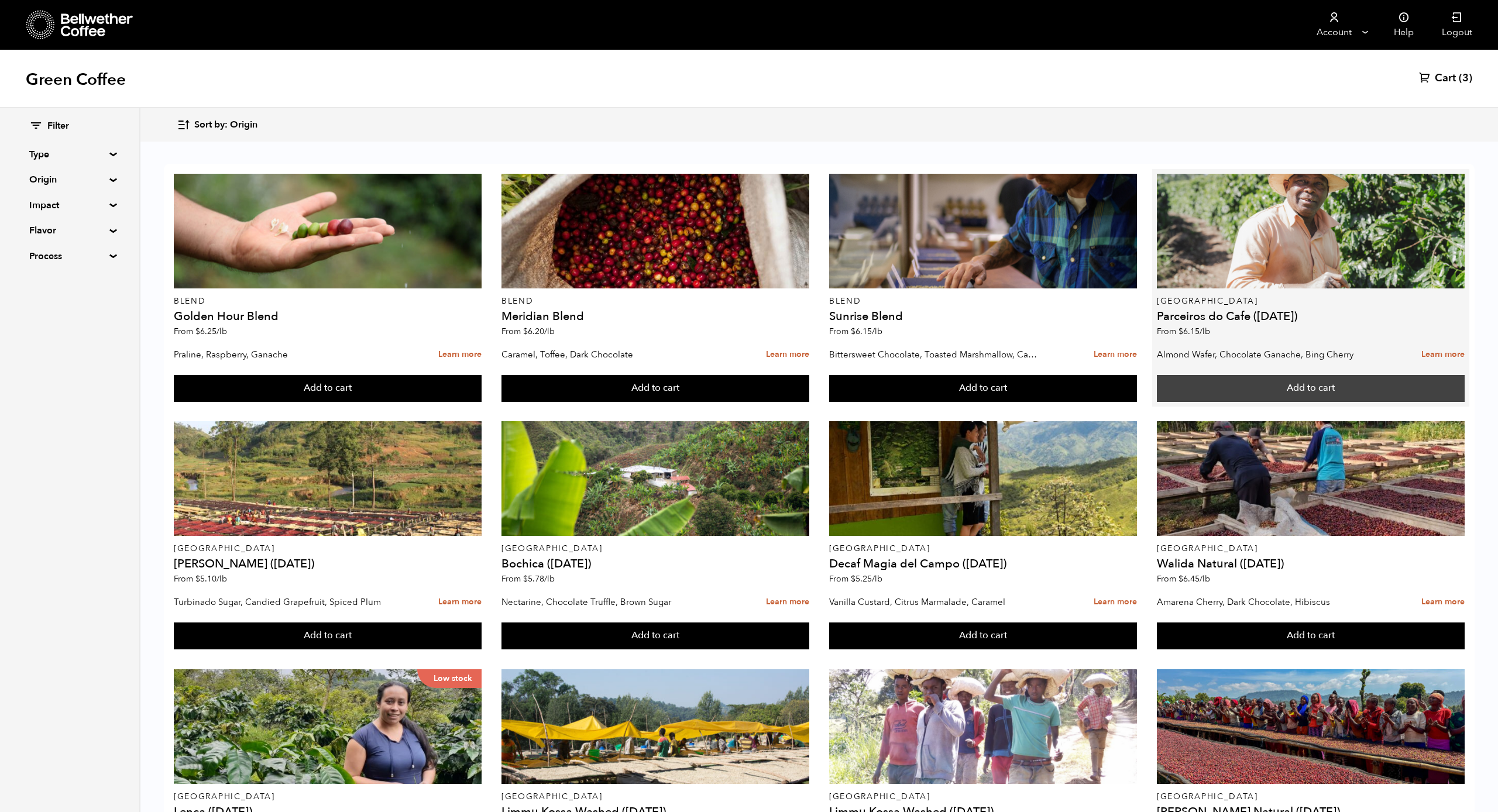
click at [481, 389] on button "Add to cart" at bounding box center [328, 388] width 308 height 27
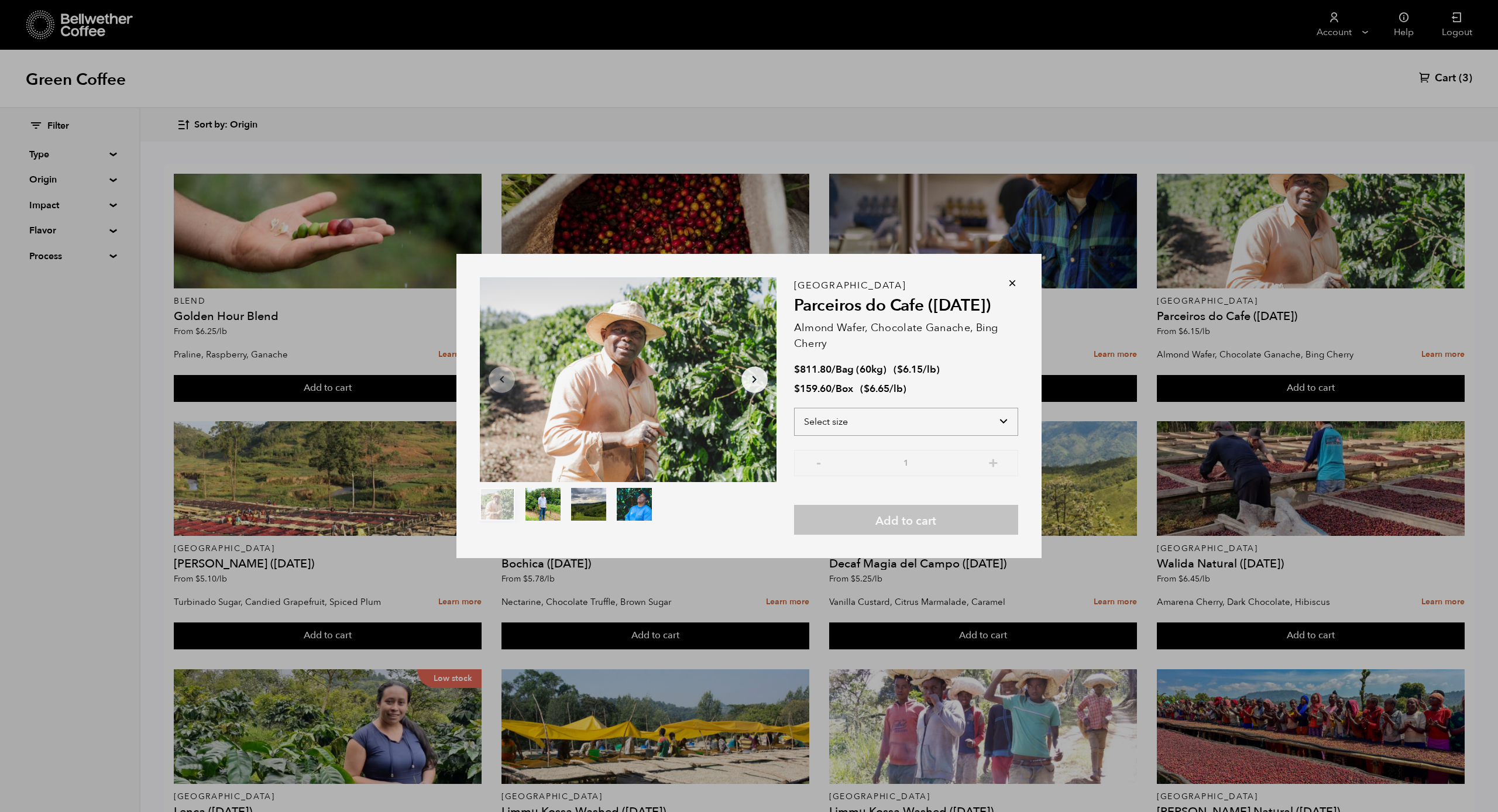
select select "box"
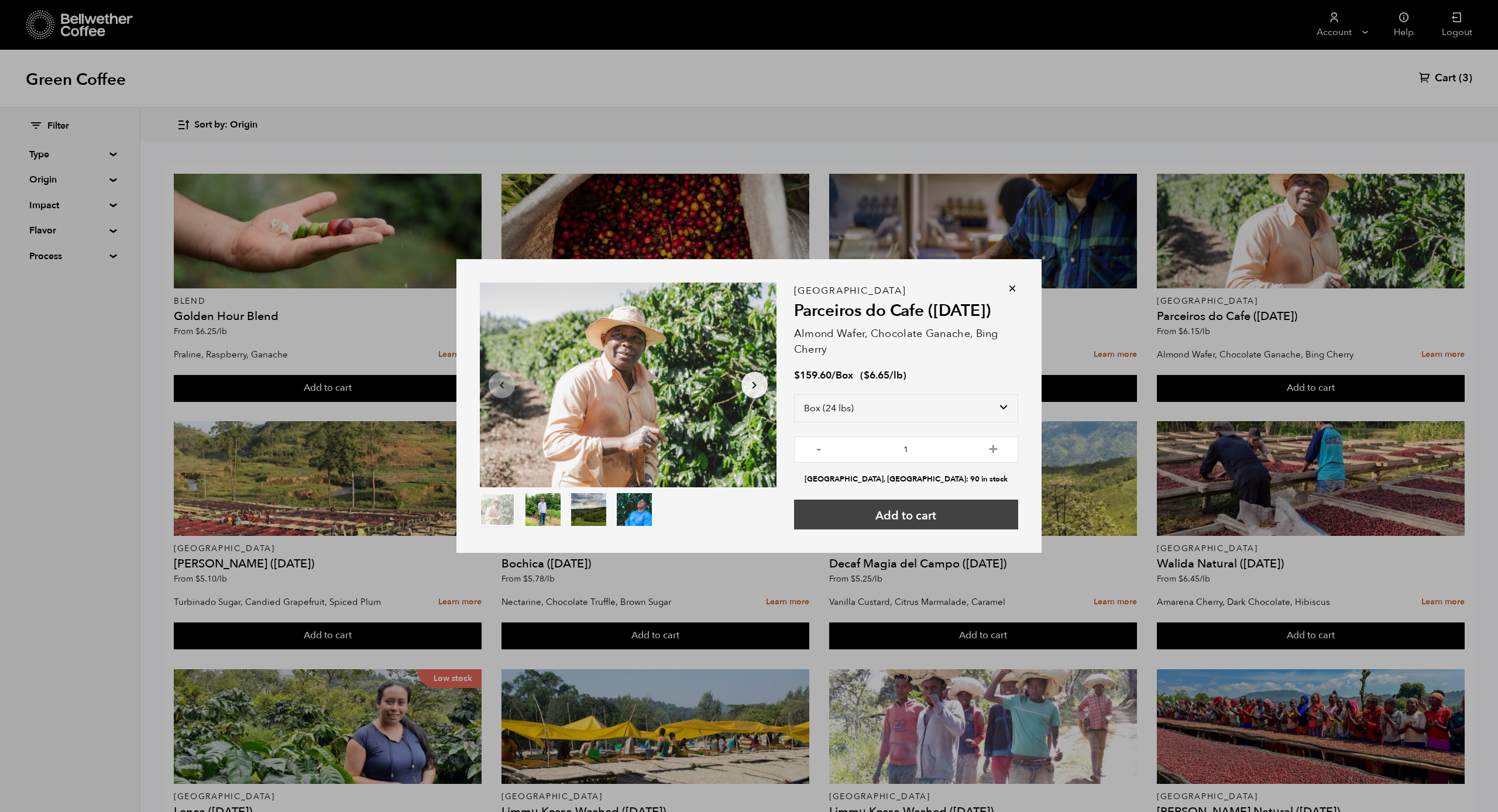
click at [921, 521] on button "Add to cart" at bounding box center [906, 515] width 224 height 30
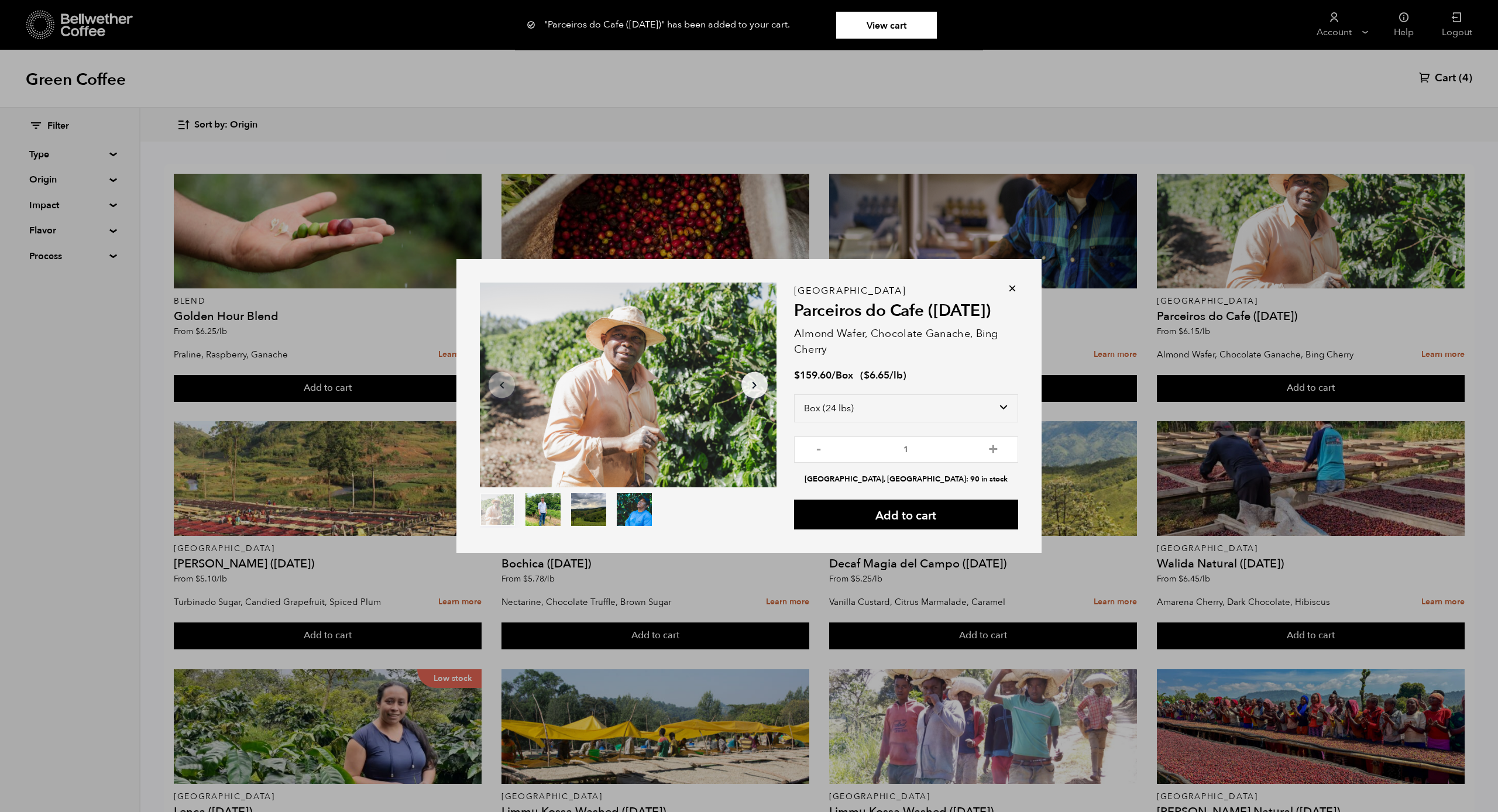
click at [1008, 287] on icon at bounding box center [1012, 288] width 12 height 12
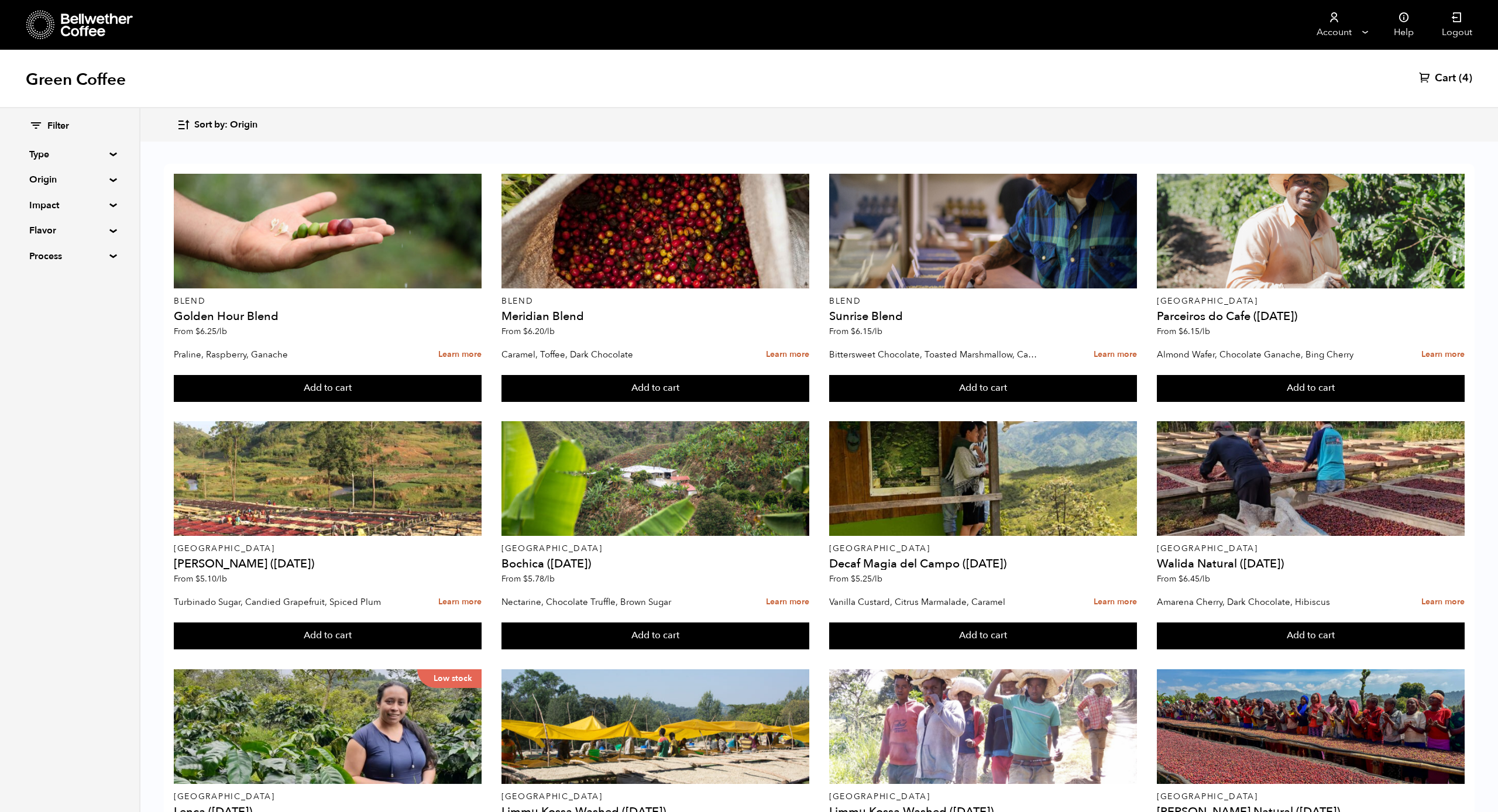
scroll to position [124, 0]
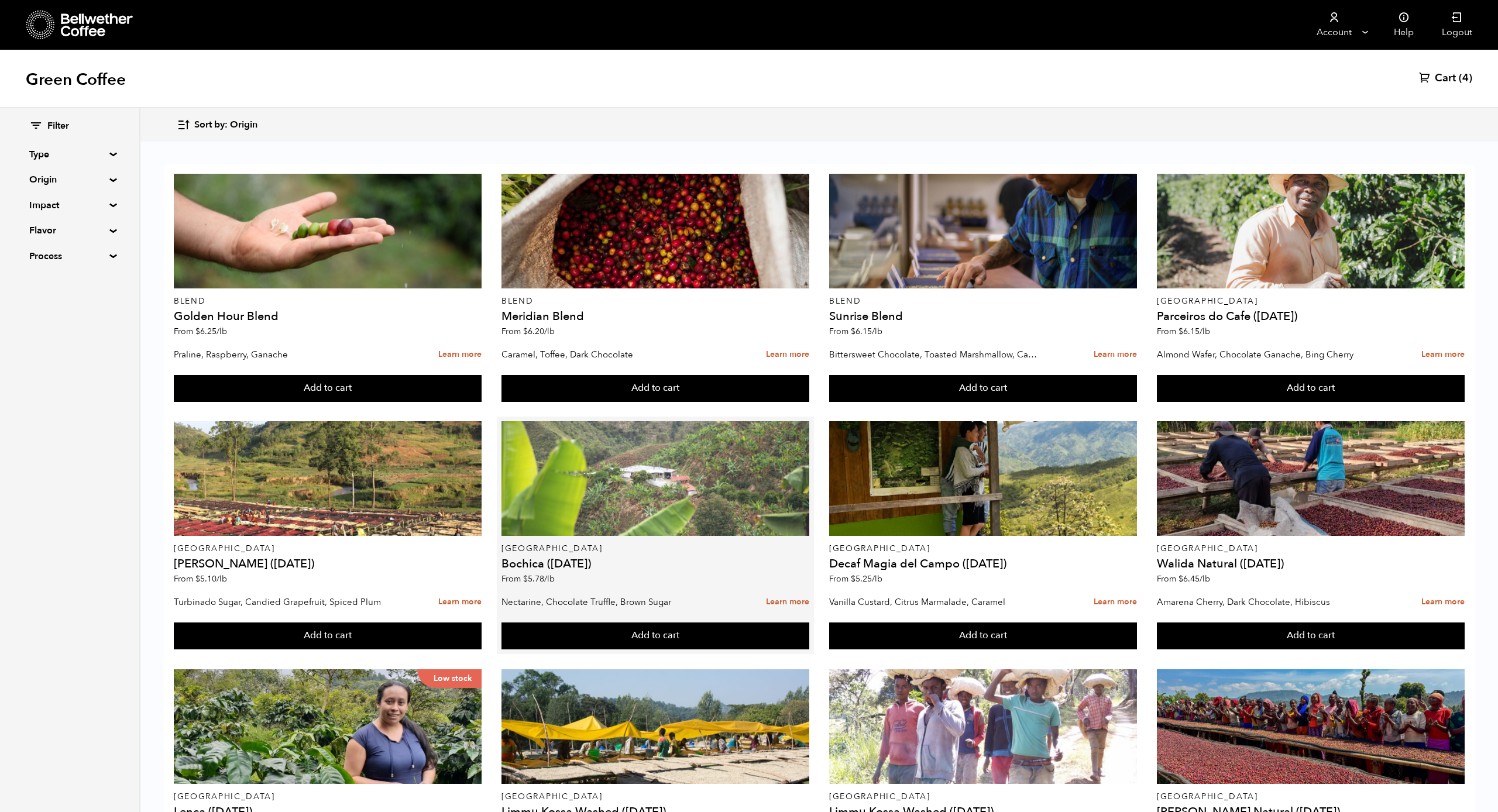
click at [684, 421] on div at bounding box center [655, 478] width 308 height 114
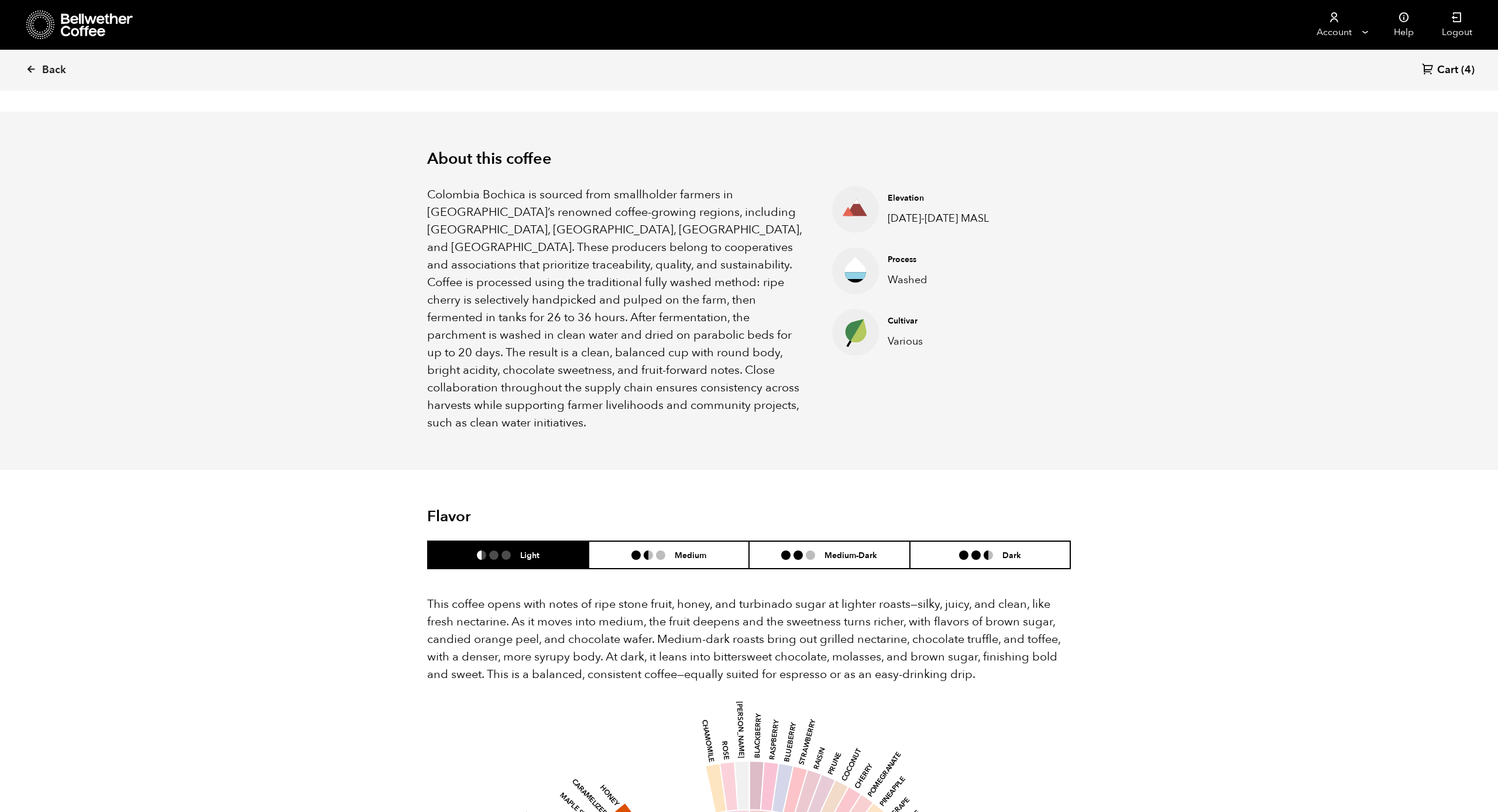
scroll to position [320, 0]
click at [654, 541] on li "Medium" at bounding box center [669, 554] width 161 height 28
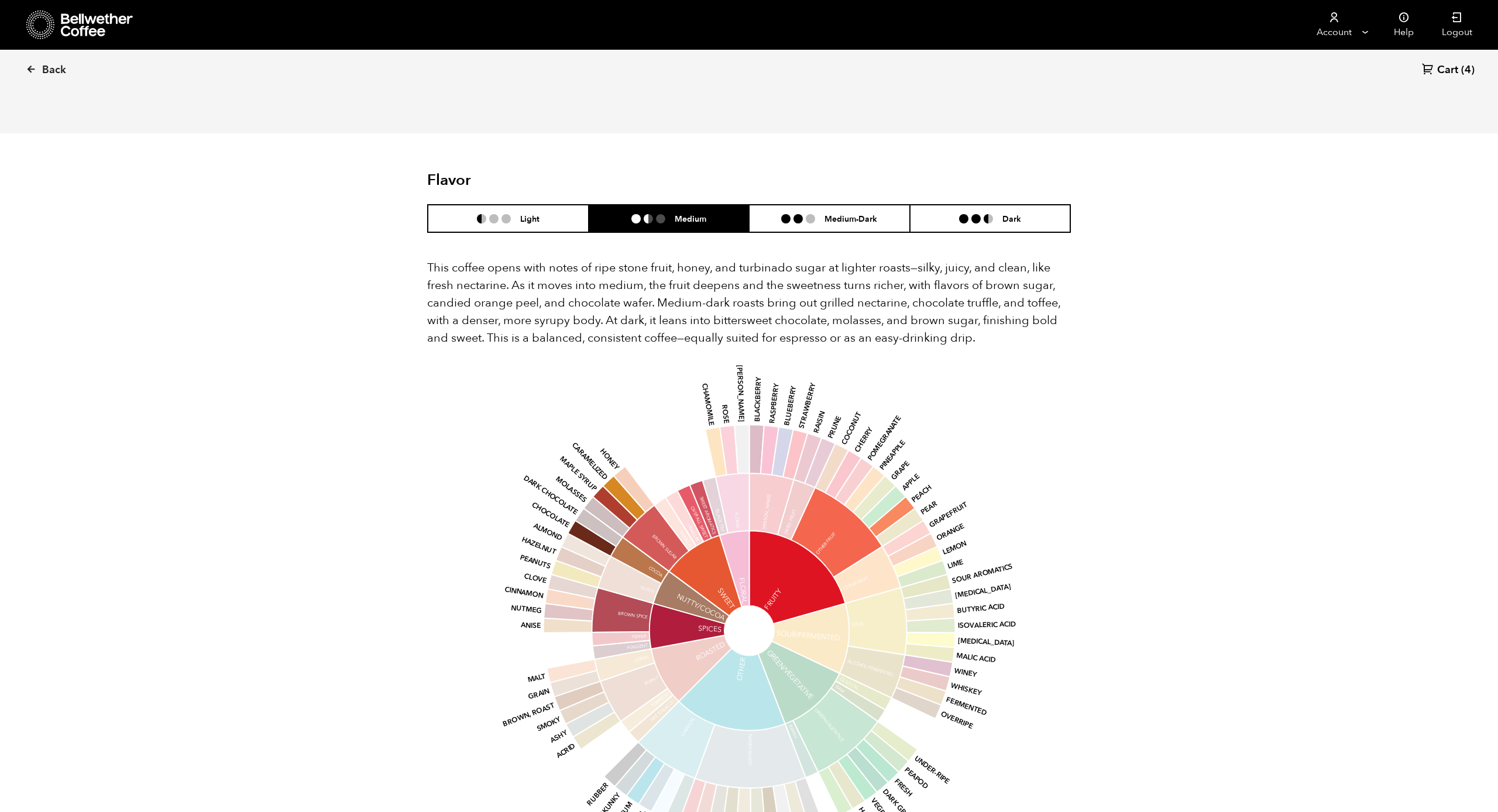
scroll to position [657, 0]
click at [838, 213] on h6 "Medium-Dark" at bounding box center [850, 218] width 53 height 10
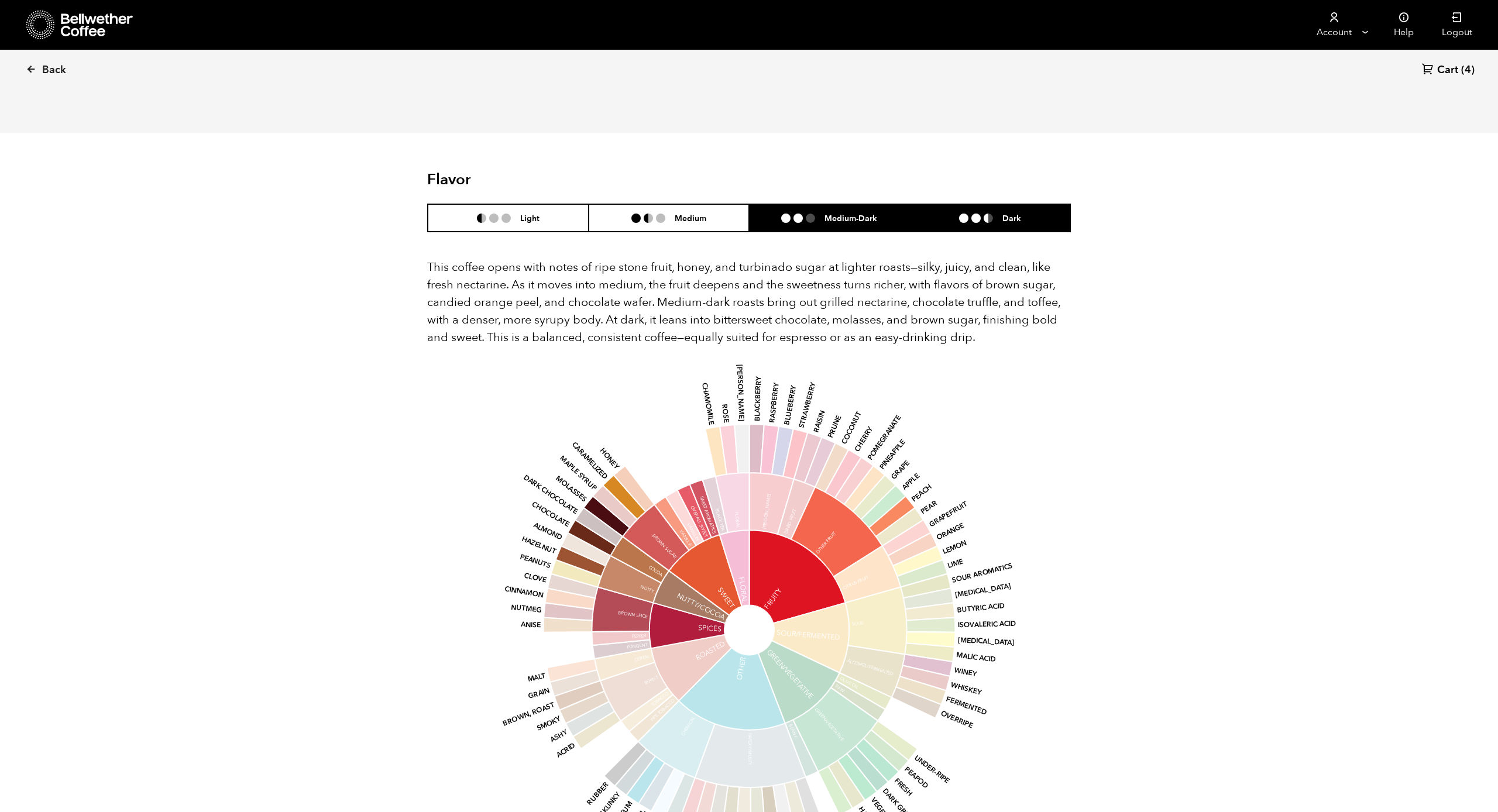
click at [940, 204] on li "Dark" at bounding box center [991, 218] width 161 height 28
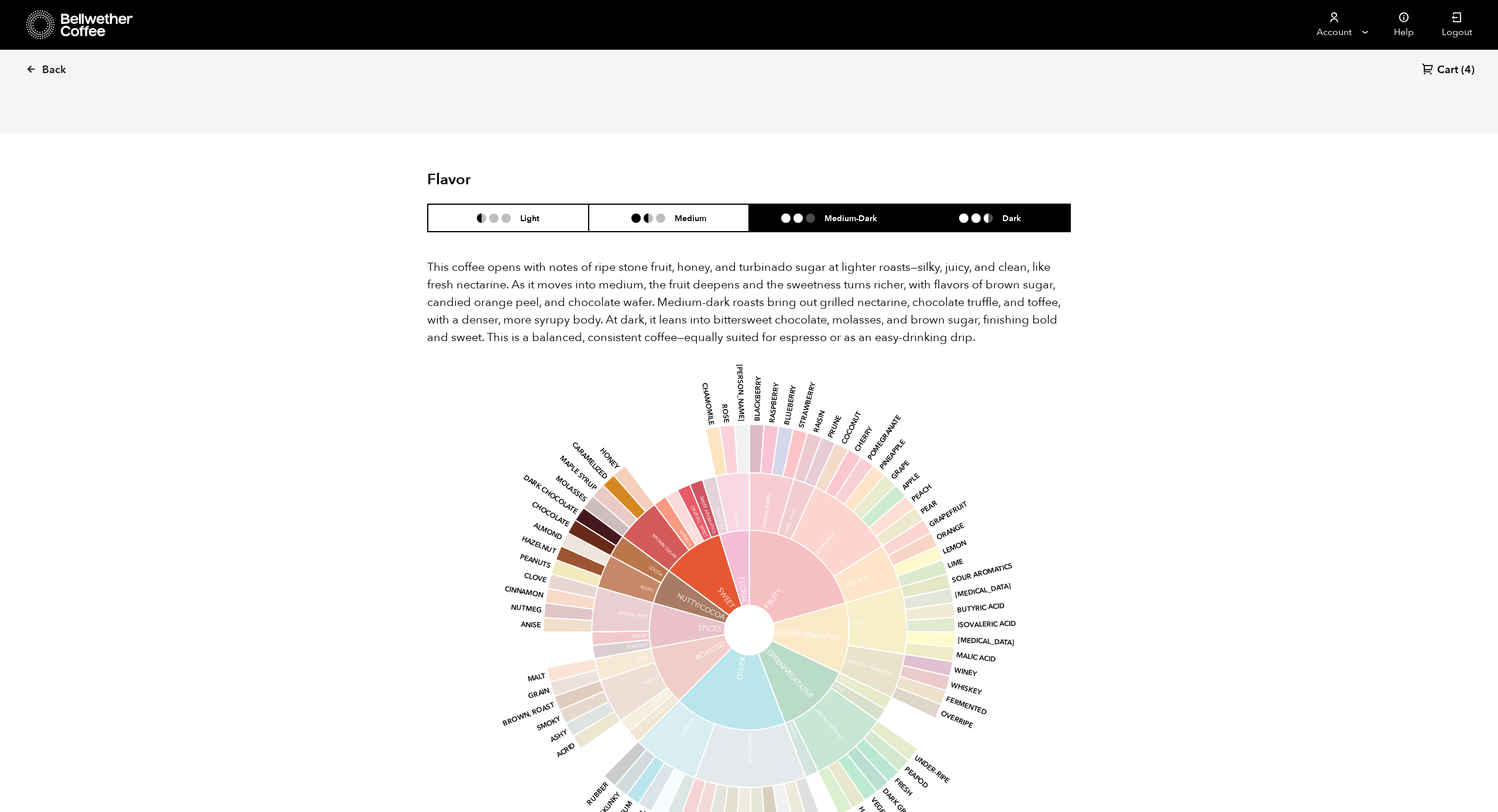
click at [870, 213] on h6 "Medium-Dark" at bounding box center [850, 218] width 53 height 10
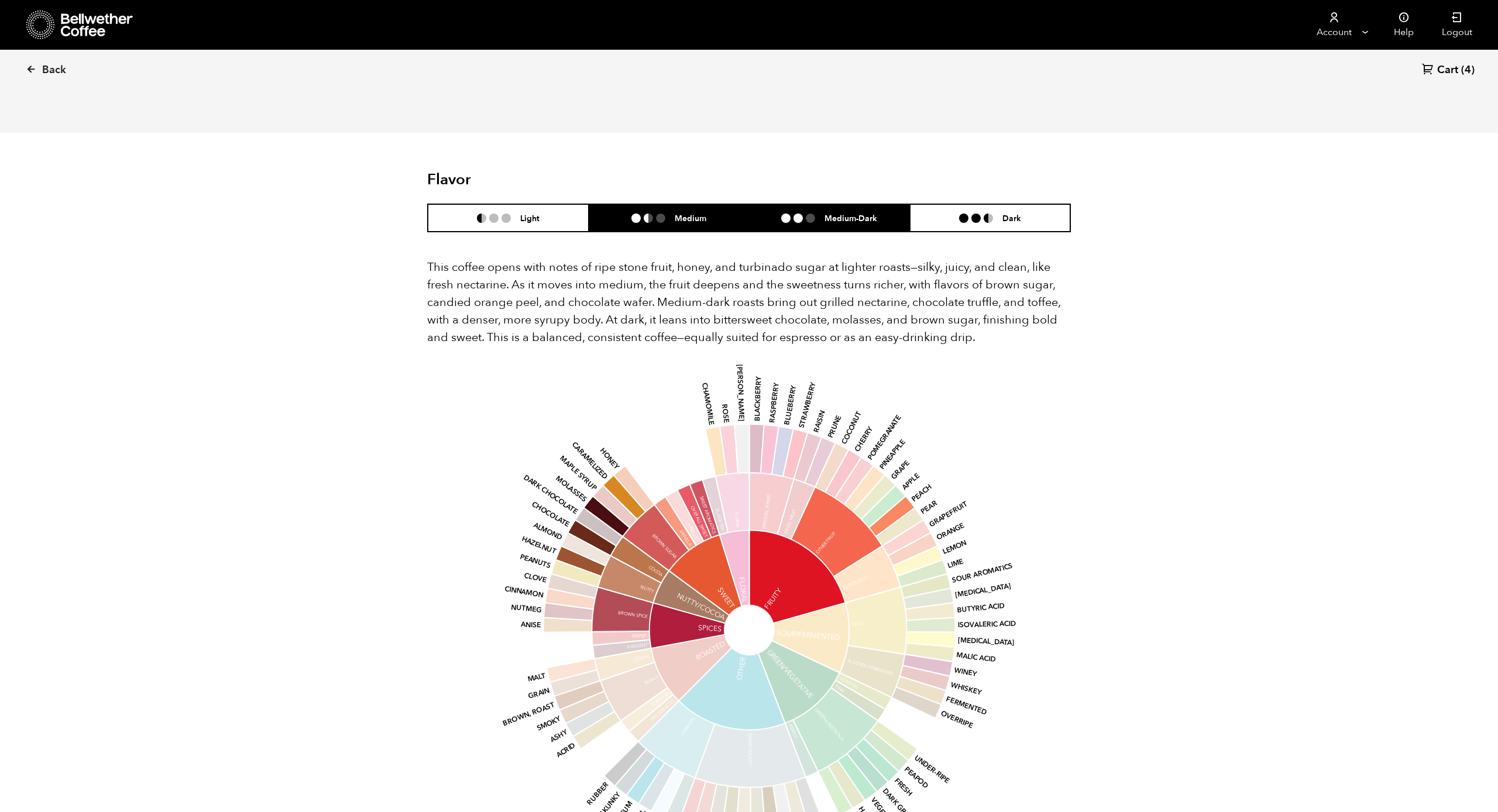
click at [720, 204] on li "Medium" at bounding box center [669, 218] width 161 height 28
click at [817, 204] on li "Medium-Dark" at bounding box center [830, 218] width 161 height 28
click at [756, 204] on li "Medium-Dark" at bounding box center [830, 218] width 161 height 28
click at [730, 204] on li "Medium" at bounding box center [669, 218] width 161 height 28
click at [787, 214] on li at bounding box center [786, 219] width 9 height 9
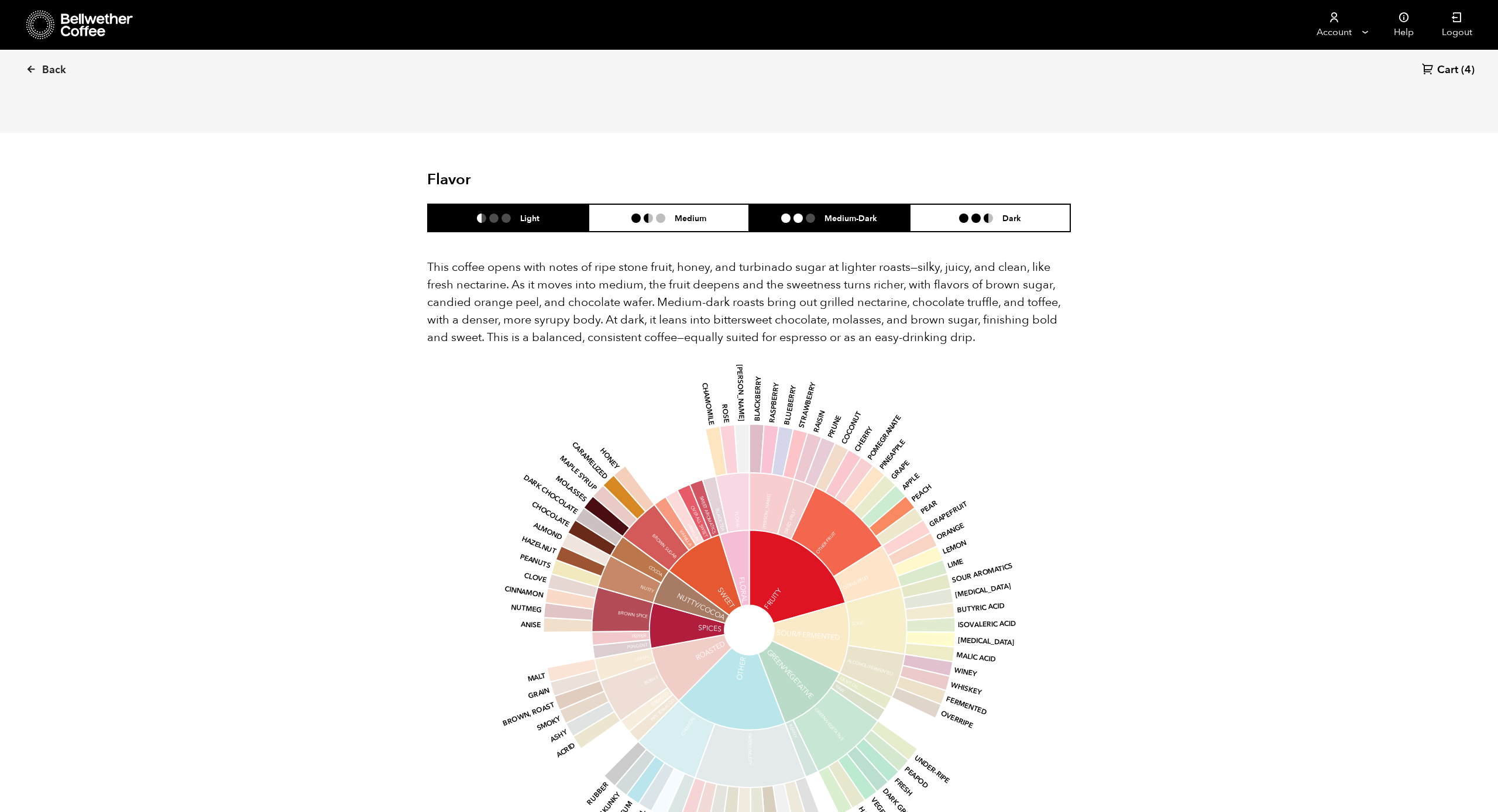
click at [504, 214] on li at bounding box center [506, 219] width 9 height 9
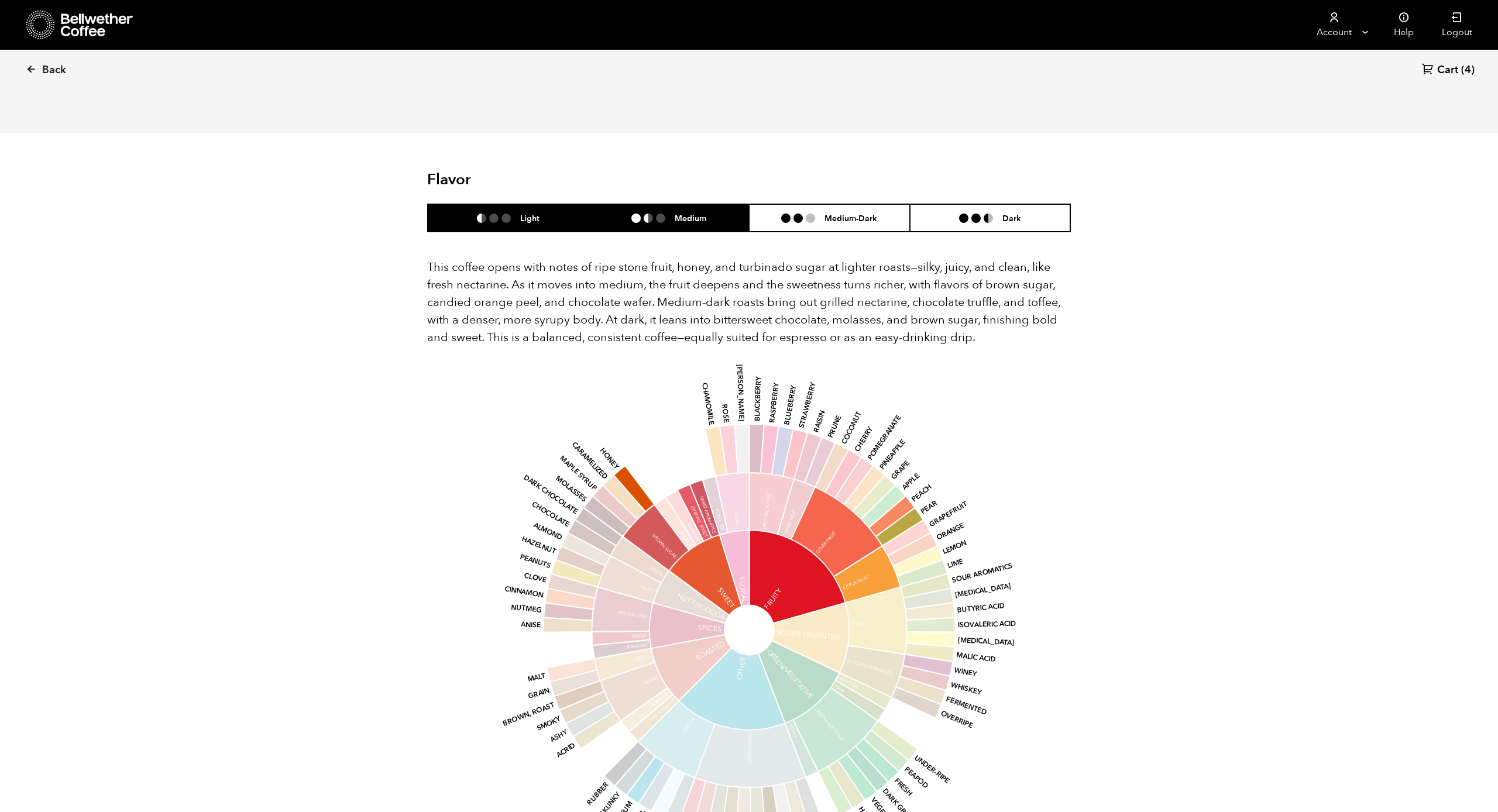
click at [665, 214] on li at bounding box center [661, 219] width 9 height 9
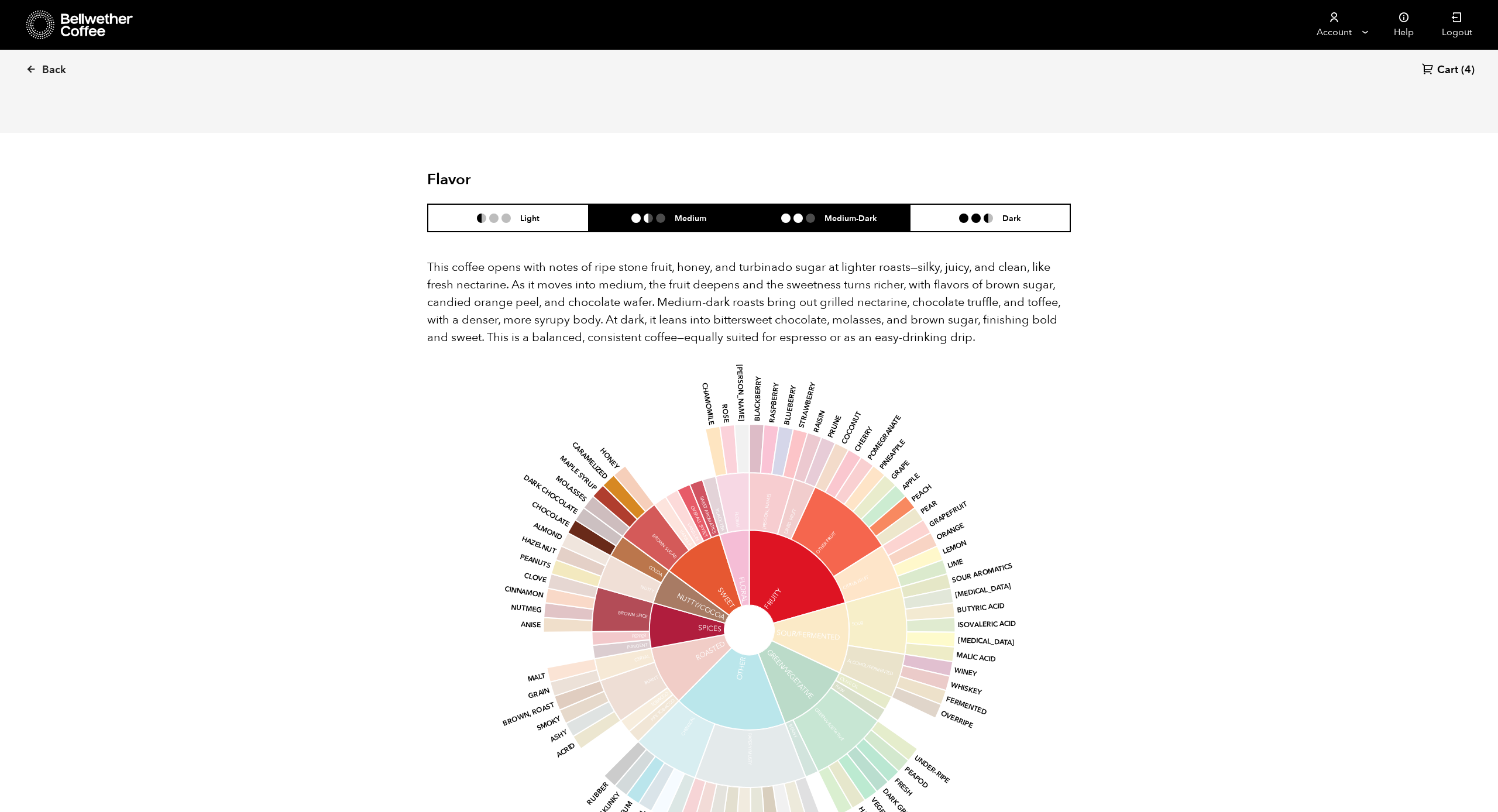
click at [824, 213] on h6 "Medium-Dark" at bounding box center [850, 218] width 53 height 10
click at [702, 204] on li "Medium" at bounding box center [669, 218] width 161 height 28
click at [790, 204] on li "Medium-Dark" at bounding box center [830, 218] width 161 height 28
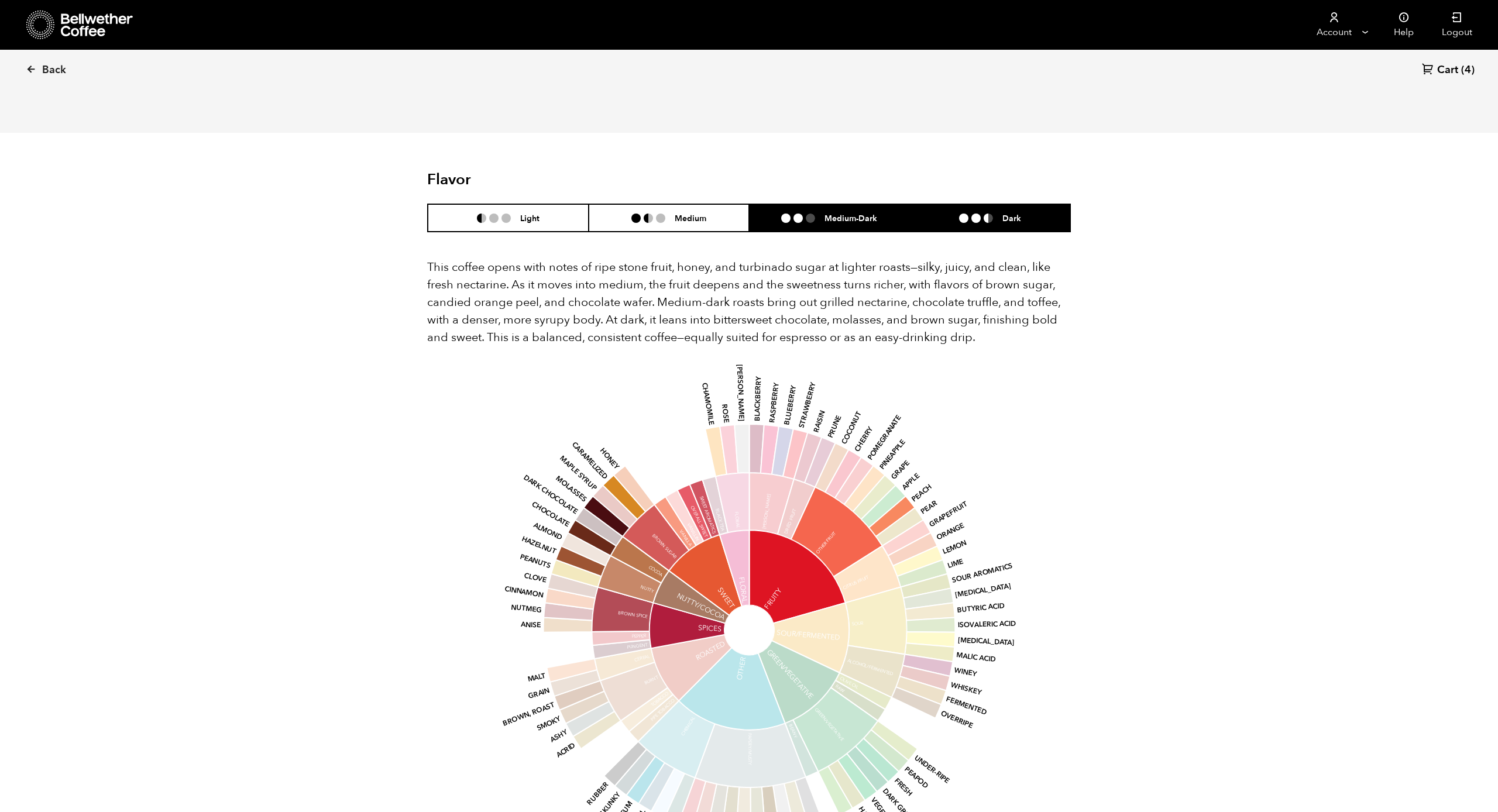
click at [990, 214] on li at bounding box center [988, 219] width 9 height 9
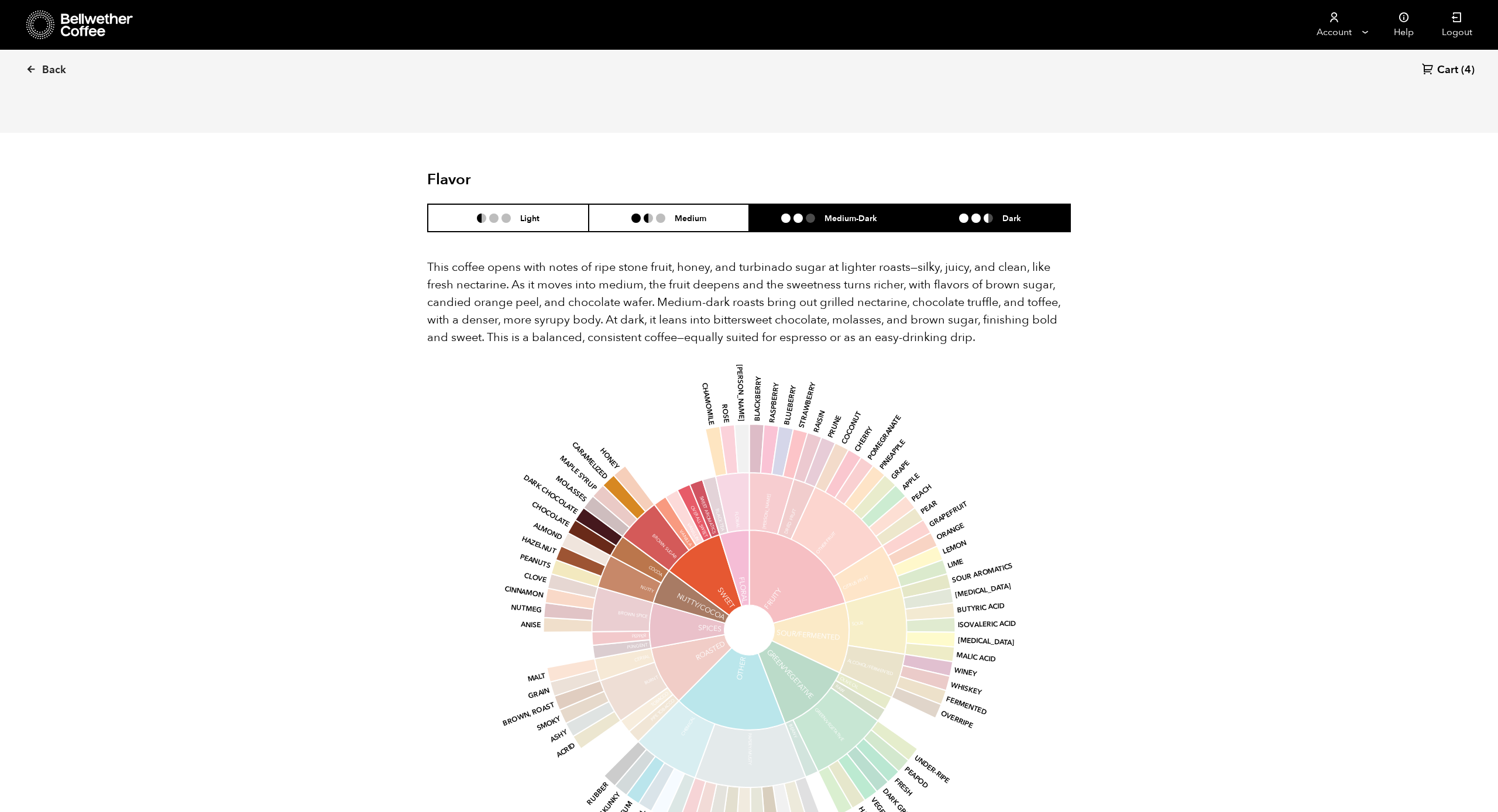
click at [841, 213] on h6 "Medium-Dark" at bounding box center [850, 218] width 53 height 10
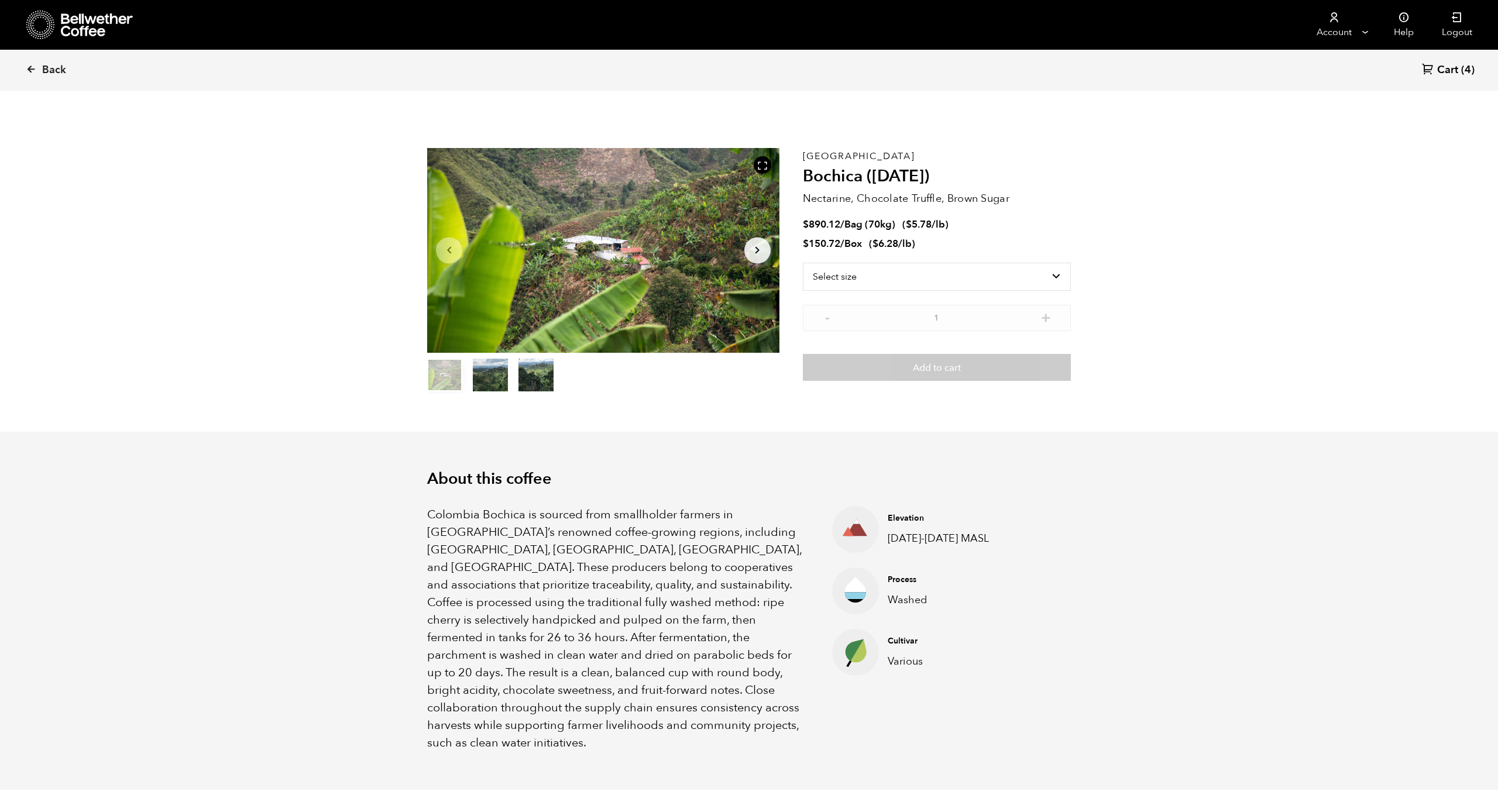
scroll to position [0, 0]
select select "box"
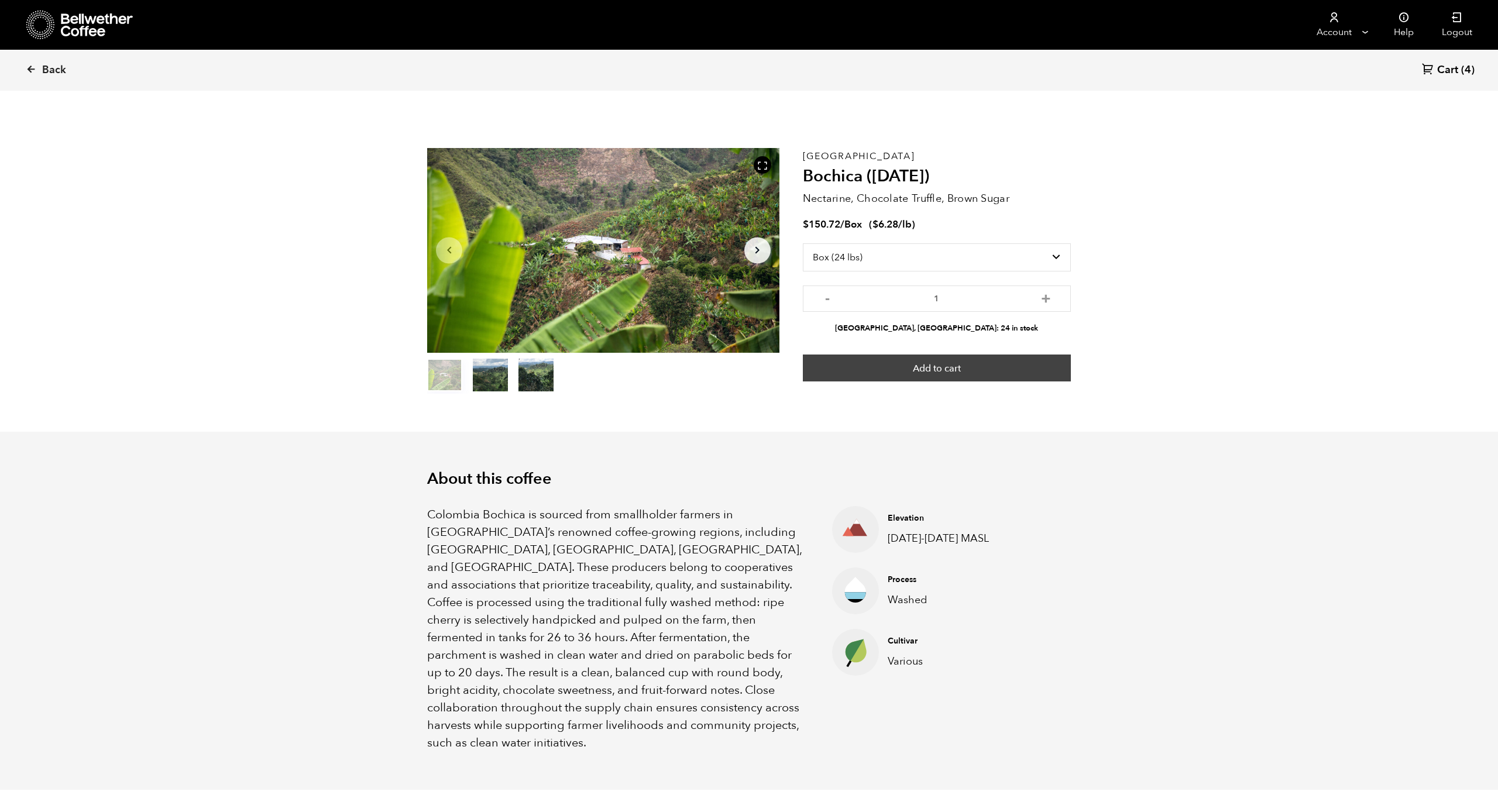
click at [882, 364] on button "Add to cart" at bounding box center [937, 368] width 268 height 27
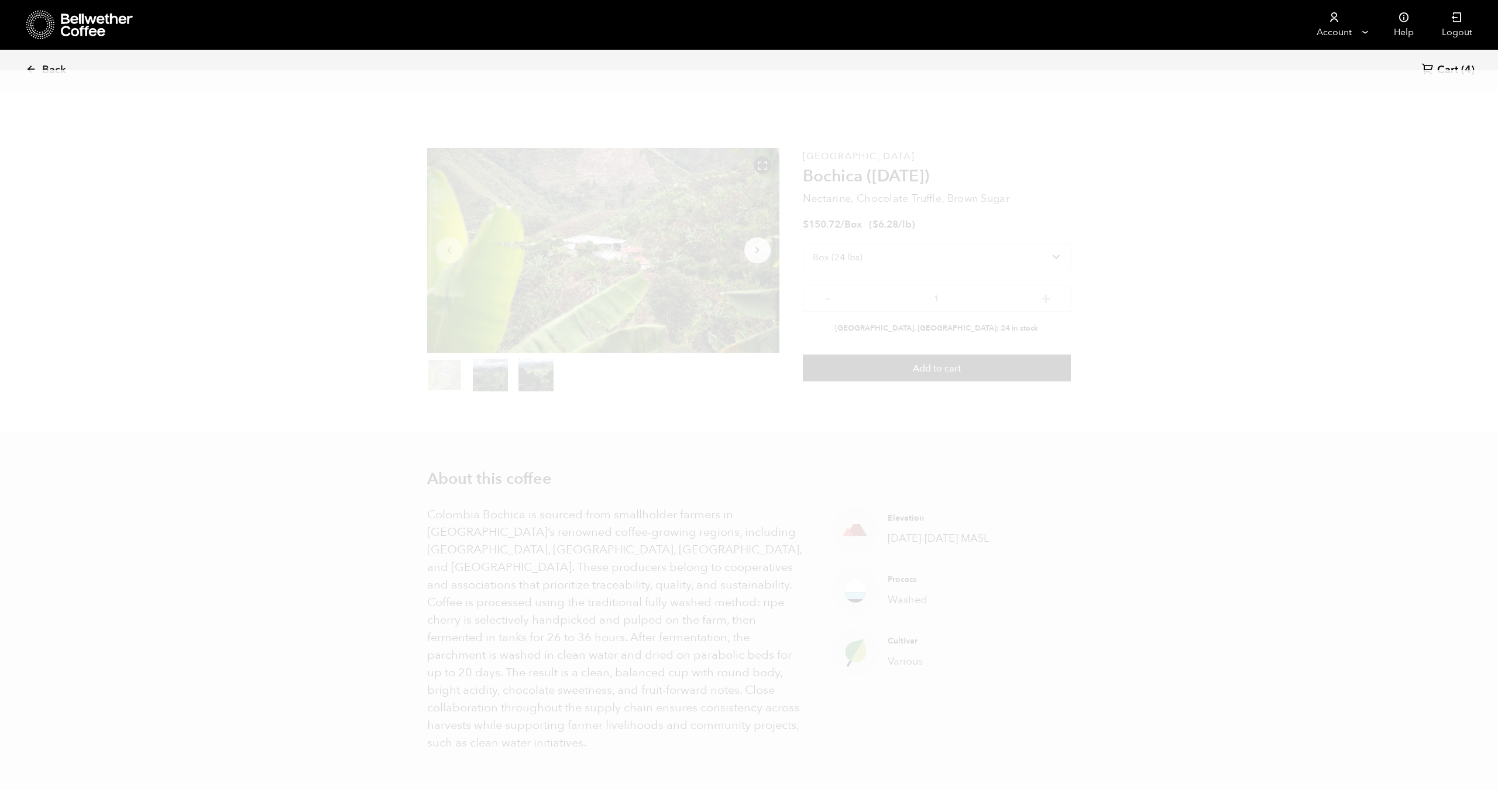
click at [1433, 84] on div "Back Cart (4)" at bounding box center [749, 70] width 1498 height 41
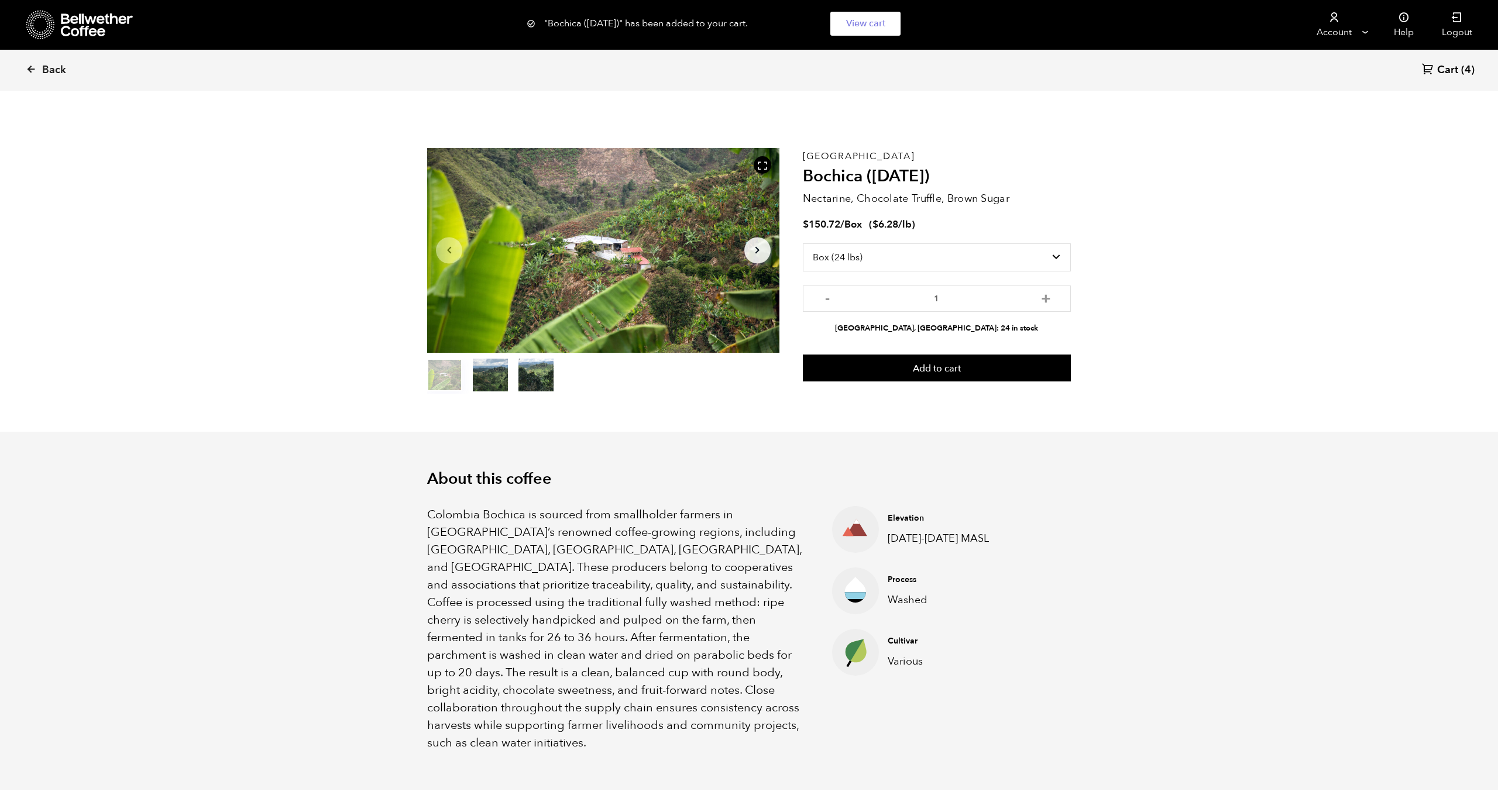
click at [1448, 73] on span "Cart" at bounding box center [1447, 70] width 21 height 14
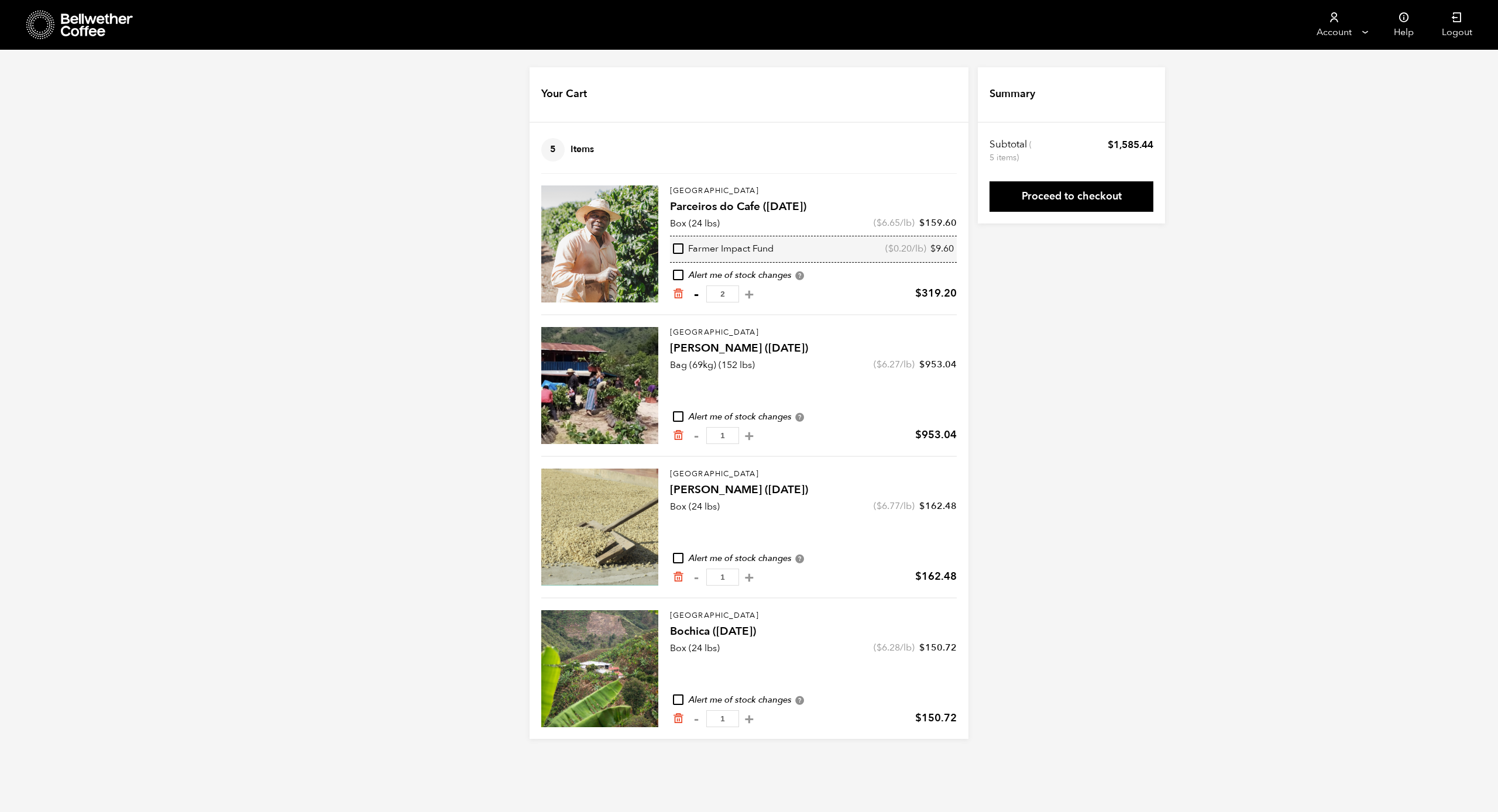
click at [696, 294] on button "-" at bounding box center [696, 294] width 15 height 12
type input "1"
click at [673, 434] on icon "Remove from cart" at bounding box center [678, 435] width 12 height 12
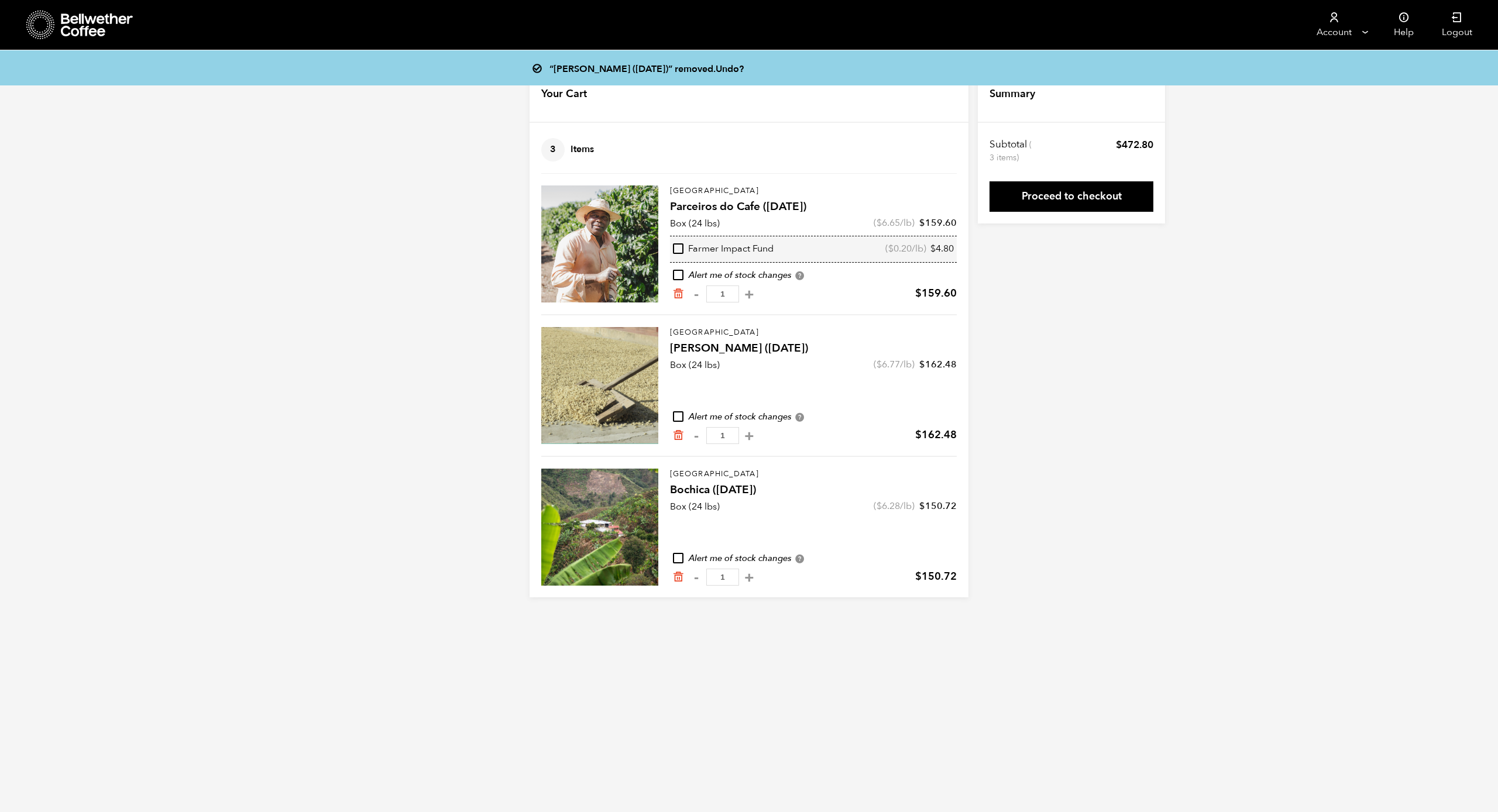
click at [81, 25] on icon at bounding box center [97, 25] width 73 height 24
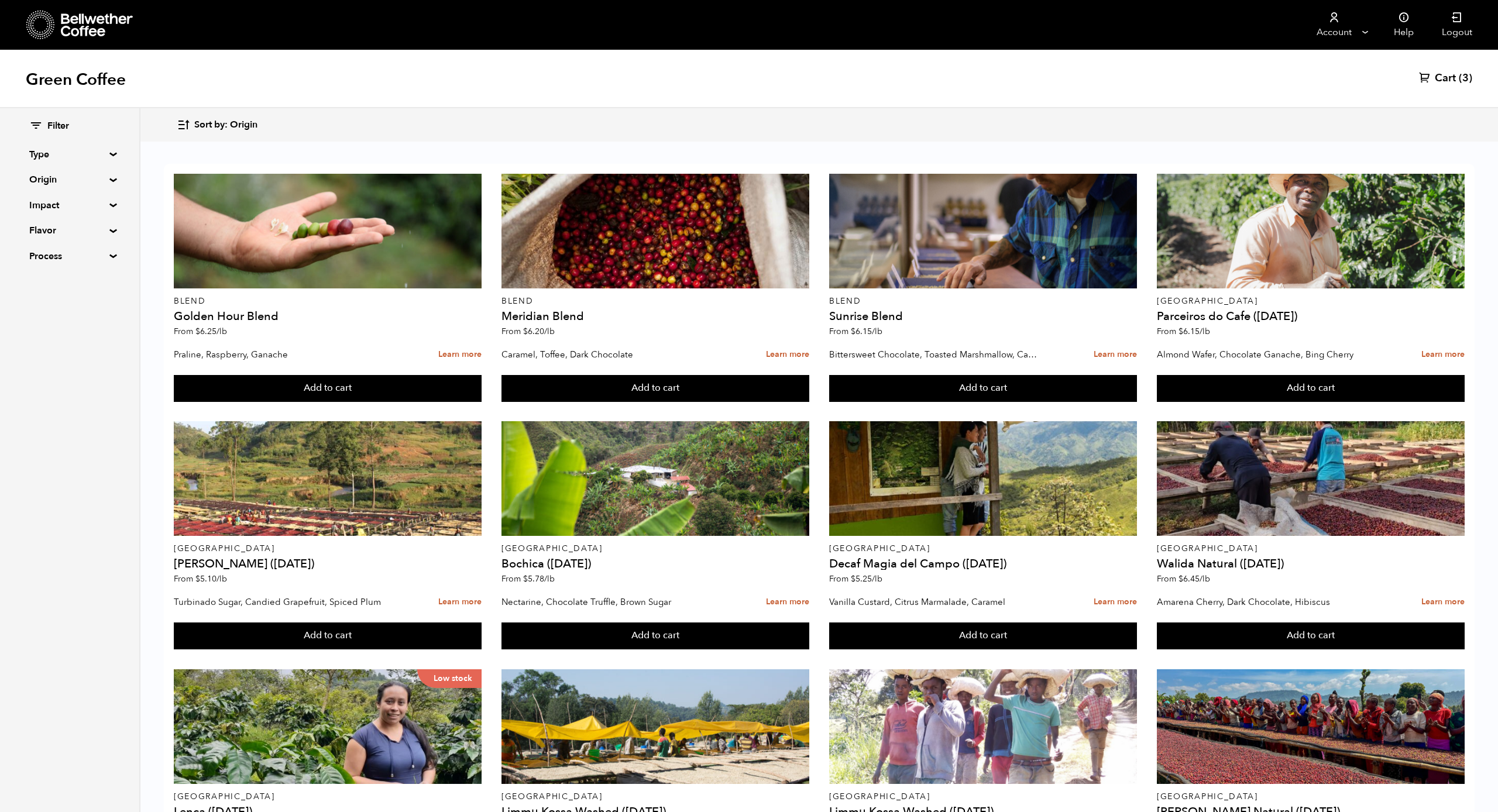
click at [1446, 77] on span "Cart" at bounding box center [1445, 78] width 21 height 14
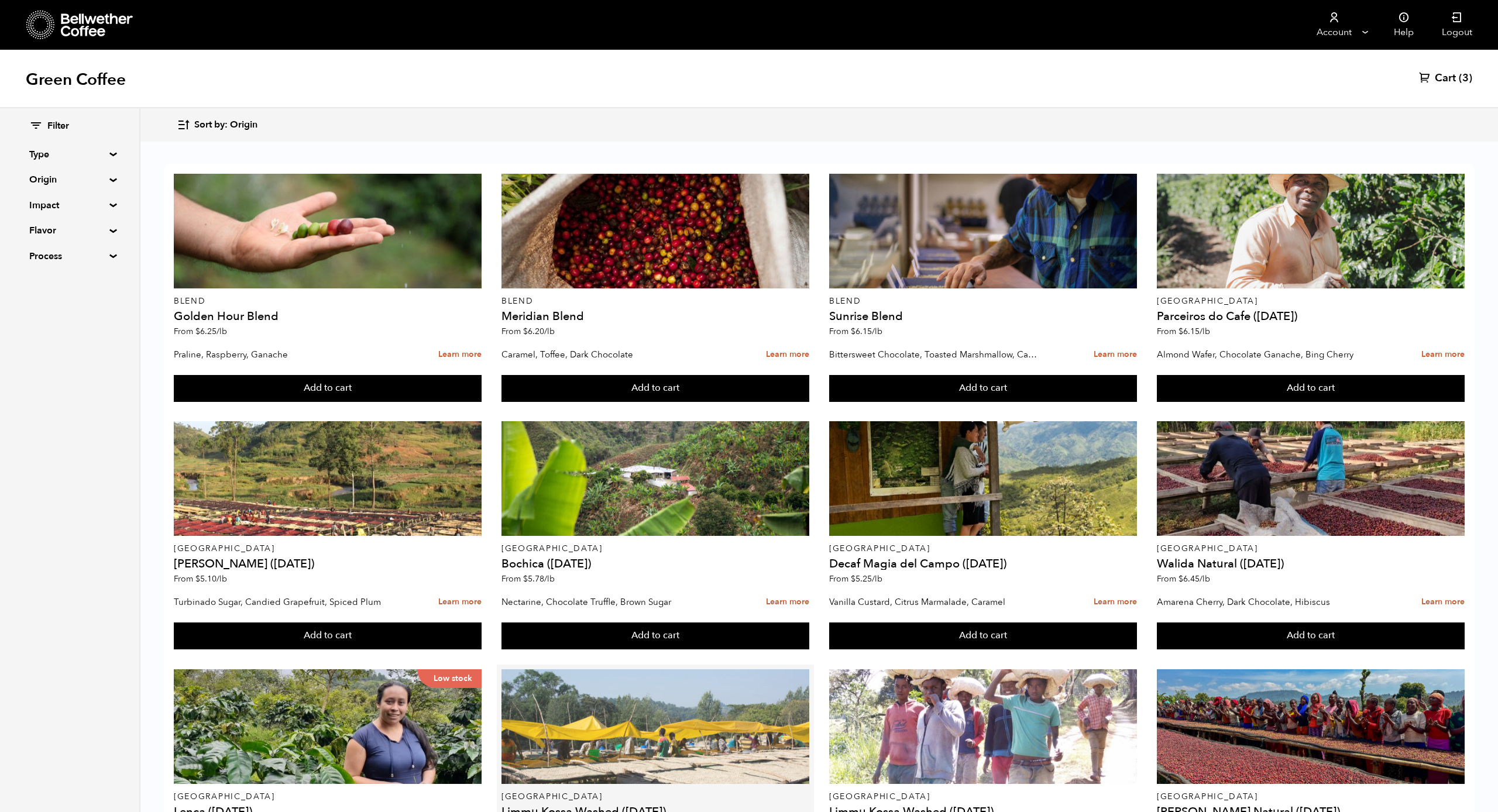
scroll to position [238, 0]
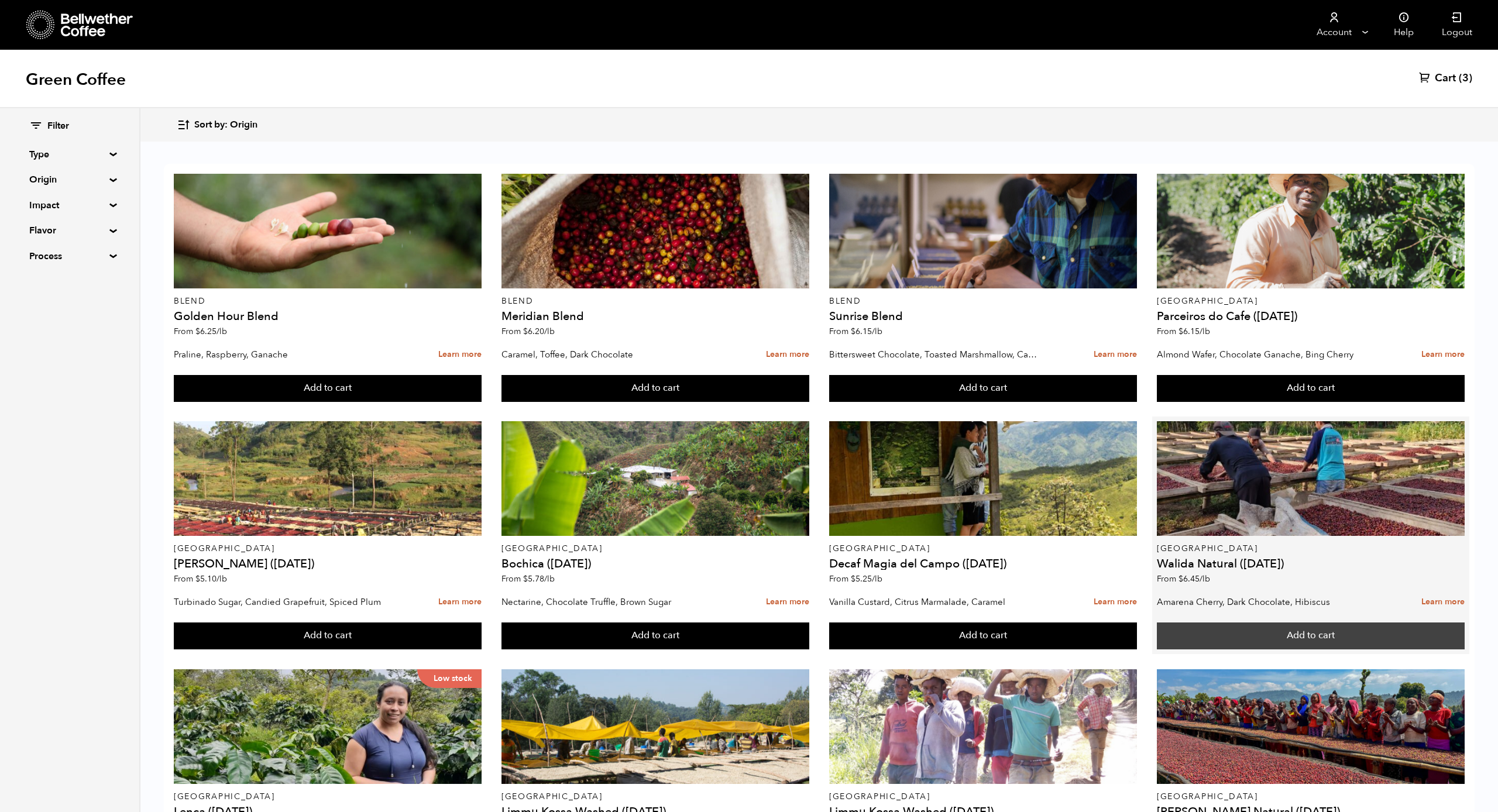
click at [481, 399] on button "Add to cart" at bounding box center [328, 388] width 308 height 27
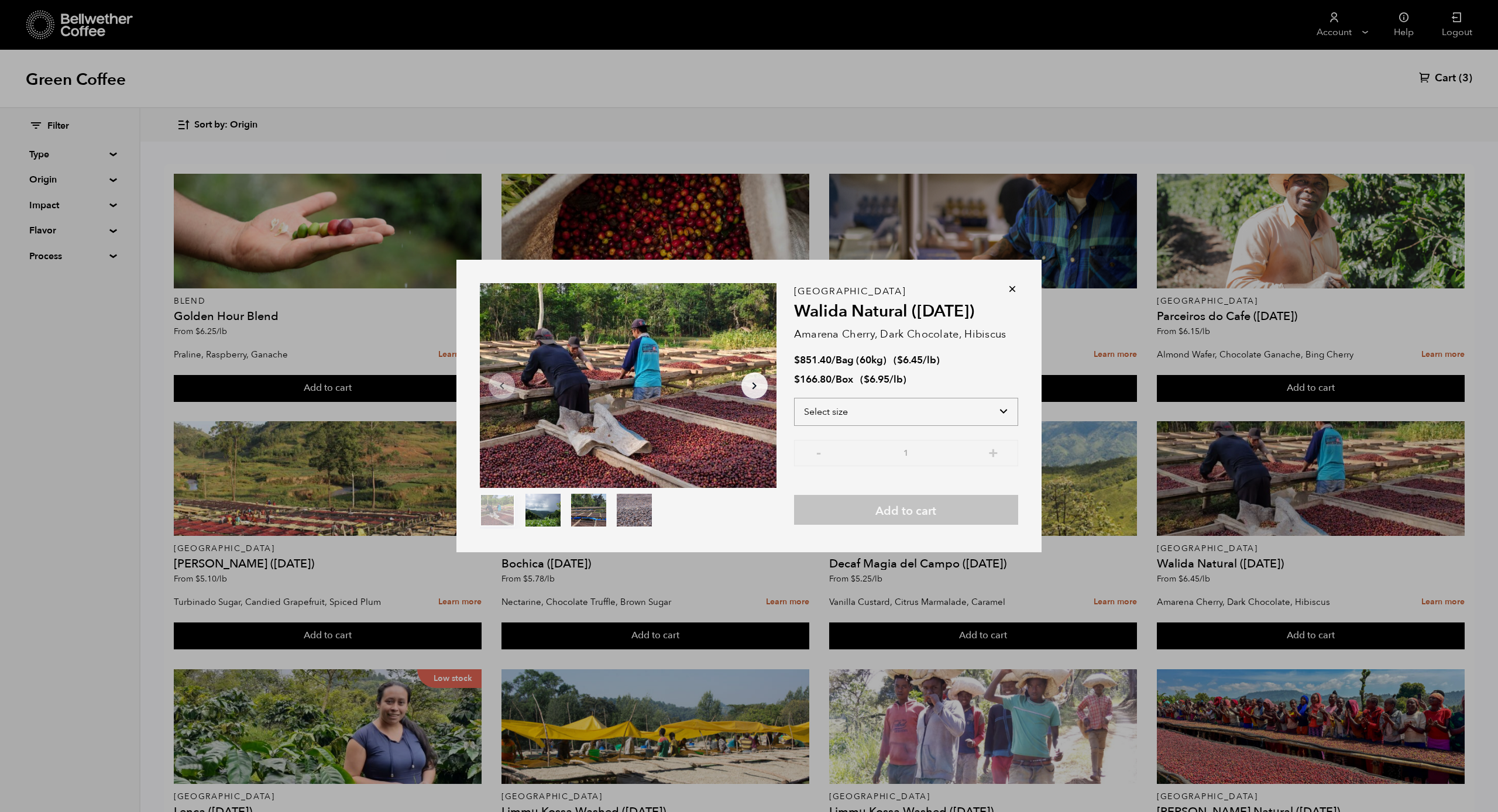
select select "box"
click at [1011, 289] on icon at bounding box center [1012, 289] width 12 height 12
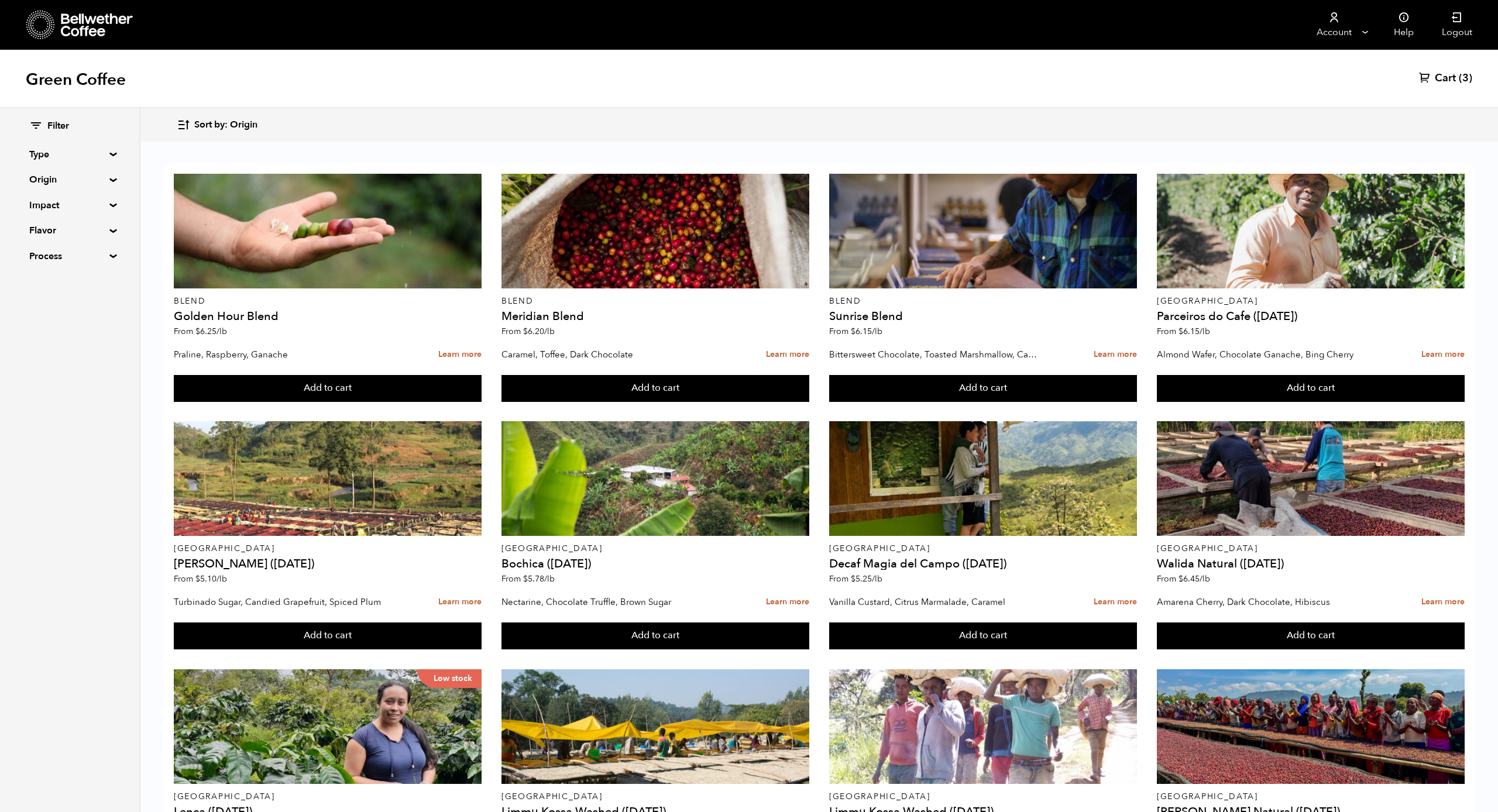
scroll to position [619, 0]
click at [481, 402] on button "Add to cart" at bounding box center [328, 388] width 308 height 27
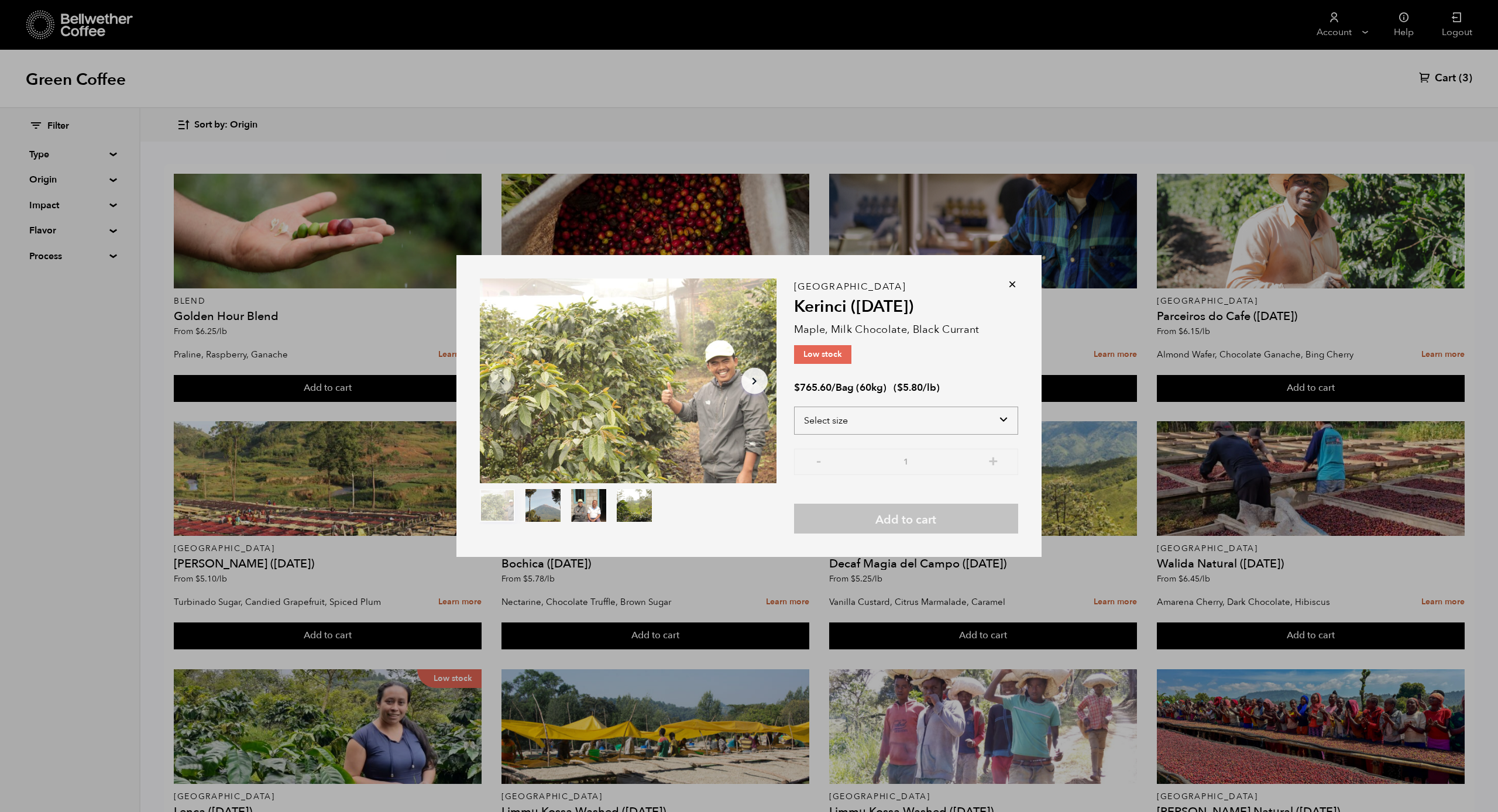
select select "bag-3"
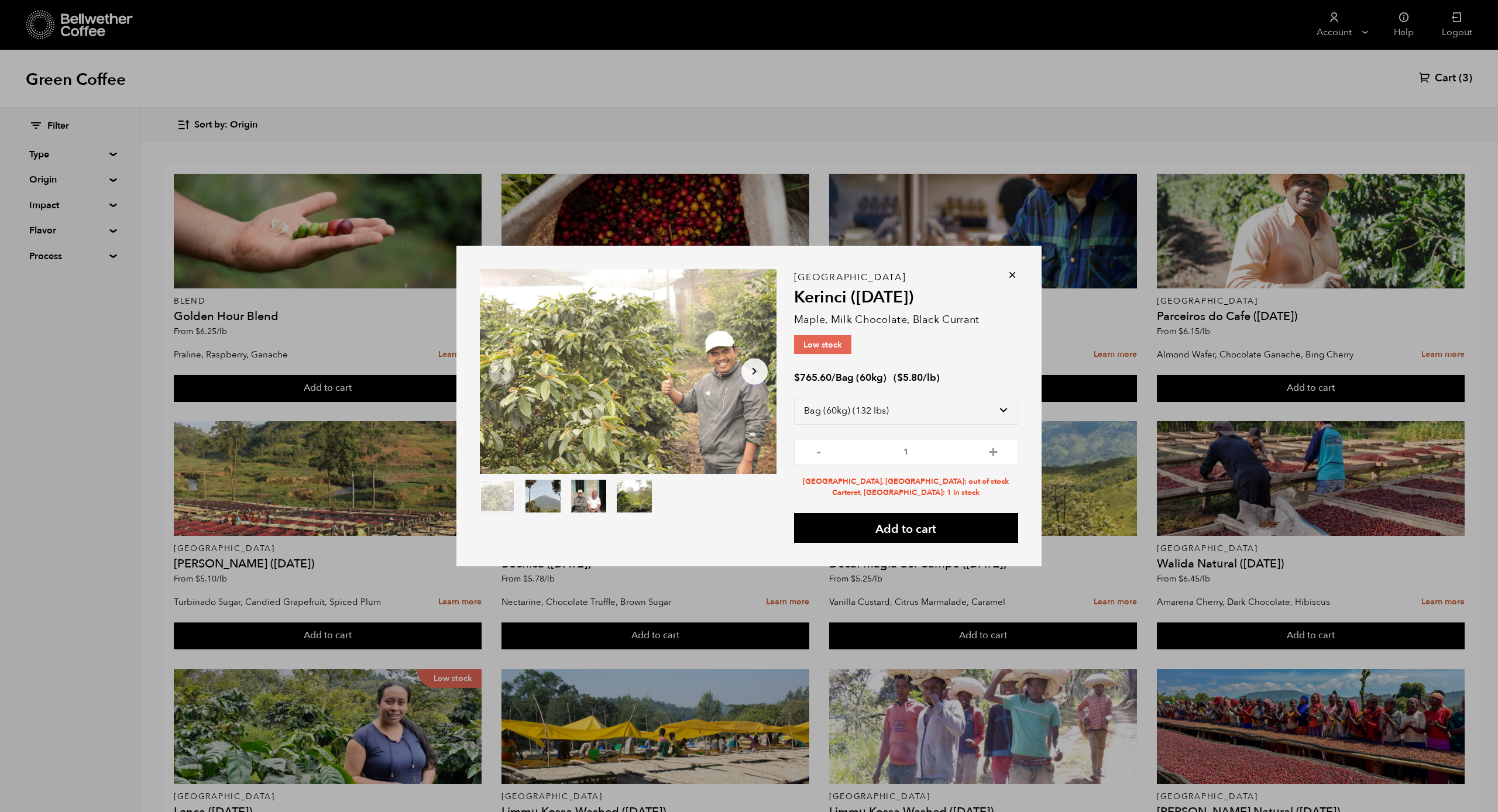
click at [1012, 280] on icon at bounding box center [1012, 275] width 12 height 12
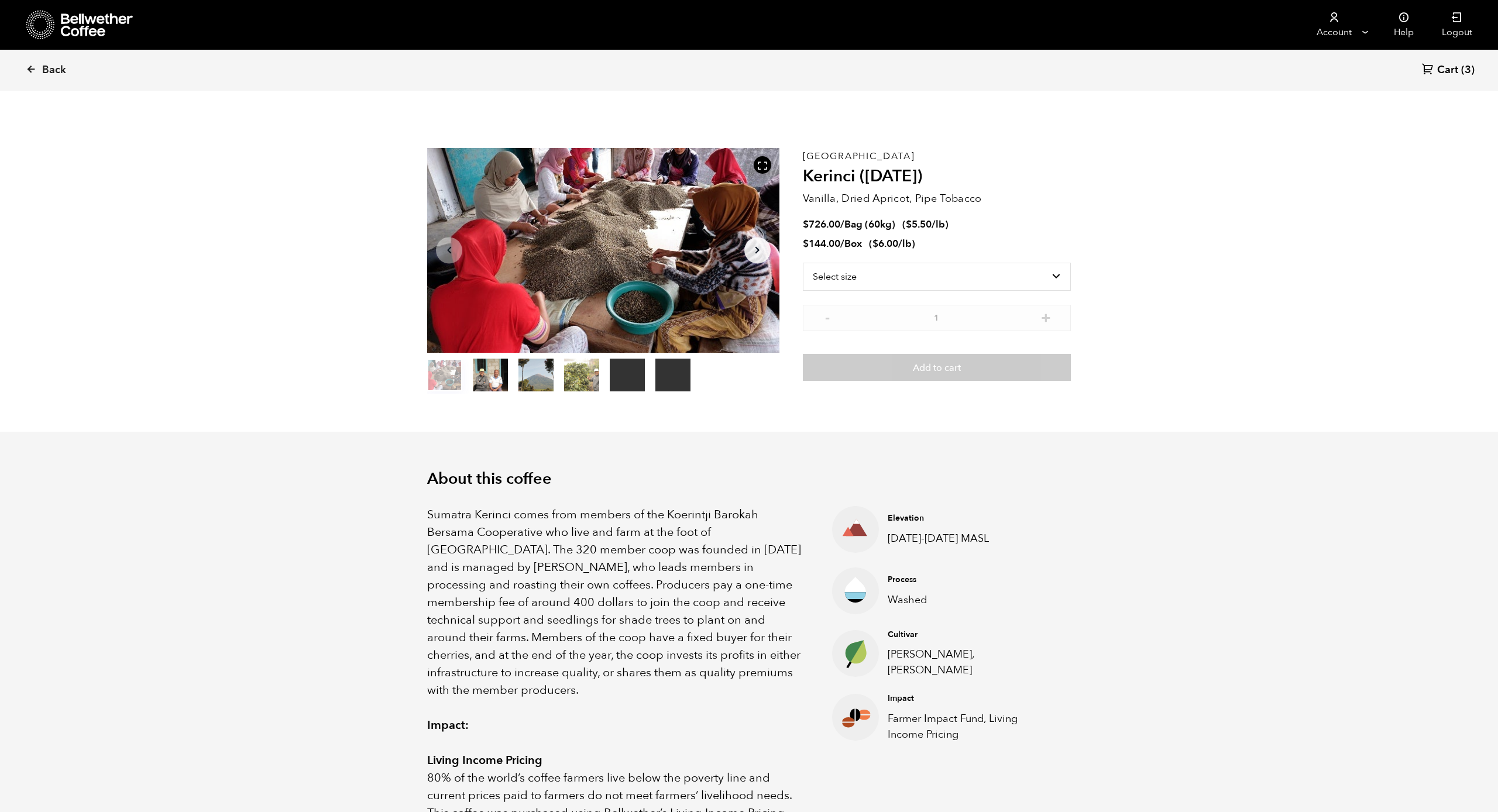
scroll to position [509, 623]
select select "box"
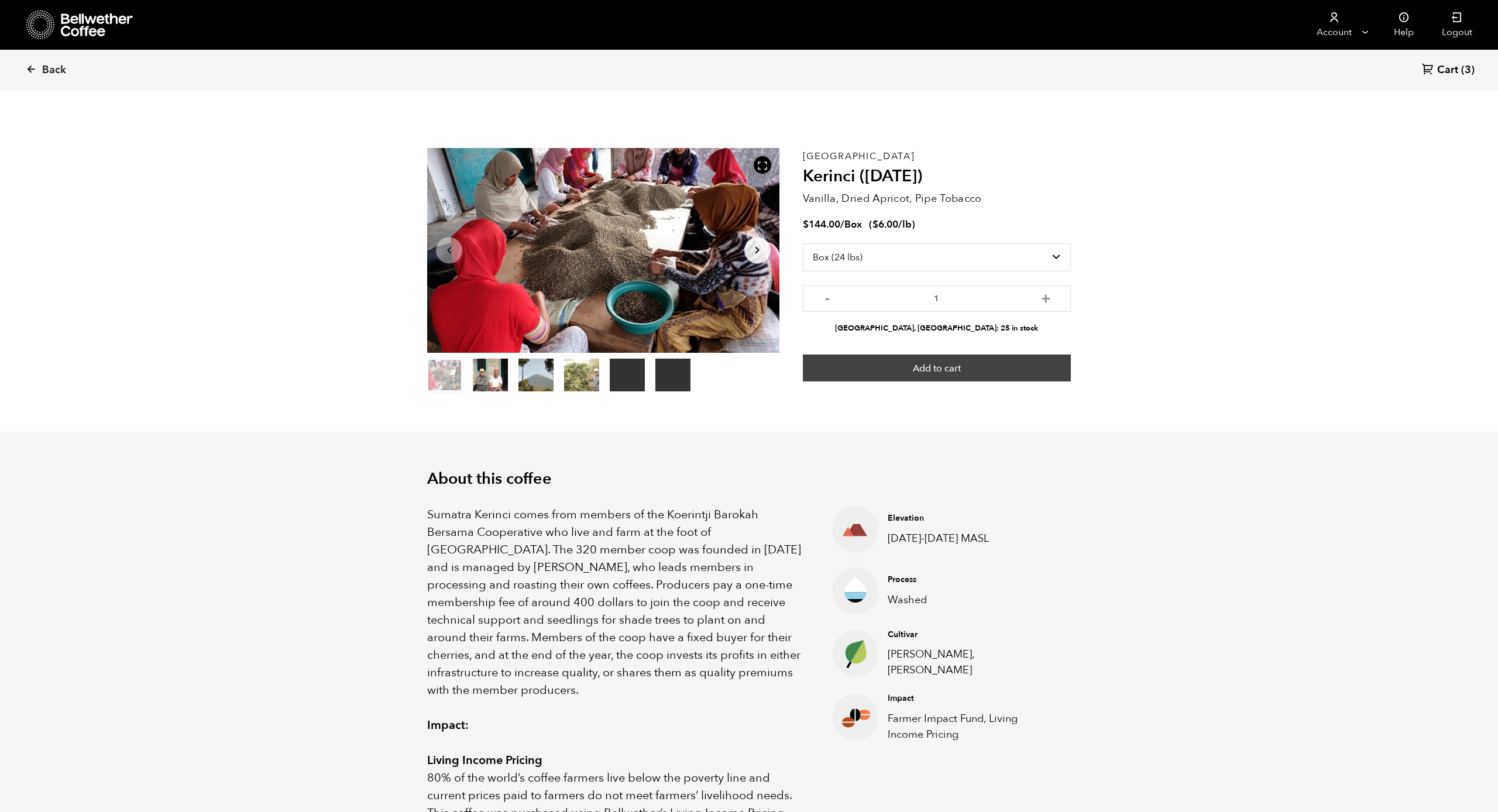
click at [910, 368] on button "Add to cart" at bounding box center [937, 368] width 268 height 27
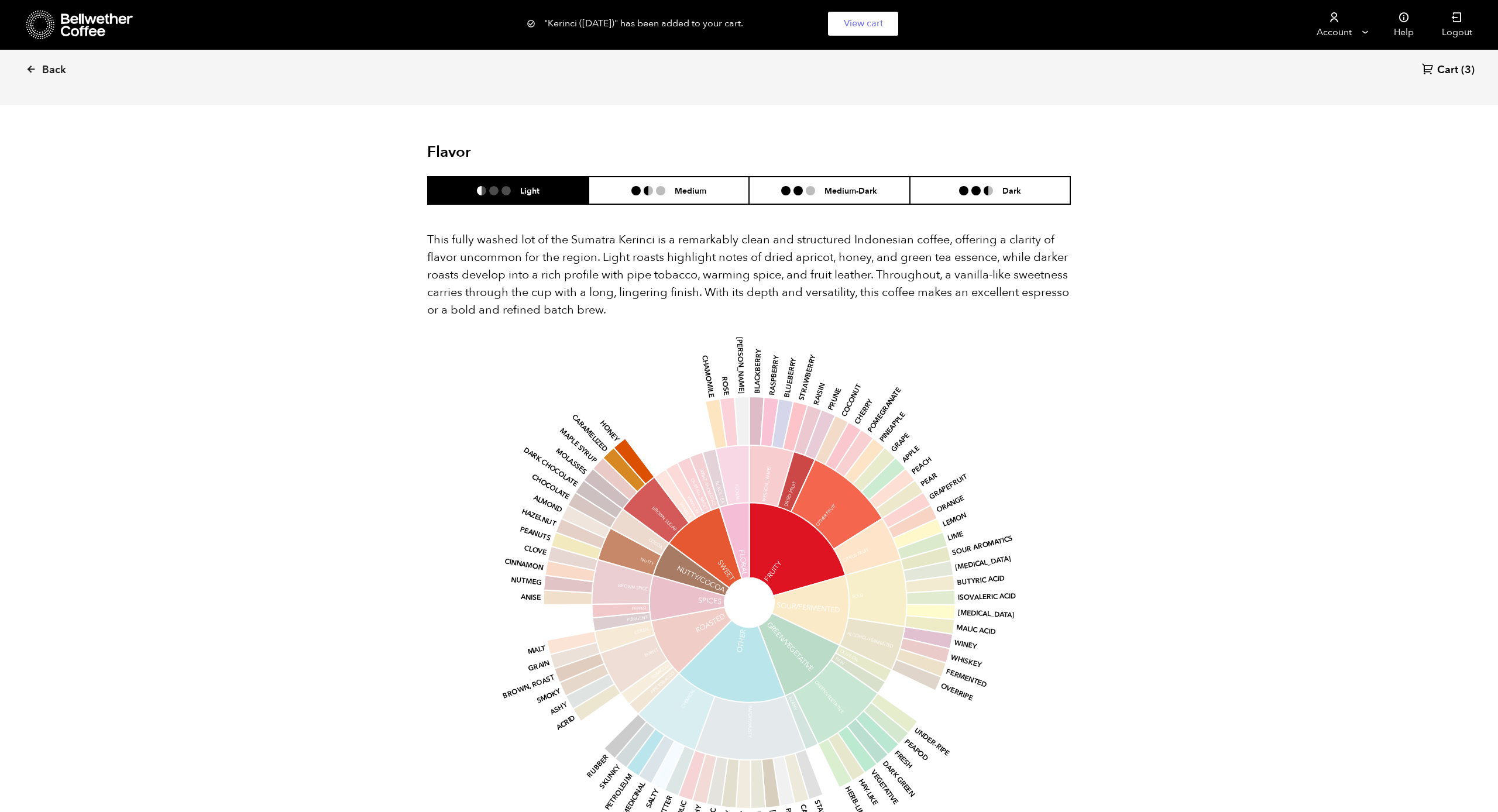
scroll to position [881, 0]
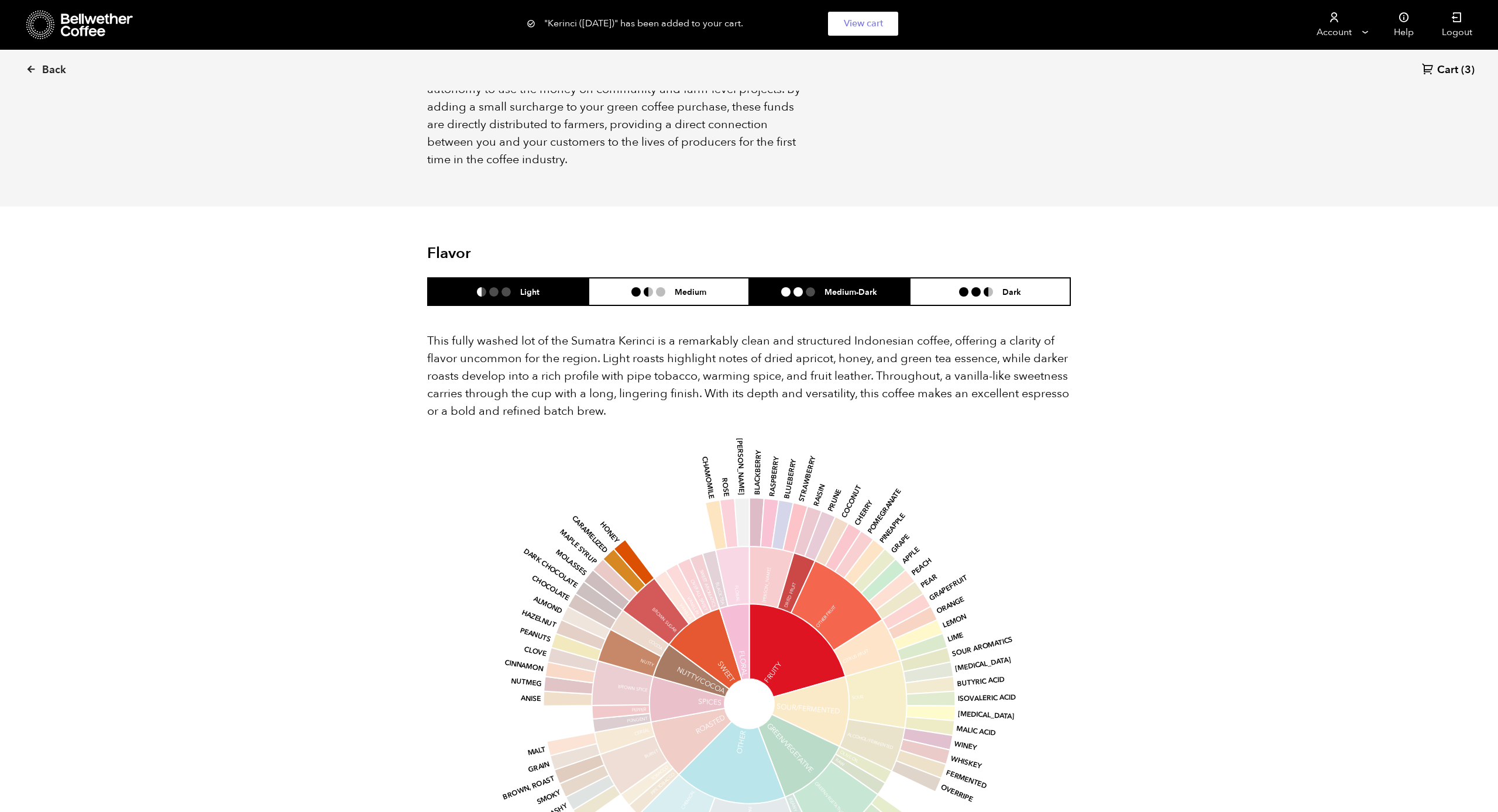
click at [832, 286] on h6 "Medium-Dark" at bounding box center [850, 291] width 53 height 10
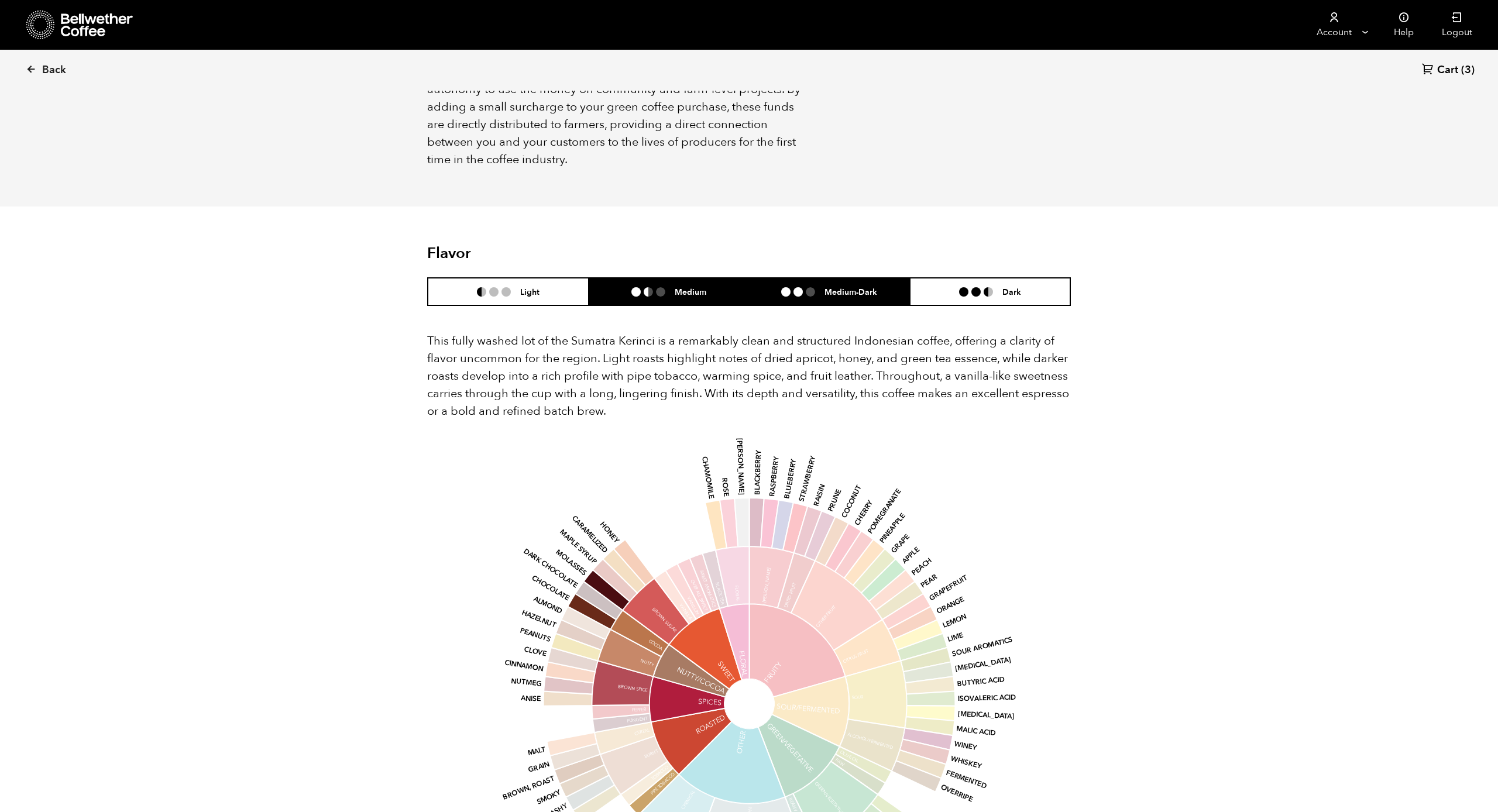
click at [727, 278] on li "Medium" at bounding box center [669, 291] width 161 height 28
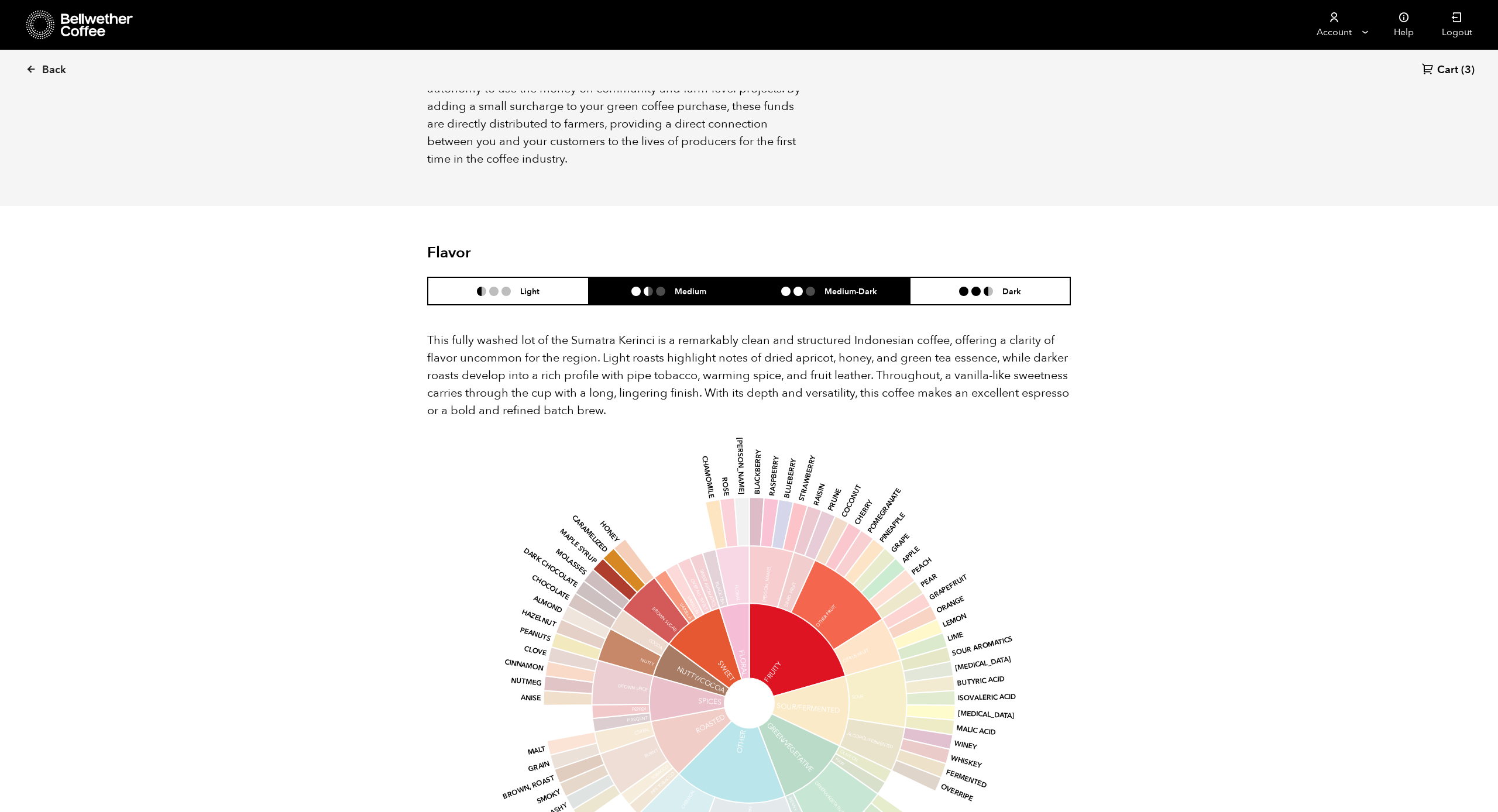
click at [799, 286] on li at bounding box center [798, 291] width 9 height 9
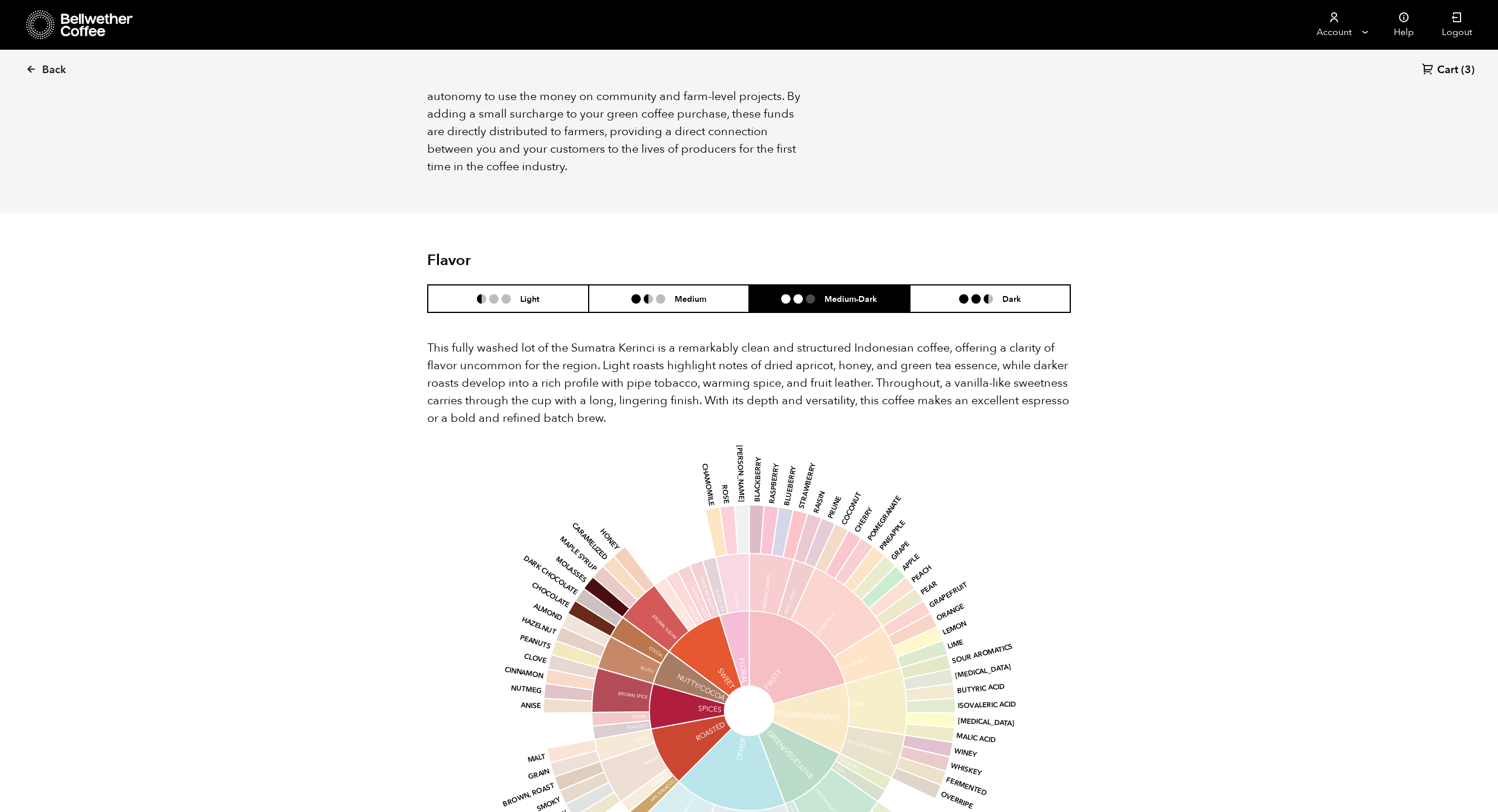
scroll to position [874, 0]
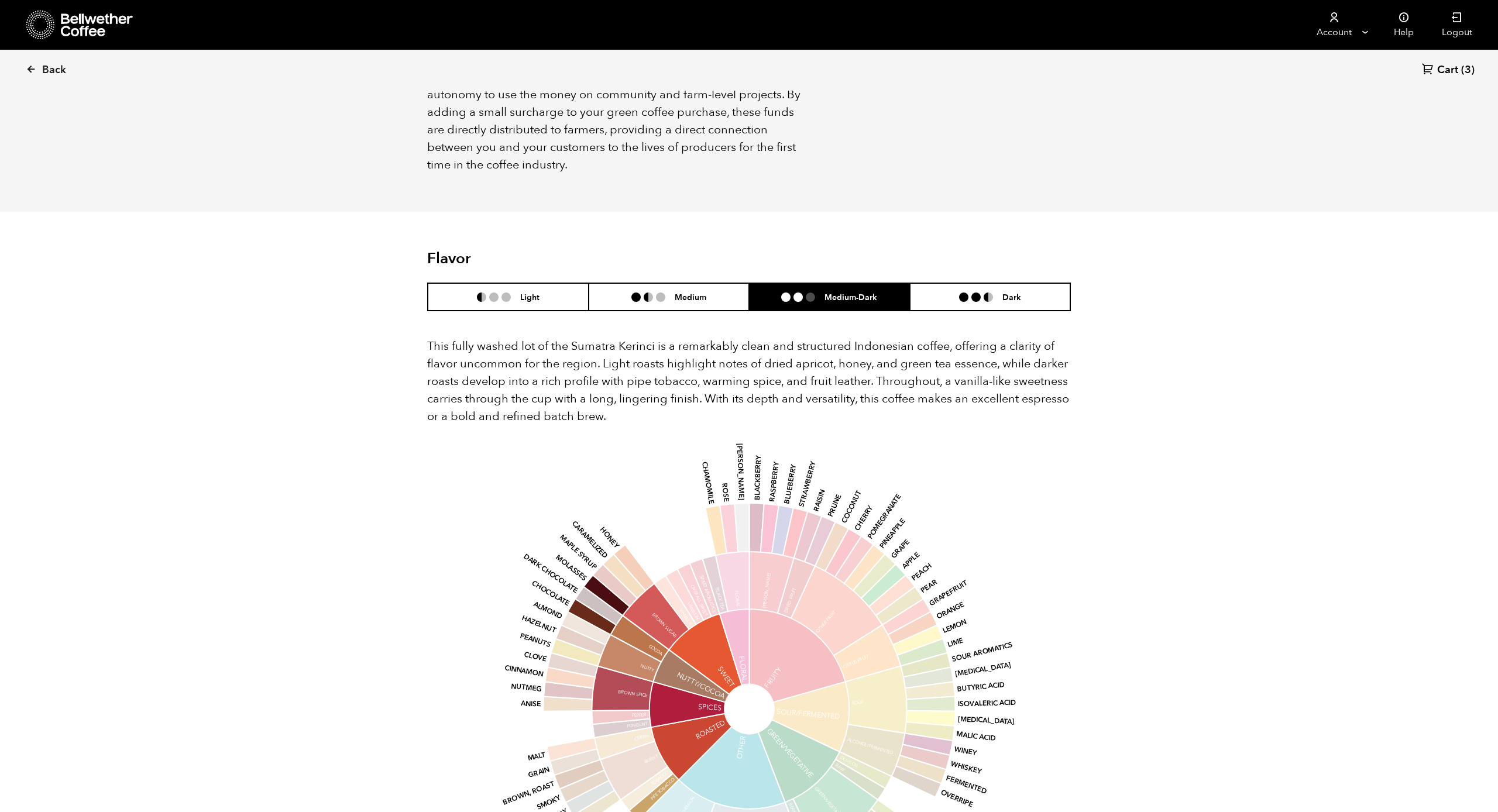
click at [755, 283] on li "Medium-Dark" at bounding box center [830, 297] width 161 height 28
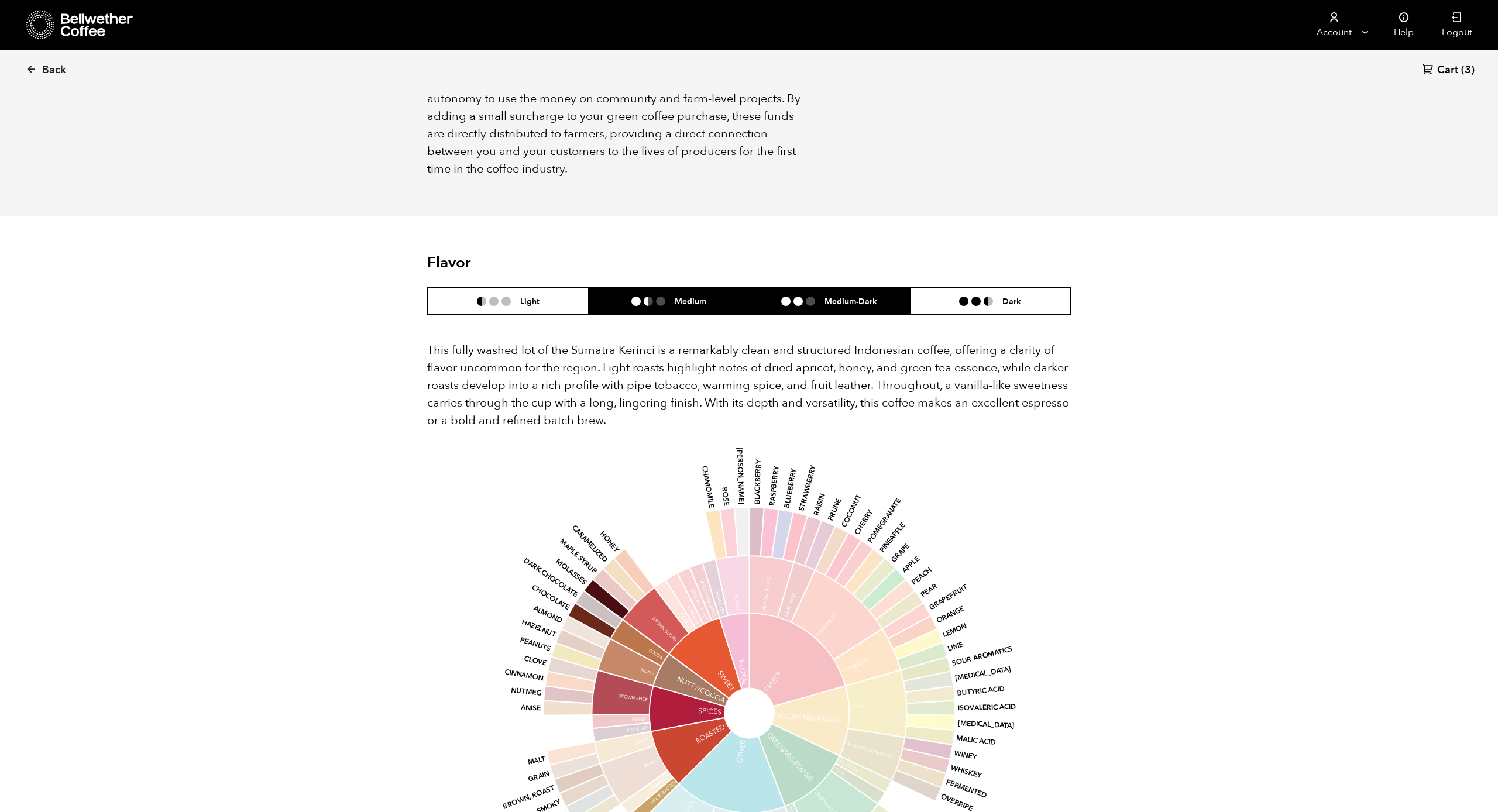
click at [732, 287] on li "Medium" at bounding box center [669, 301] width 161 height 28
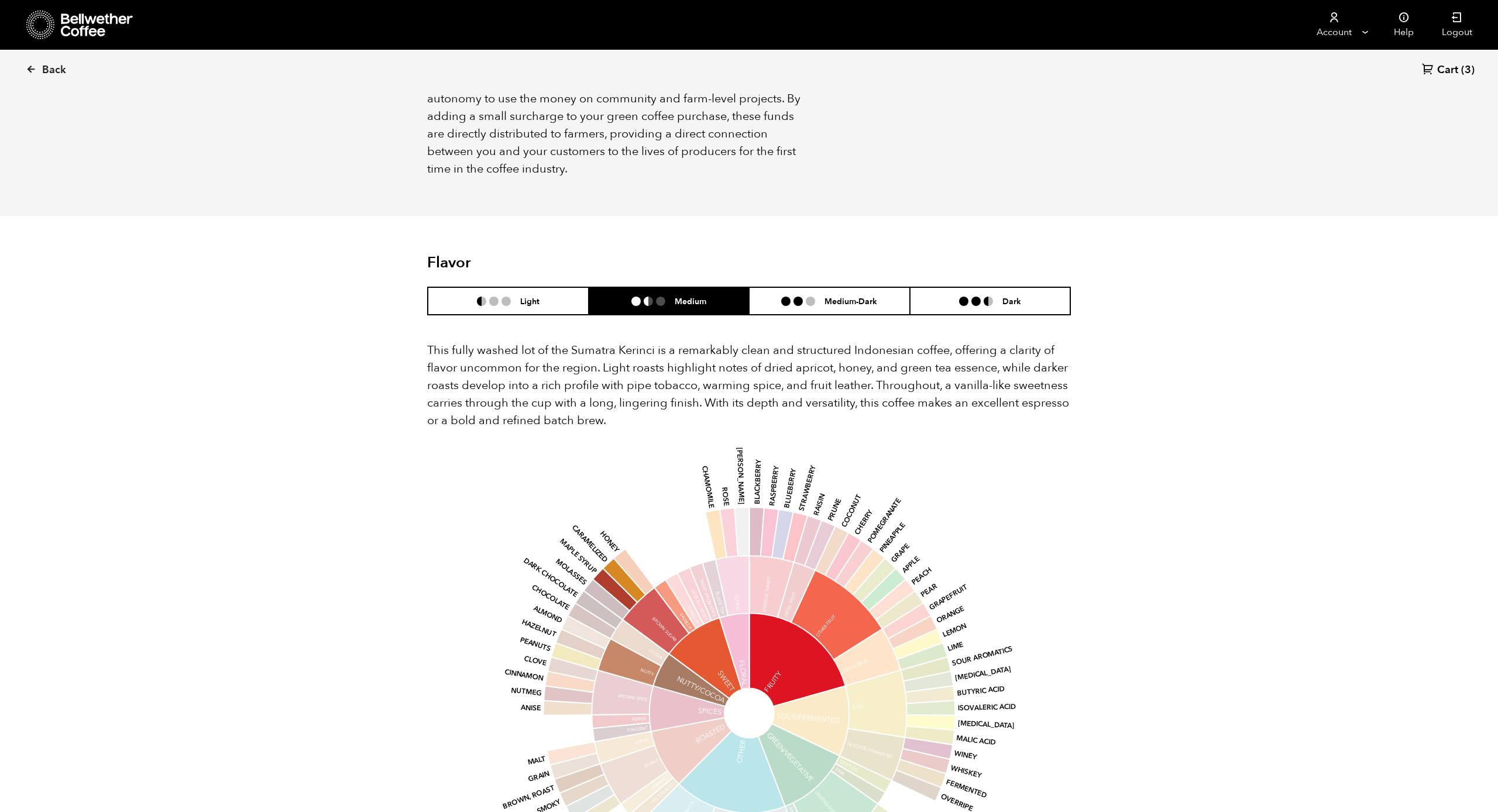
scroll to position [870, 0]
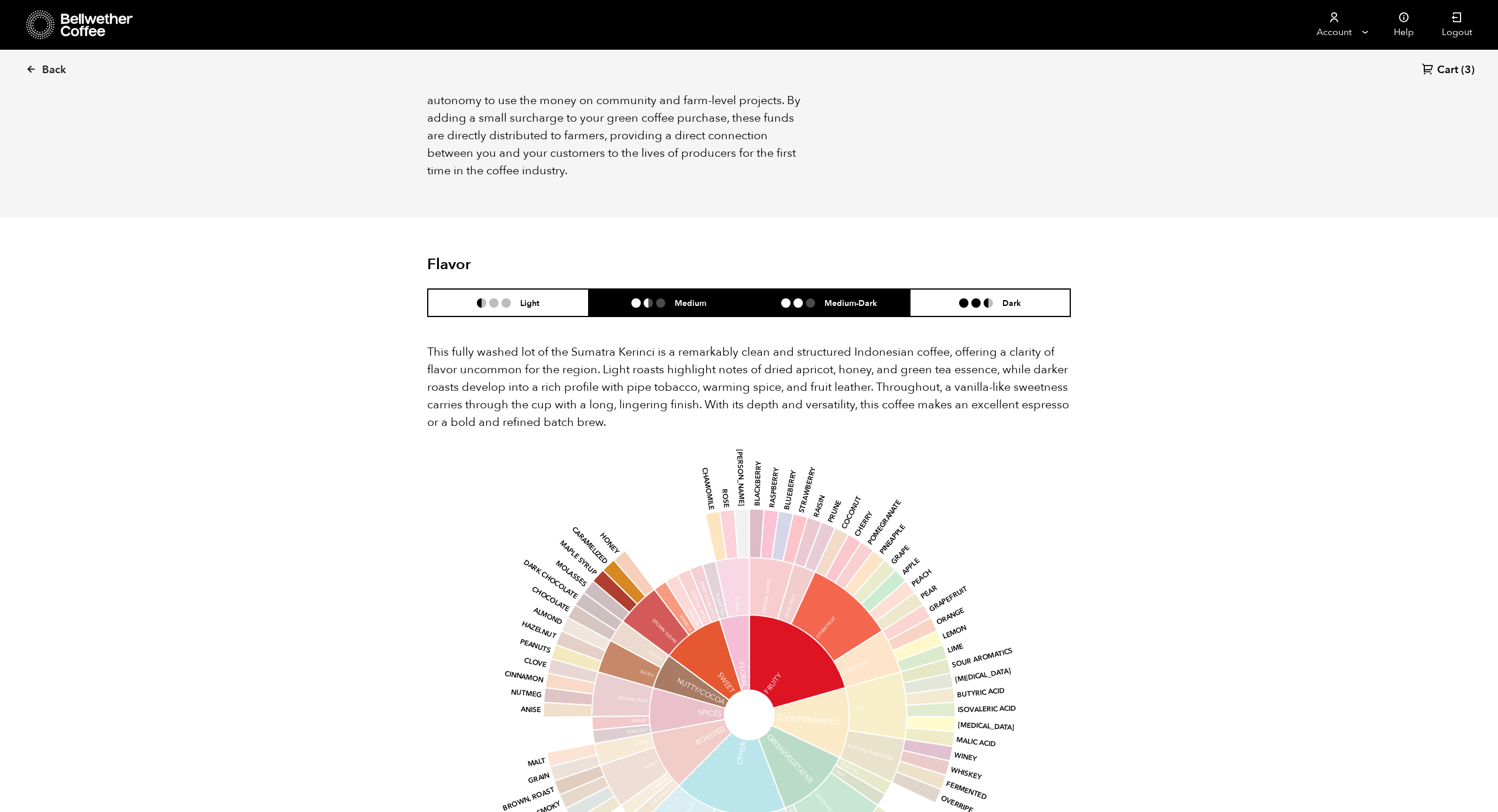
click at [797, 289] on li "Medium-Dark" at bounding box center [830, 302] width 161 height 28
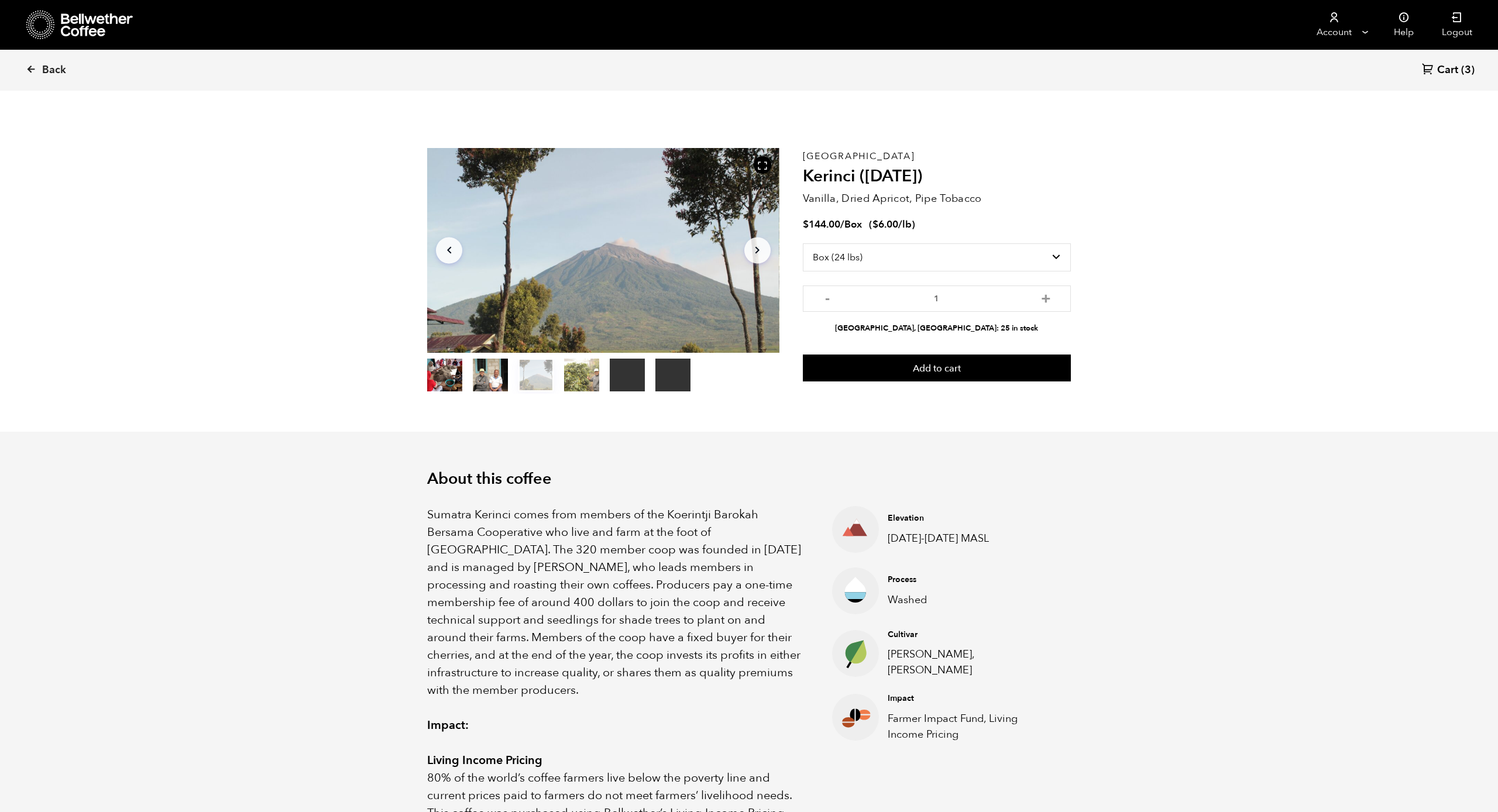
scroll to position [0, 0]
click at [1467, 69] on span "(3)" at bounding box center [1467, 70] width 13 height 14
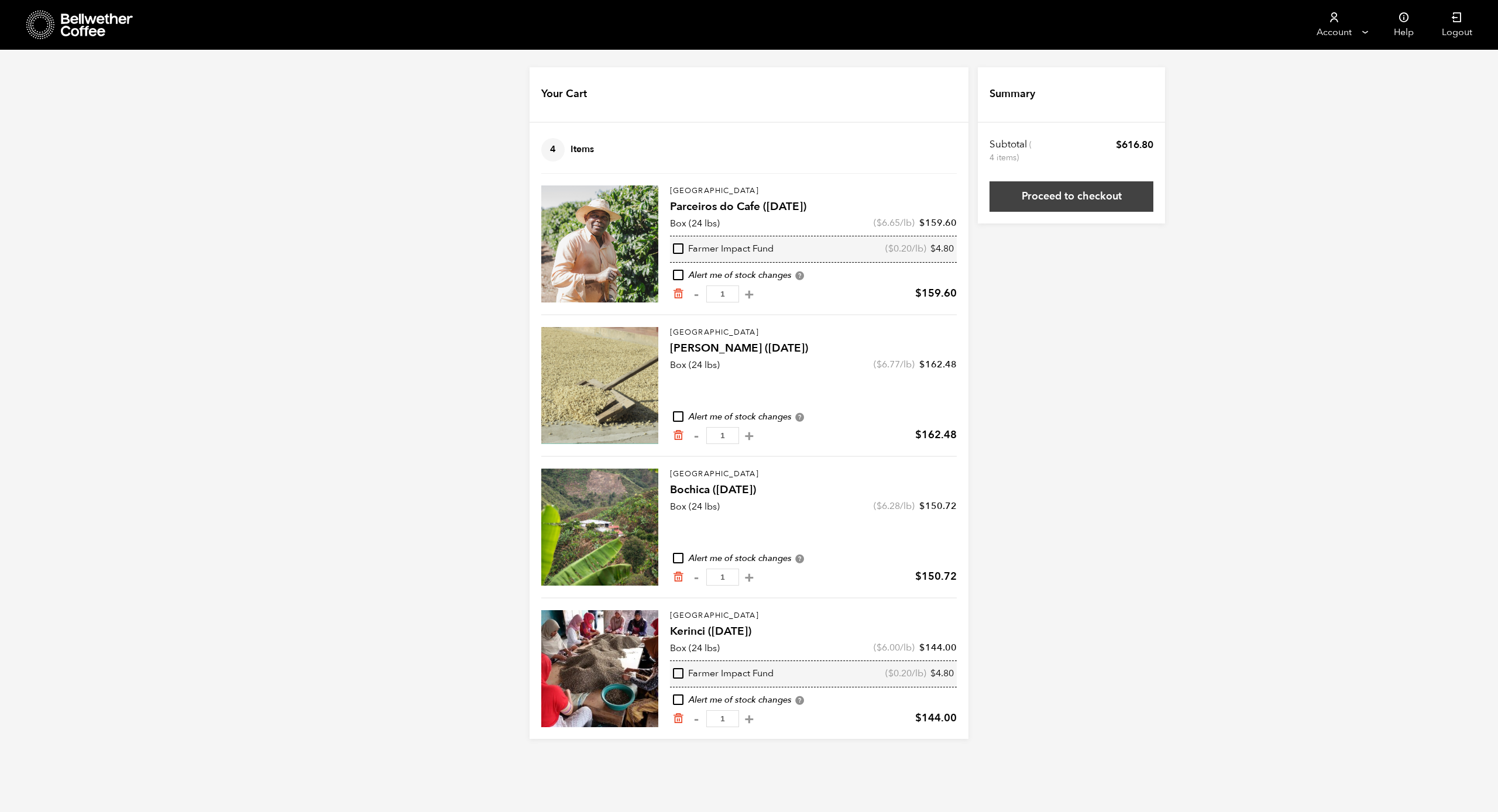
click at [1082, 194] on link "Proceed to checkout" at bounding box center [1072, 196] width 164 height 31
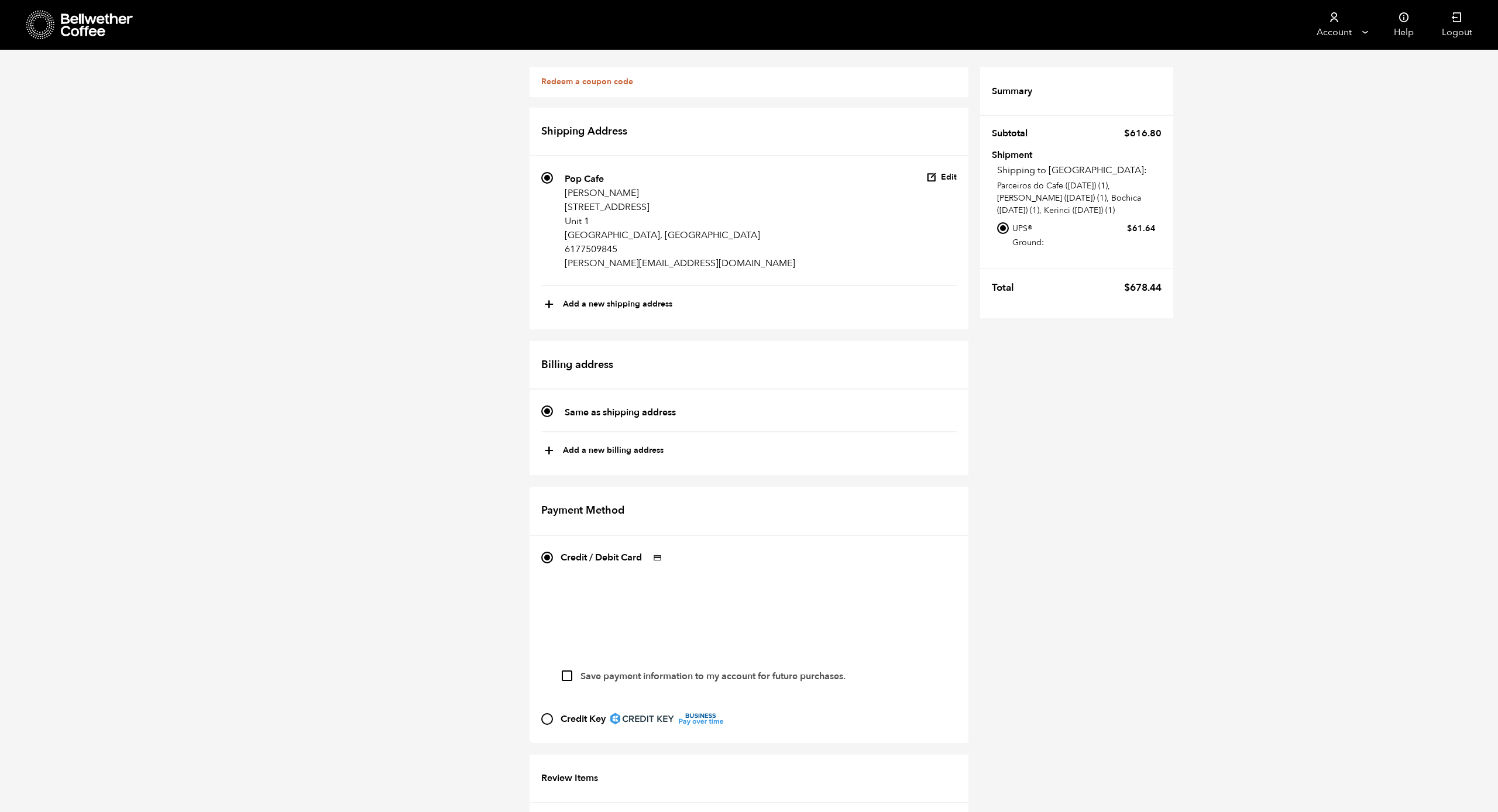
scroll to position [224, 0]
click at [787, 670] on label "Save payment information to my account for future purchases." at bounding box center [713, 676] width 265 height 13
click at [572, 671] on input "Save payment information to my account for future purchases." at bounding box center [567, 675] width 10 height 10
checkbox input "true"
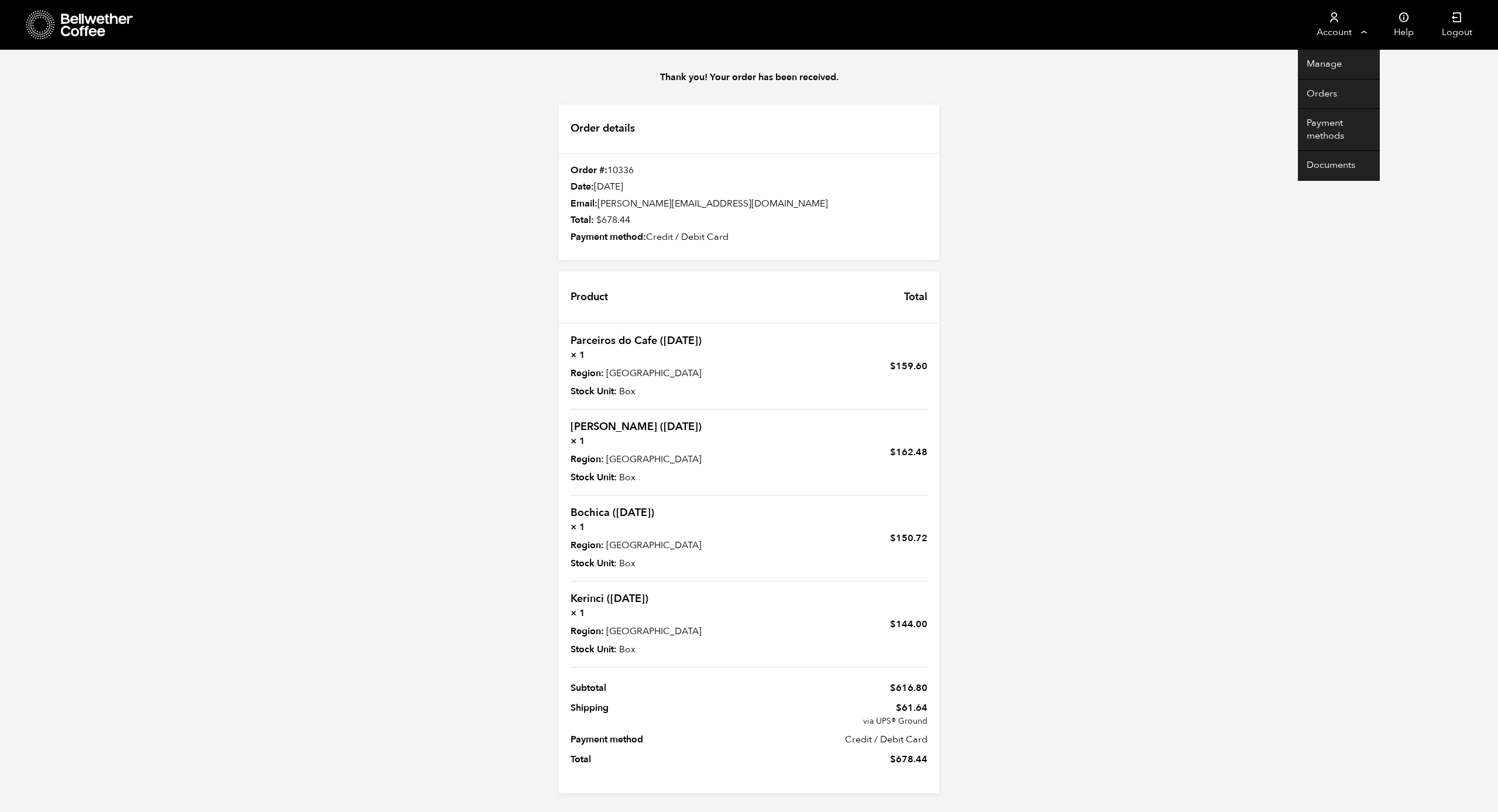
click at [1361, 34] on link "Account" at bounding box center [1333, 24] width 72 height 50
click at [1322, 88] on link "Orders" at bounding box center [1339, 95] width 82 height 30
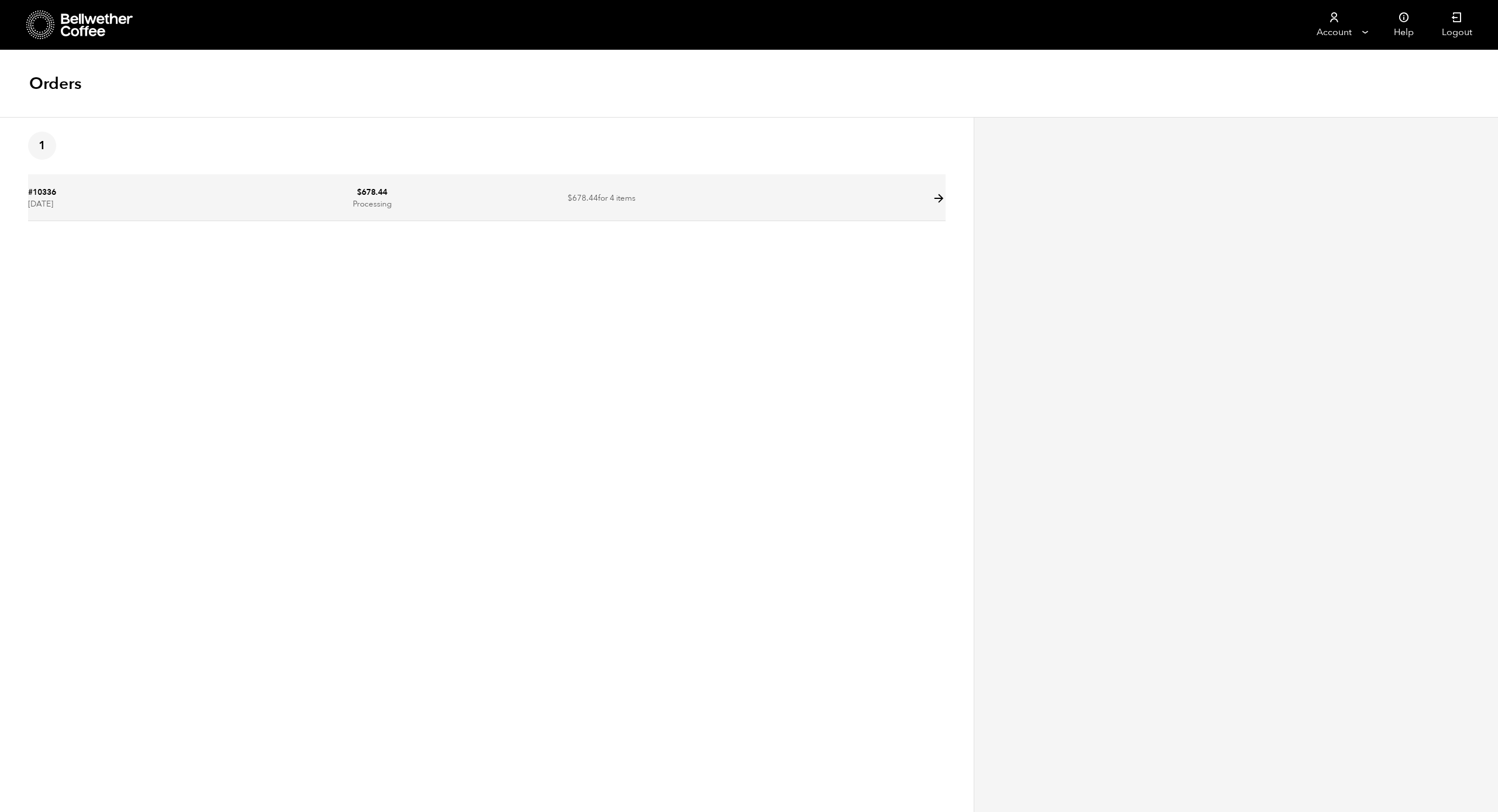
click at [928, 200] on td at bounding box center [830, 199] width 230 height 44
click at [941, 200] on icon at bounding box center [938, 198] width 13 height 13
